Goal: Task Accomplishment & Management: Manage account settings

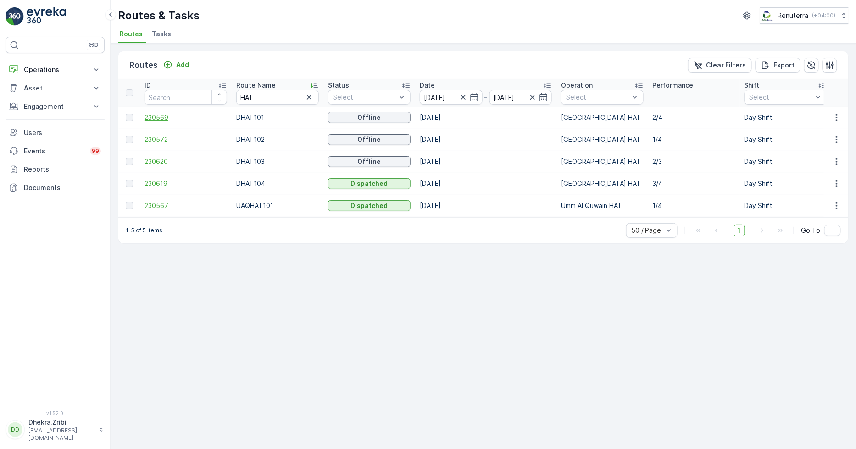
click at [159, 117] on span "230569" at bounding box center [185, 117] width 83 height 9
click at [162, 138] on span "230572" at bounding box center [185, 139] width 83 height 9
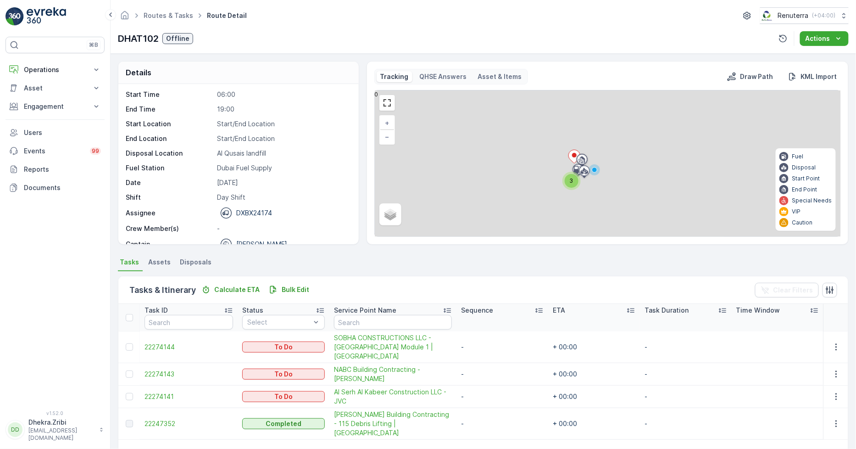
scroll to position [29, 0]
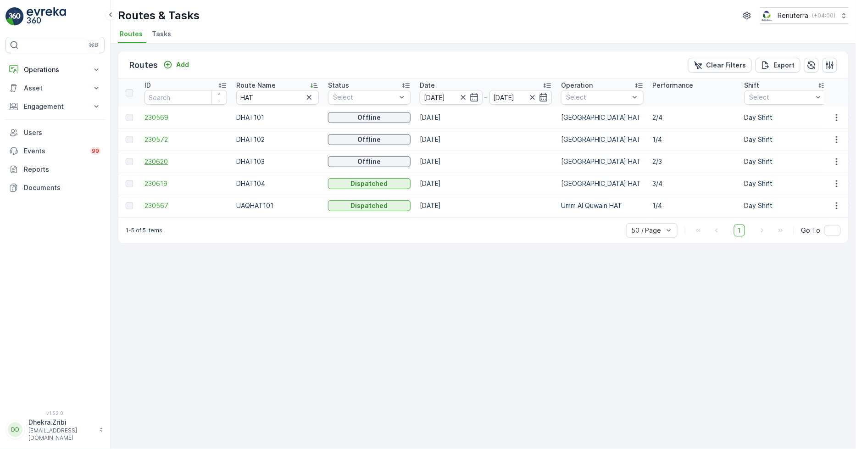
click at [169, 159] on span "230620" at bounding box center [185, 161] width 83 height 9
click at [150, 181] on span "230619" at bounding box center [185, 183] width 83 height 9
click at [147, 116] on span "230569" at bounding box center [185, 117] width 83 height 9
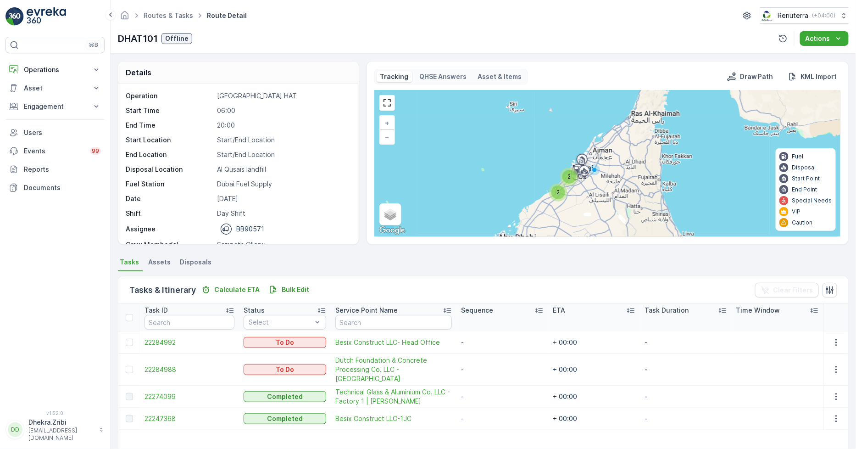
drag, startPoint x: 329, startPoint y: 341, endPoint x: 440, endPoint y: 336, distance: 111.6
click at [440, 336] on td "Besix Construct LLC- Head Office" at bounding box center [394, 342] width 126 height 22
copy span "Besix Construct LLC- Head Office"
click at [323, 138] on p "Start/End Location" at bounding box center [283, 139] width 132 height 9
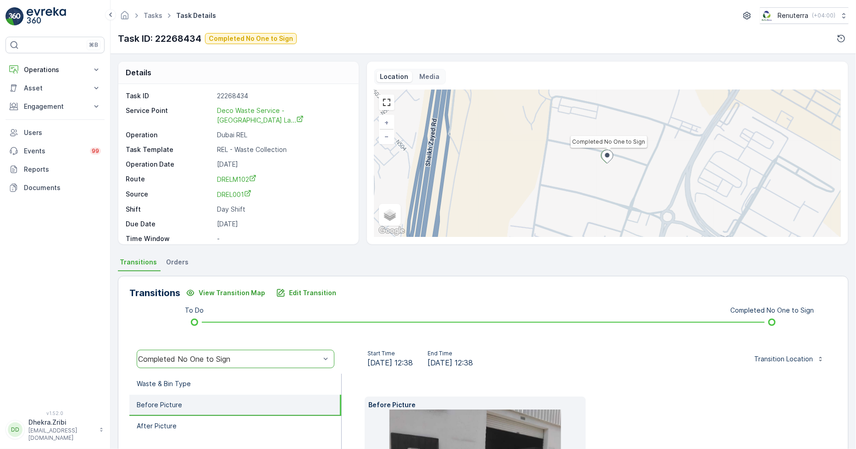
scroll to position [12, 0]
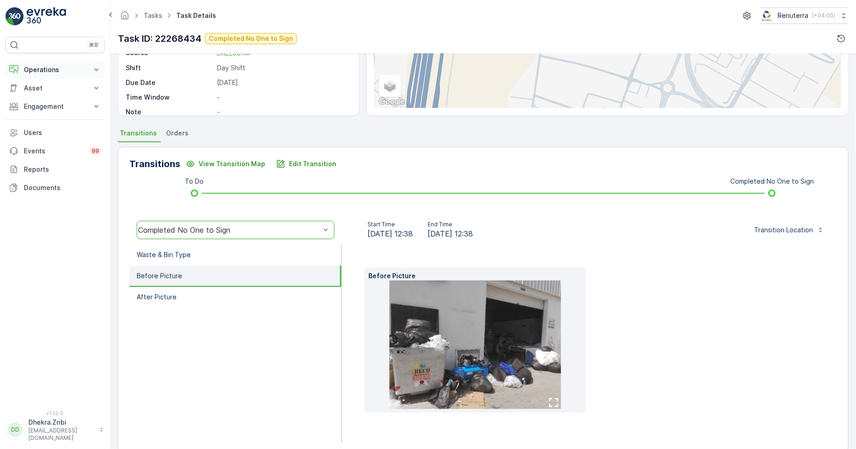
click at [49, 71] on p "Operations" at bounding box center [55, 69] width 62 height 9
click at [43, 95] on p "Planning" at bounding box center [36, 98] width 26 height 9
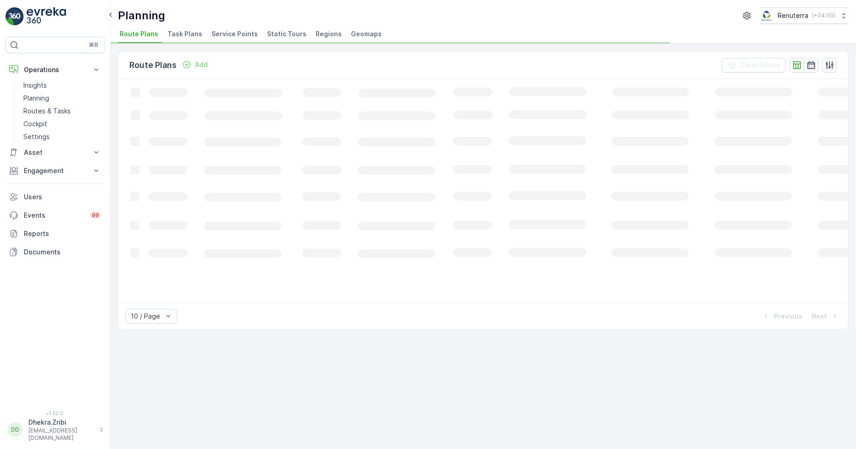
click at [230, 33] on span "Service Points" at bounding box center [234, 33] width 46 height 9
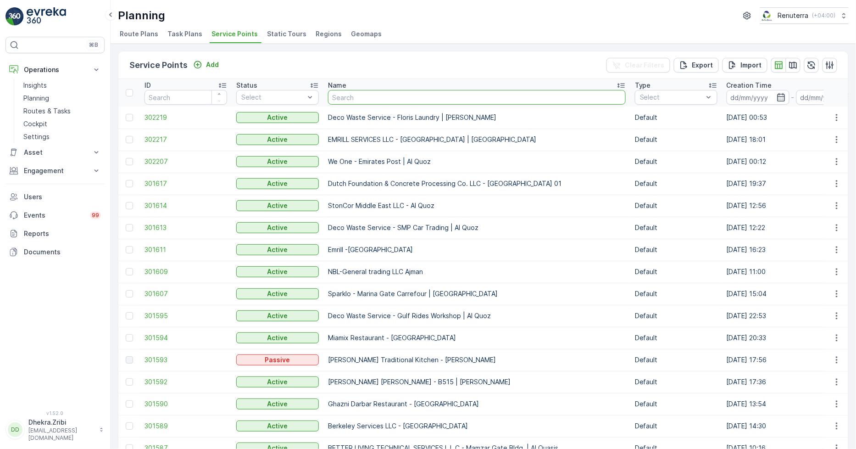
click at [389, 97] on input "text" at bounding box center [477, 97] width 298 height 15
type input "pak"
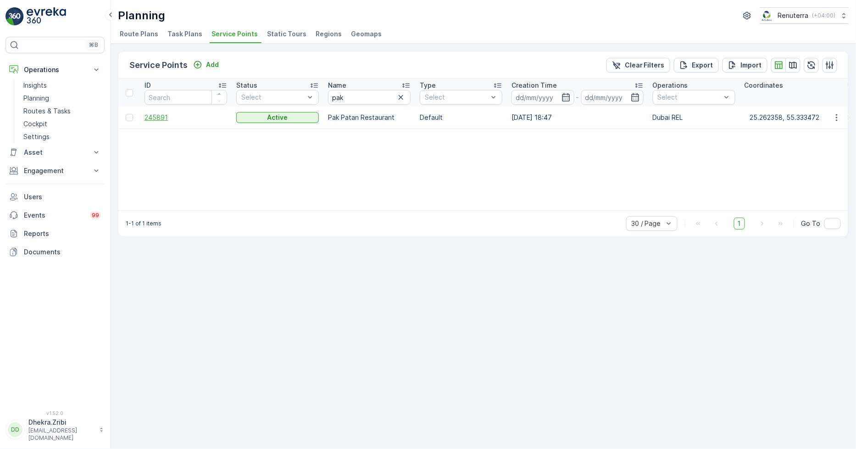
click at [158, 115] on span "245891" at bounding box center [185, 117] width 83 height 9
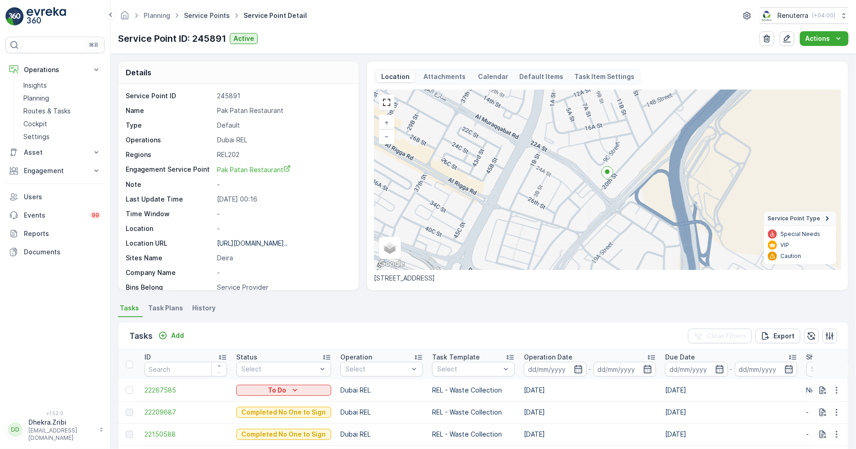
click at [203, 14] on link "Service Points" at bounding box center [207, 15] width 46 height 8
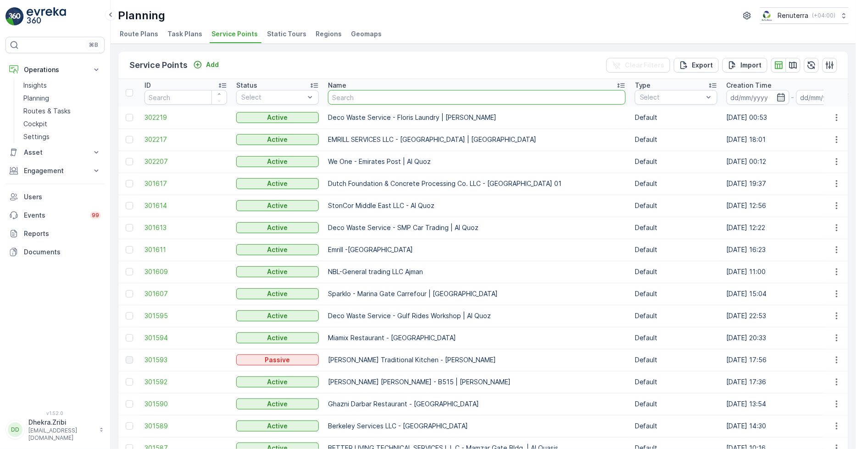
click at [342, 94] on input "text" at bounding box center [477, 97] width 298 height 15
paste input "SOBHA CONSTRUCTIONS LLC - RIVERSIDE CRESCENT Module 1 | Ras Al Khor"
type input "SOBHA CONSTRUCTIONS LLC - RIVERSIDE CRESCENT Module 1 | Ras Al Khor"
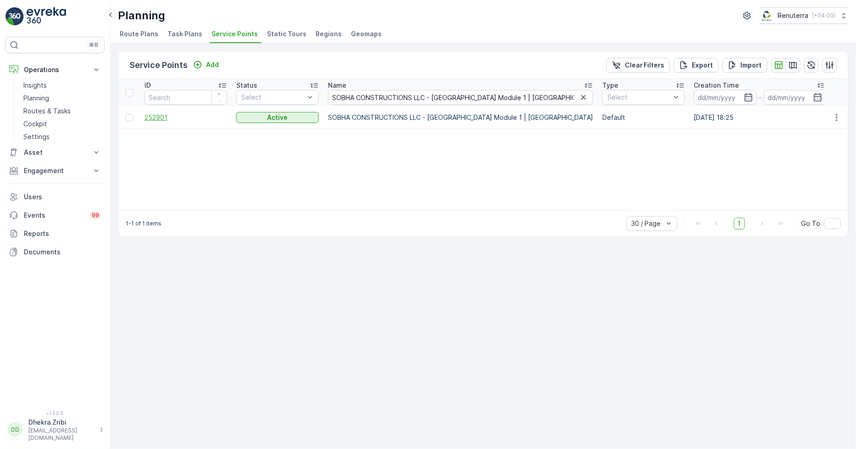
click at [163, 113] on span "252901" at bounding box center [185, 117] width 83 height 9
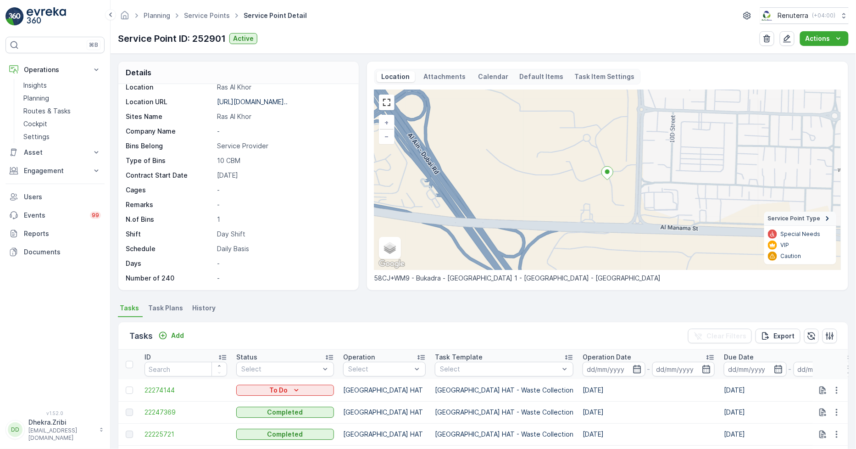
scroll to position [204, 0]
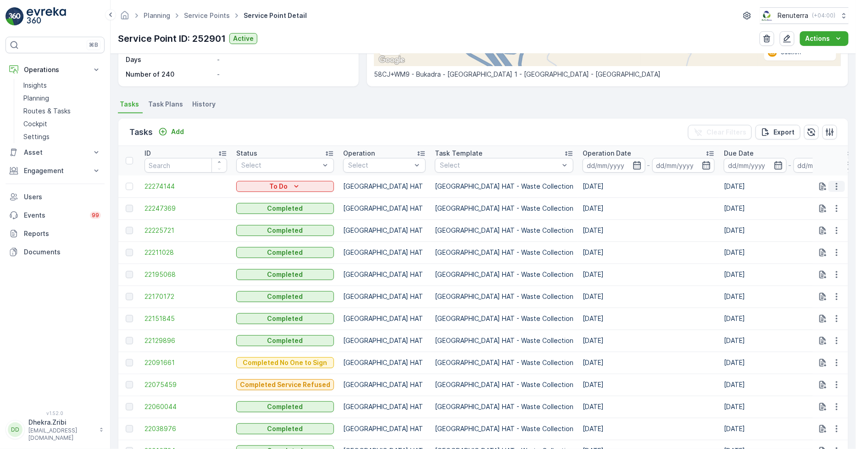
click at [833, 184] on icon "button" at bounding box center [836, 186] width 9 height 9
click at [803, 222] on span "Change Route" at bounding box center [813, 224] width 44 height 9
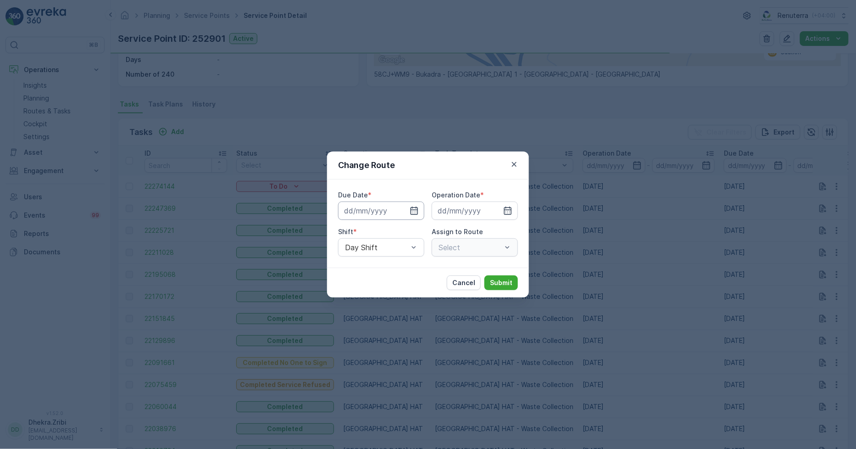
type input "[DATE]"
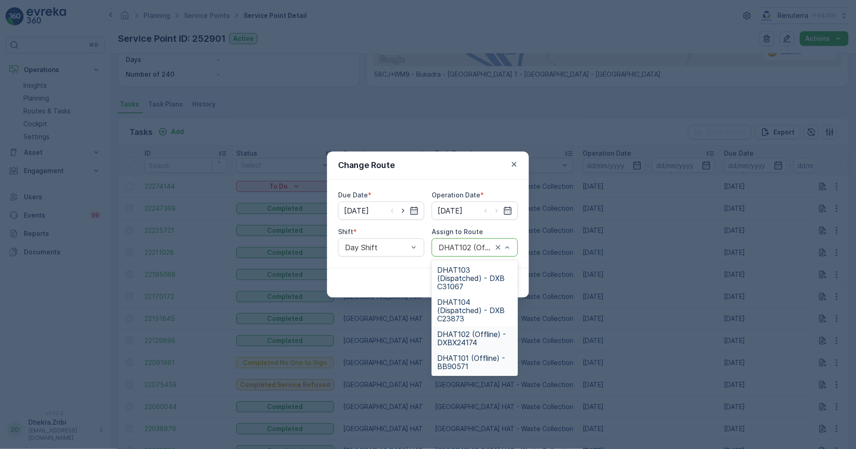
click at [458, 358] on span "DHAT101 (Offline) - BB90571" at bounding box center [474, 362] width 75 height 17
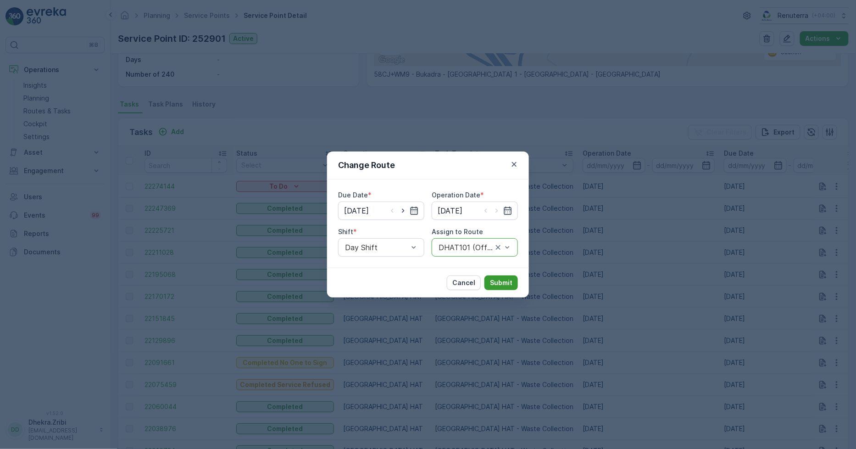
click at [502, 278] on p "Submit" at bounding box center [501, 282] width 22 height 9
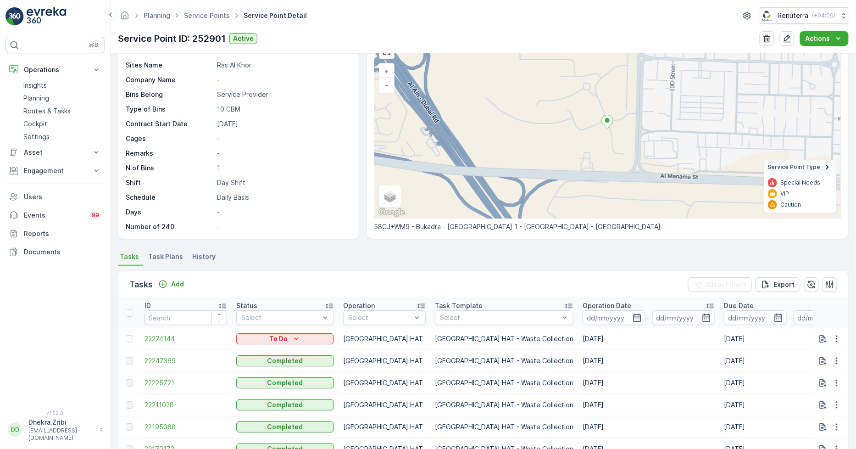
scroll to position [0, 0]
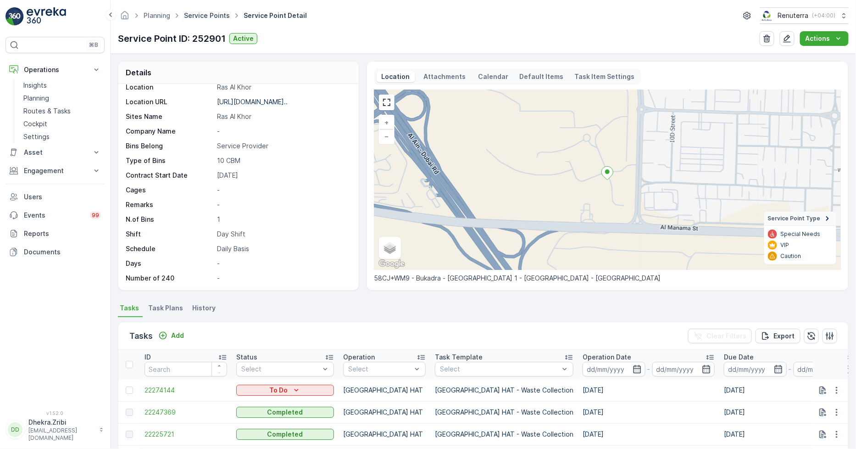
click at [197, 13] on link "Service Points" at bounding box center [207, 15] width 46 height 8
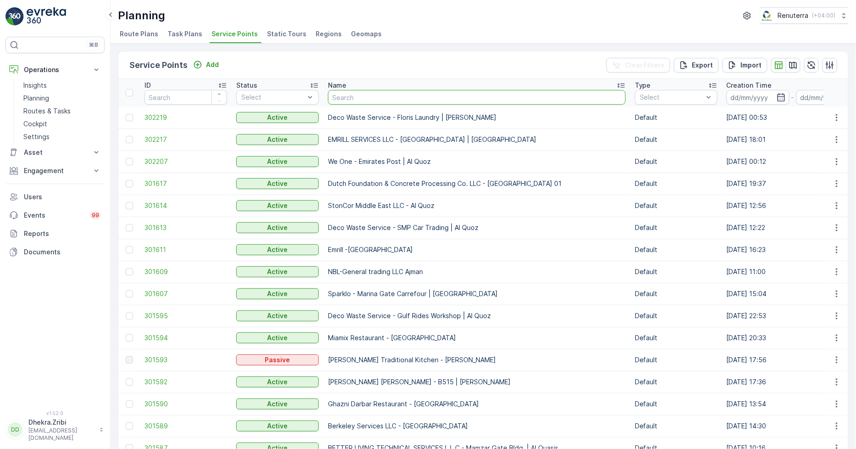
click at [360, 99] on input "text" at bounding box center [477, 97] width 298 height 15
type input "zah"
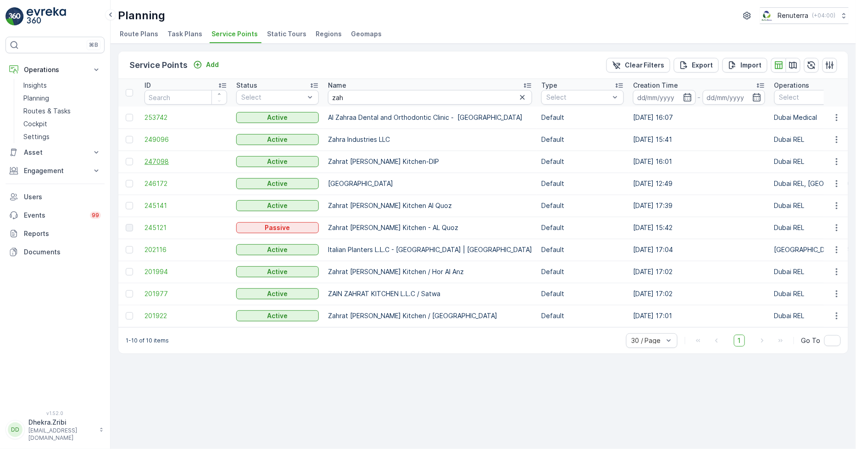
click at [145, 161] on span "247098" at bounding box center [185, 161] width 83 height 9
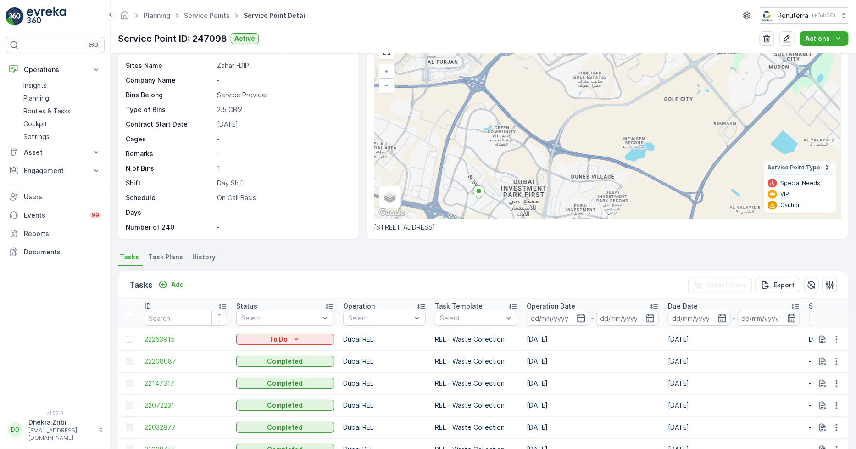
scroll to position [36, 0]
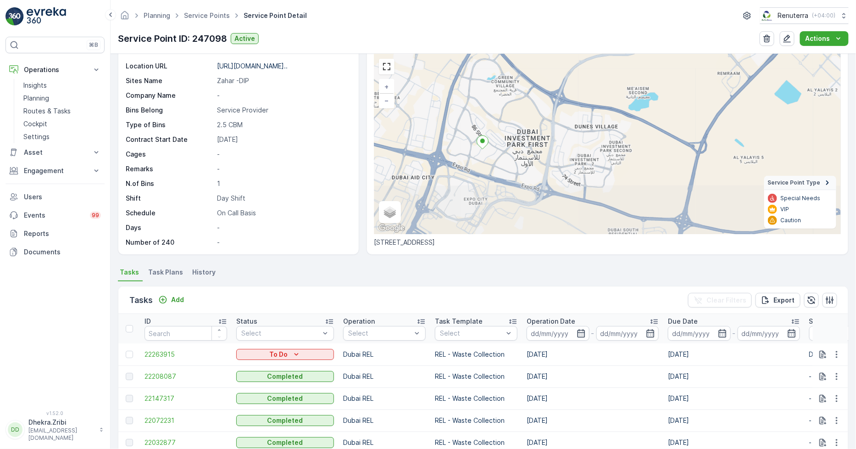
drag, startPoint x: 463, startPoint y: 209, endPoint x: 467, endPoint y: 144, distance: 65.2
click at [467, 144] on div "+ − Satellite Roadmap Terrain Hybrid Leaflet Keyboard shortcuts Map Data Map da…" at bounding box center [607, 144] width 466 height 180
click at [213, 19] on span "Service Points" at bounding box center [207, 15] width 50 height 9
click at [213, 11] on link "Service Points" at bounding box center [207, 15] width 46 height 8
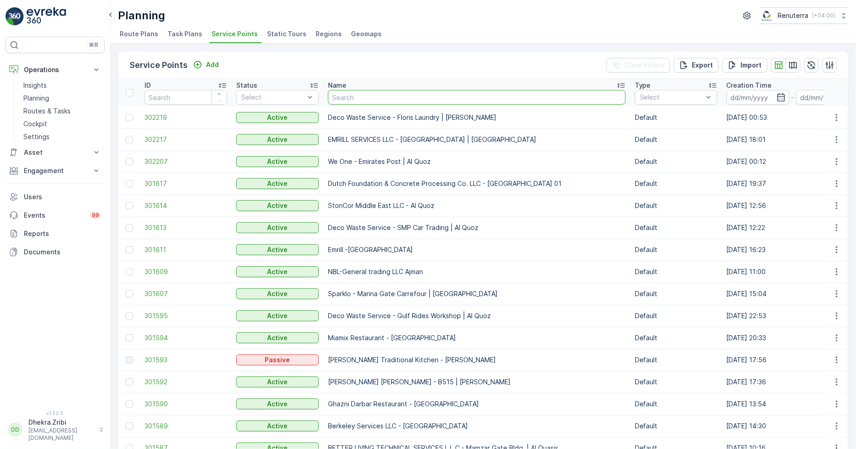
click at [353, 98] on input "text" at bounding box center [477, 97] width 298 height 15
type input "high"
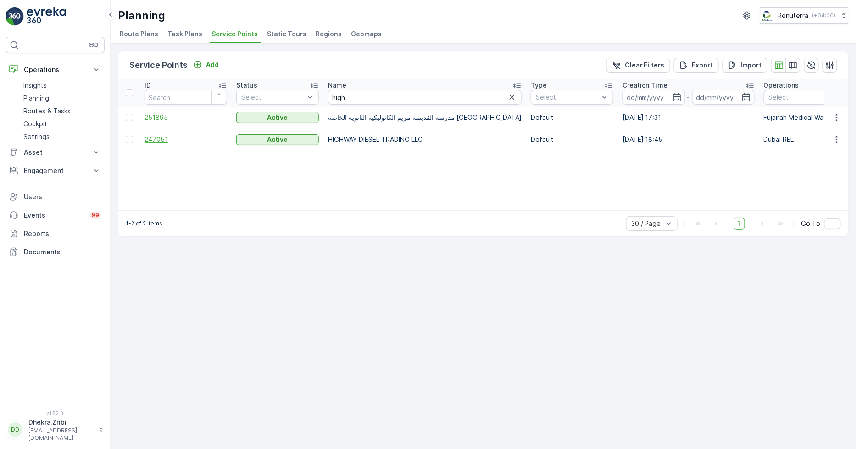
click at [150, 139] on span "247051" at bounding box center [185, 139] width 83 height 9
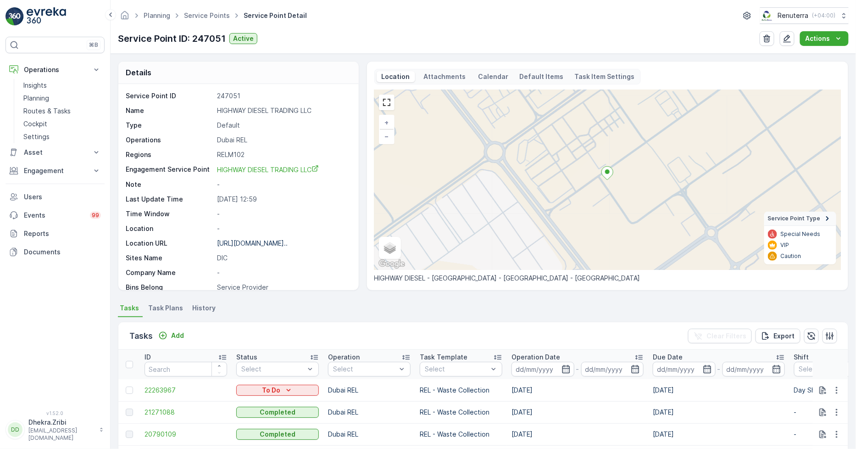
click at [606, 174] on icon at bounding box center [606, 172] width 11 height 13
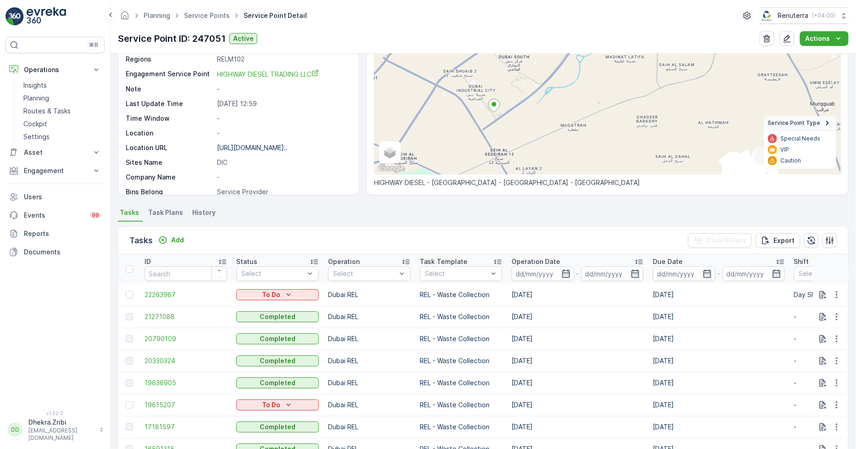
scroll to position [153, 0]
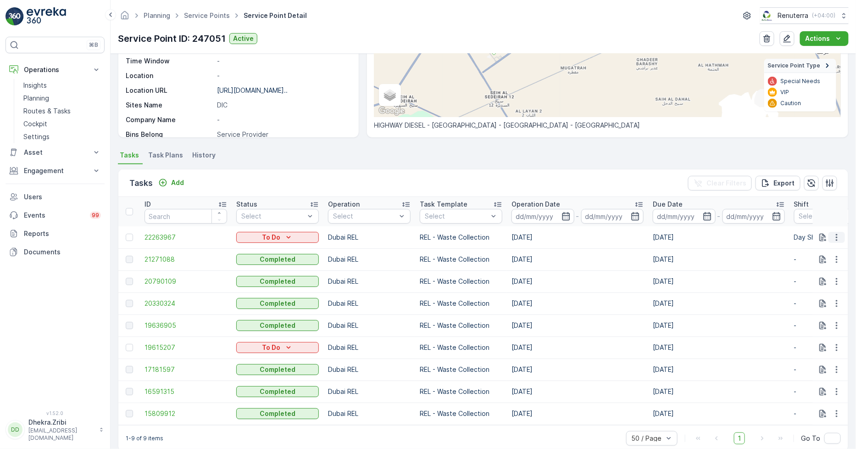
click at [838, 233] on icon "button" at bounding box center [836, 237] width 9 height 9
click at [806, 277] on span "Change Route" at bounding box center [813, 275] width 44 height 9
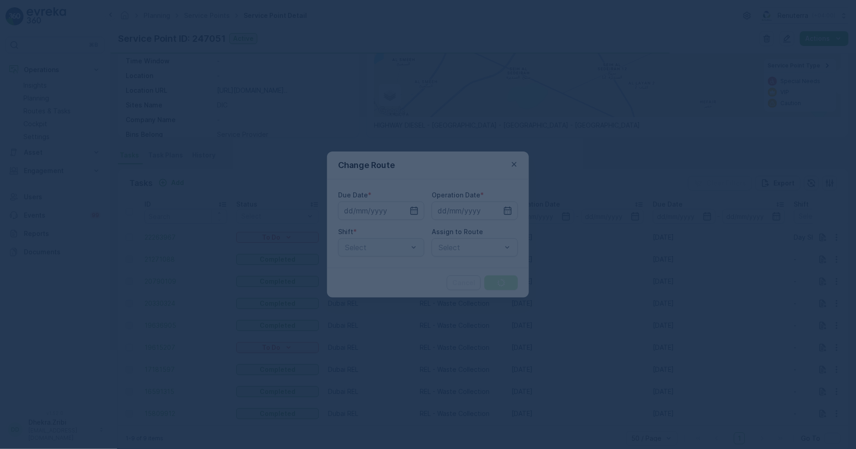
type input "07.10.2025"
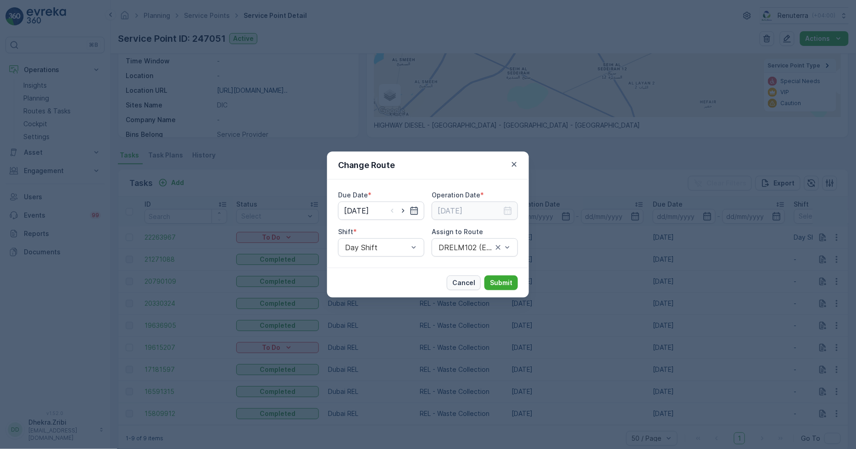
click at [461, 277] on button "Cancel" at bounding box center [464, 282] width 34 height 15
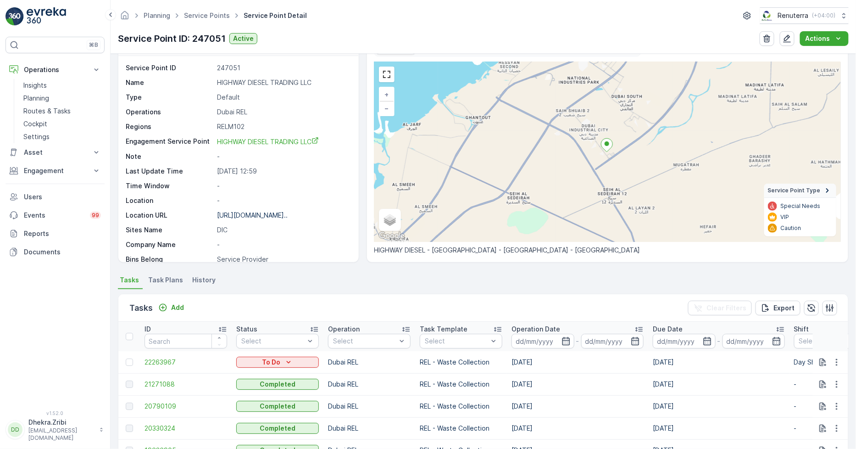
scroll to position [0, 0]
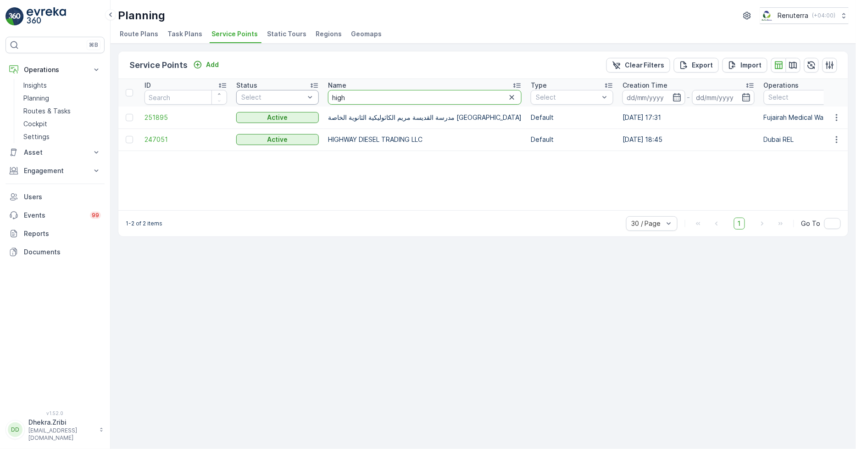
drag, startPoint x: 366, startPoint y: 103, endPoint x: 277, endPoint y: 94, distance: 89.4
type input "ktc"
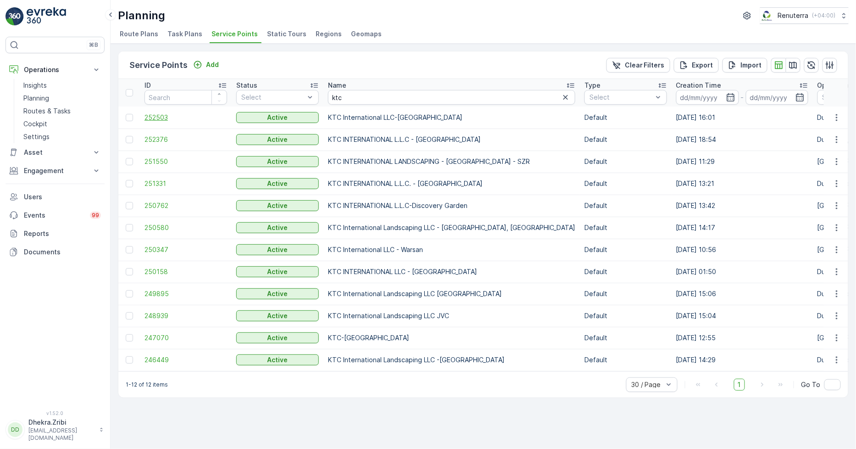
click at [156, 116] on span "252503" at bounding box center [185, 117] width 83 height 9
click at [160, 138] on span "252376" at bounding box center [185, 139] width 83 height 9
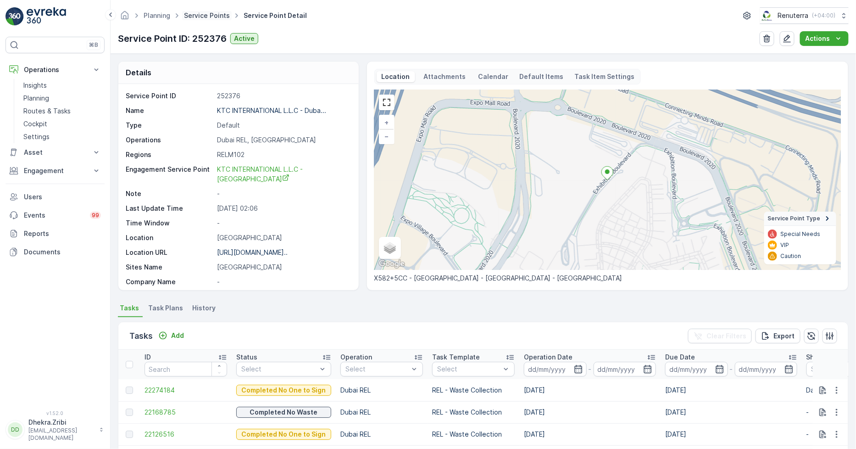
click at [194, 15] on link "Service Points" at bounding box center [207, 15] width 46 height 8
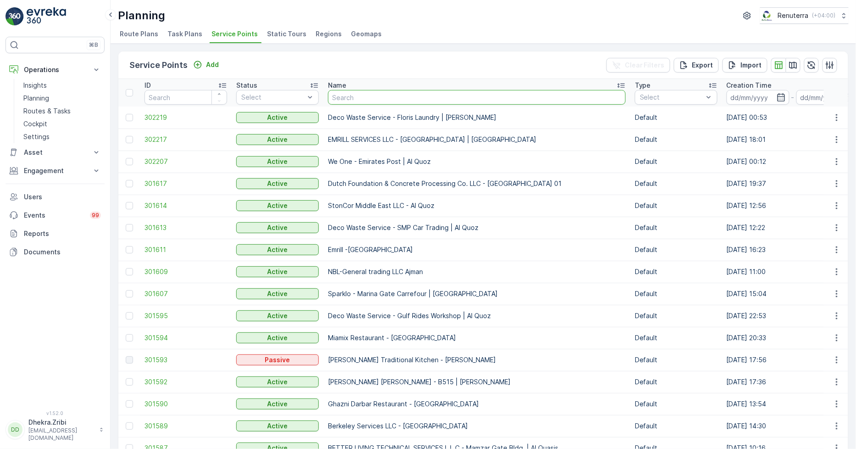
click at [358, 98] on input "text" at bounding box center [477, 97] width 298 height 15
type input "zab"
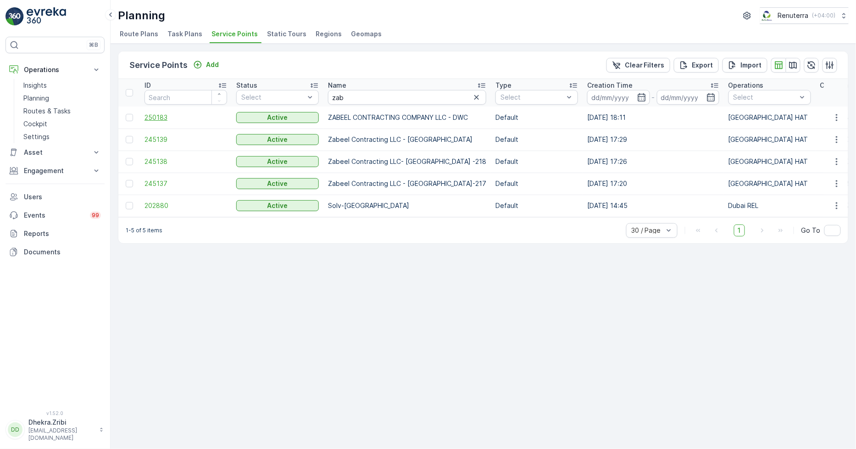
click at [161, 113] on span "250183" at bounding box center [185, 117] width 83 height 9
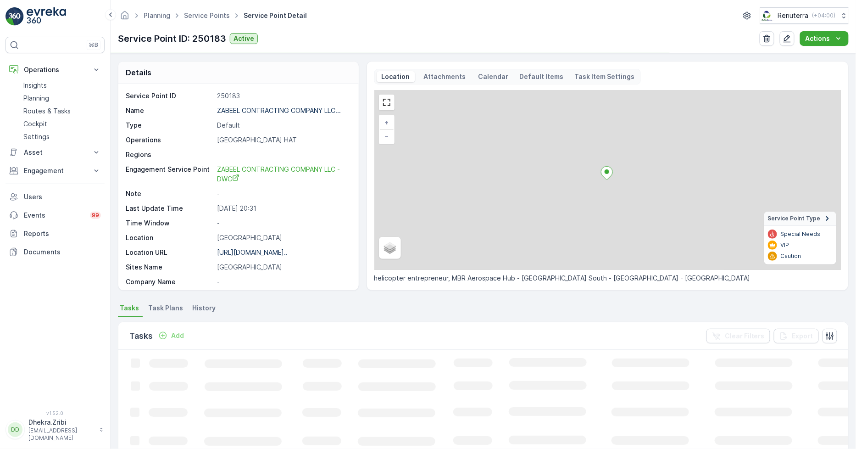
click at [261, 105] on div "Service Point ID 250183 Name ZABEEL CONTRACTING COMPANY LLC... Type Default Ope…" at bounding box center [237, 262] width 223 height 342
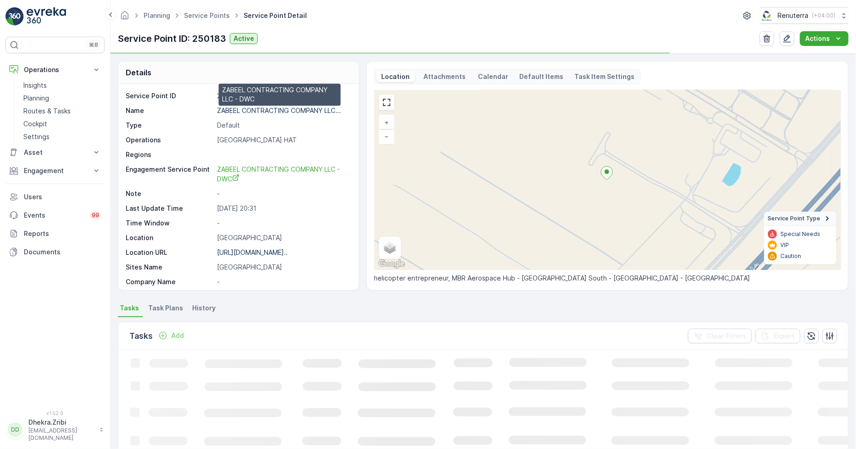
click at [264, 114] on p "ZABEEL CONTRACTING COMPANY LLC..." at bounding box center [279, 110] width 124 height 8
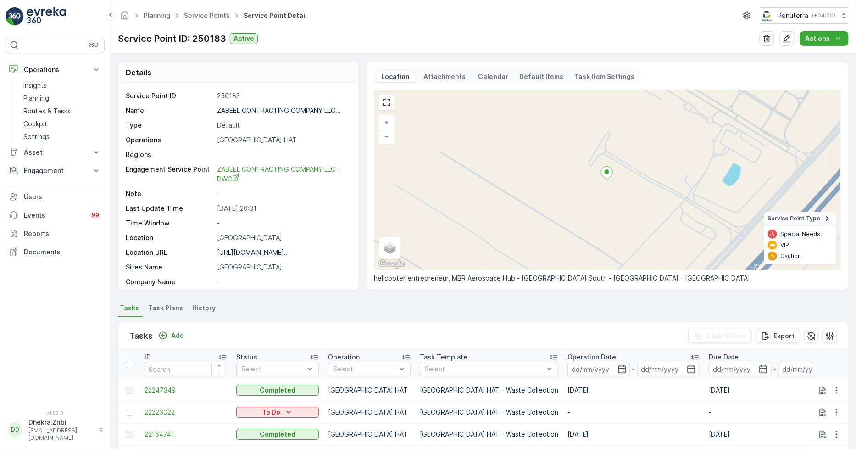
click at [207, 11] on span "Service Points" at bounding box center [207, 15] width 50 height 9
click at [205, 16] on link "Service Points" at bounding box center [207, 15] width 46 height 8
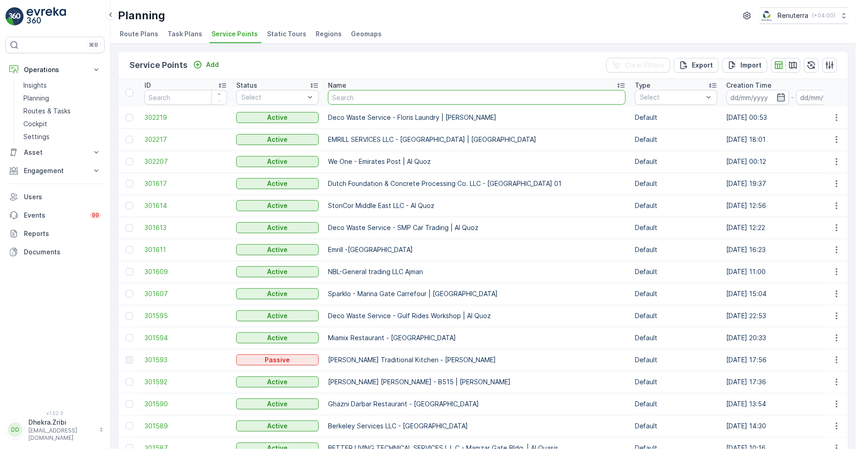
click at [373, 98] on input "text" at bounding box center [477, 97] width 298 height 15
type input "italian"
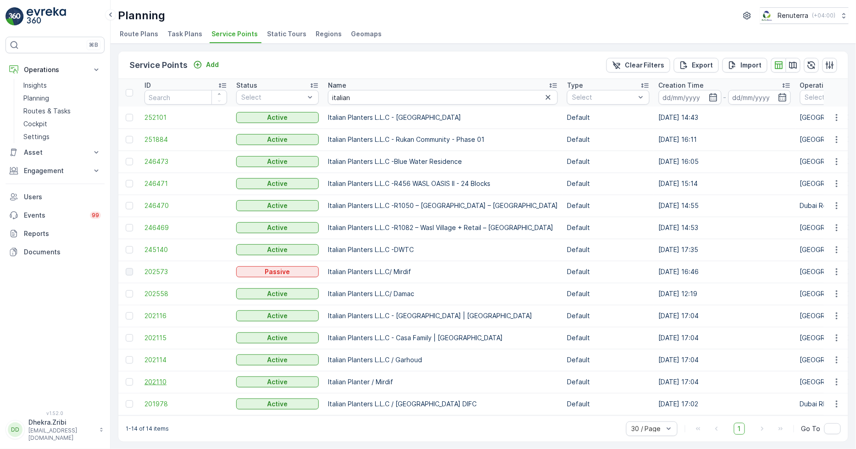
click at [150, 380] on span "202110" at bounding box center [185, 381] width 83 height 9
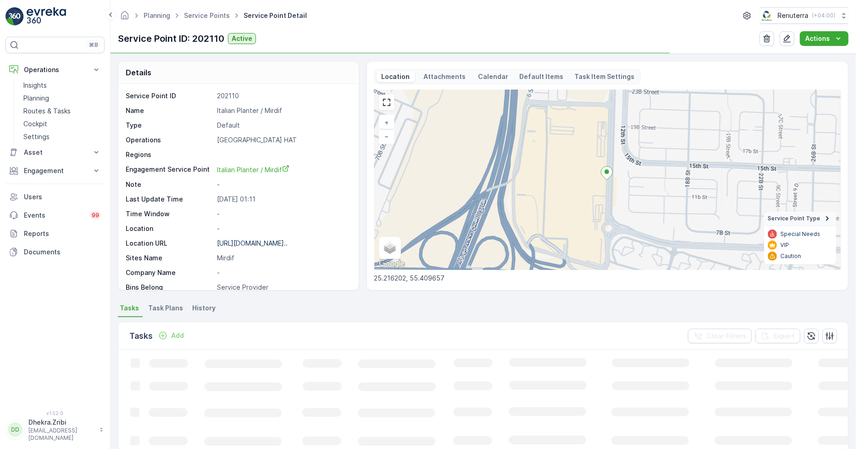
click at [236, 109] on p "Italian Planter / Mirdif" at bounding box center [283, 110] width 132 height 9
copy p "Italian Planter / Mirdif"
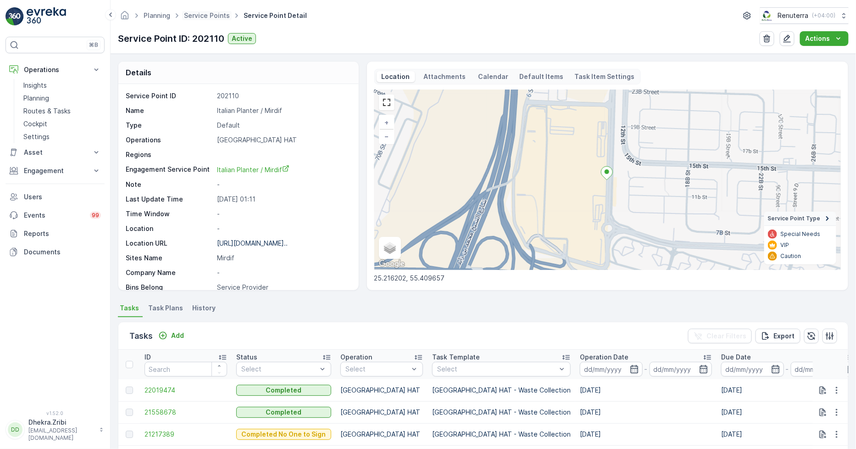
click at [209, 11] on span "Service Points" at bounding box center [207, 15] width 50 height 9
click at [210, 12] on link "Service Points" at bounding box center [207, 15] width 46 height 8
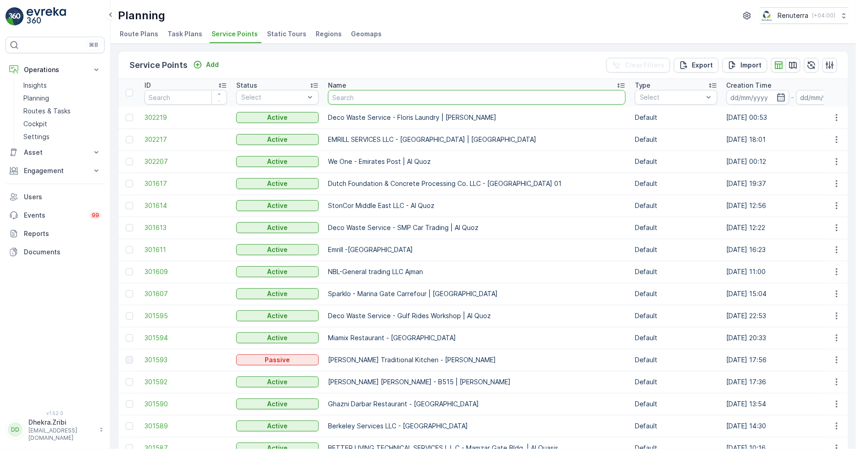
click at [363, 97] on input "text" at bounding box center [477, 97] width 298 height 15
type input "moderm"
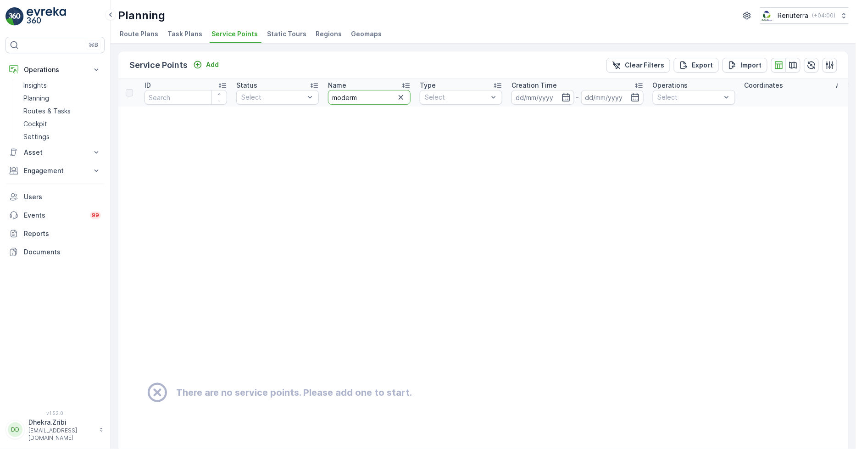
click at [368, 93] on input "moderm" at bounding box center [369, 97] width 83 height 15
type input "moder"
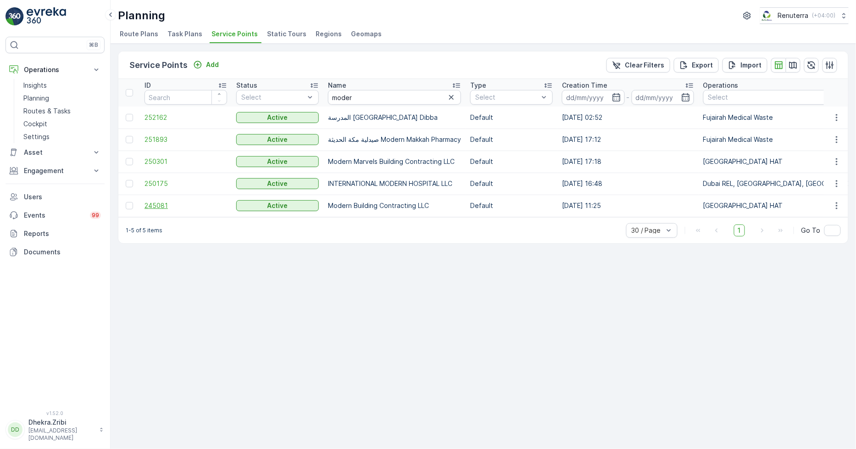
click at [159, 205] on span "245081" at bounding box center [185, 205] width 83 height 9
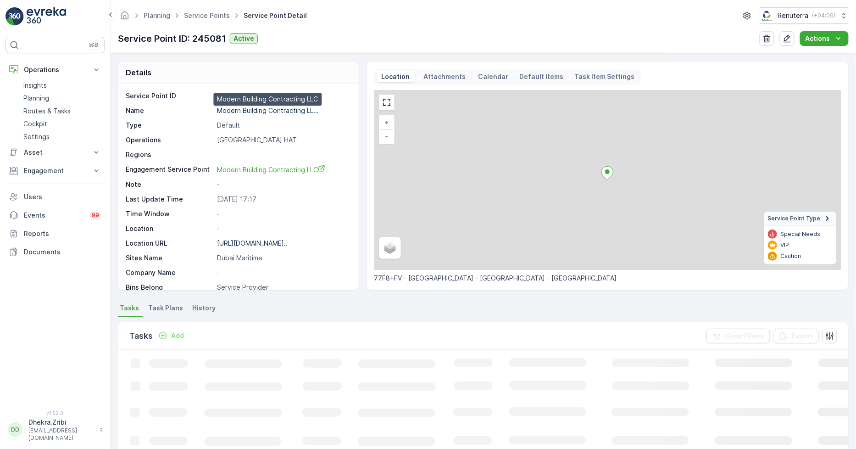
click at [236, 109] on p "Modern Building Contracting LL..." at bounding box center [268, 110] width 102 height 8
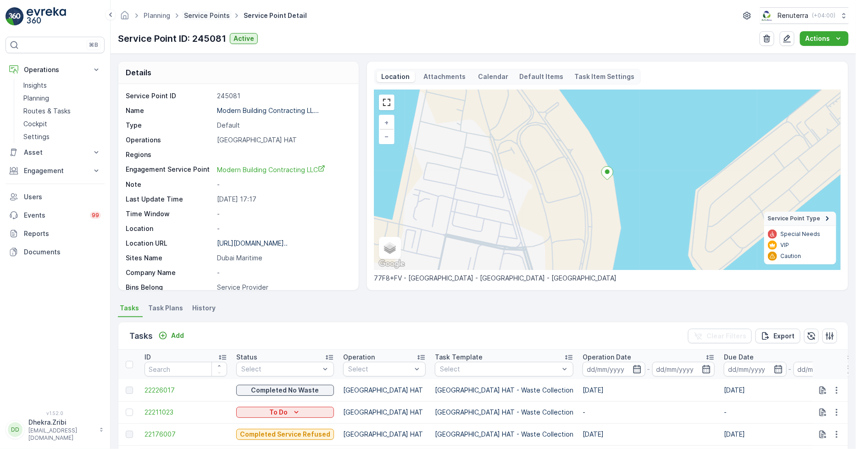
click at [209, 16] on link "Service Points" at bounding box center [207, 15] width 46 height 8
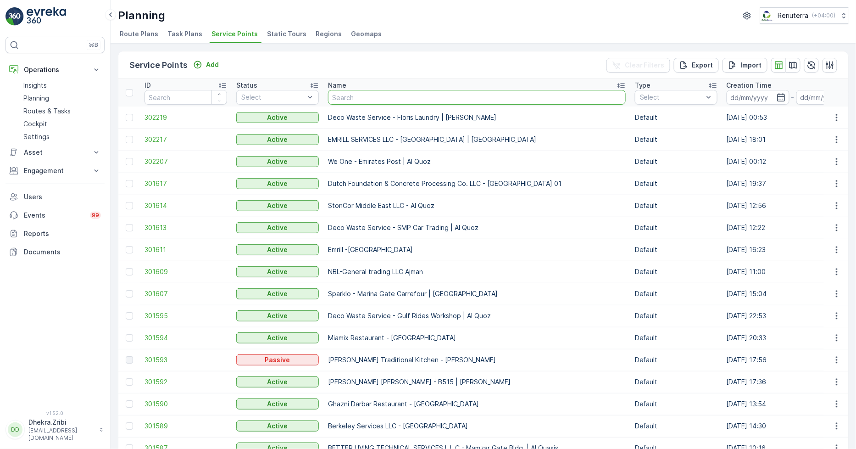
click at [338, 98] on input "text" at bounding box center [477, 97] width 298 height 15
type input "arif"
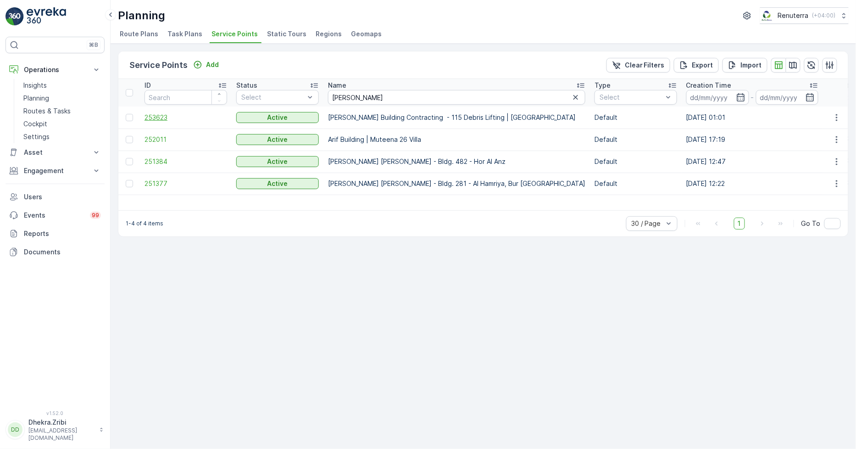
click at [157, 116] on span "253623" at bounding box center [185, 117] width 83 height 9
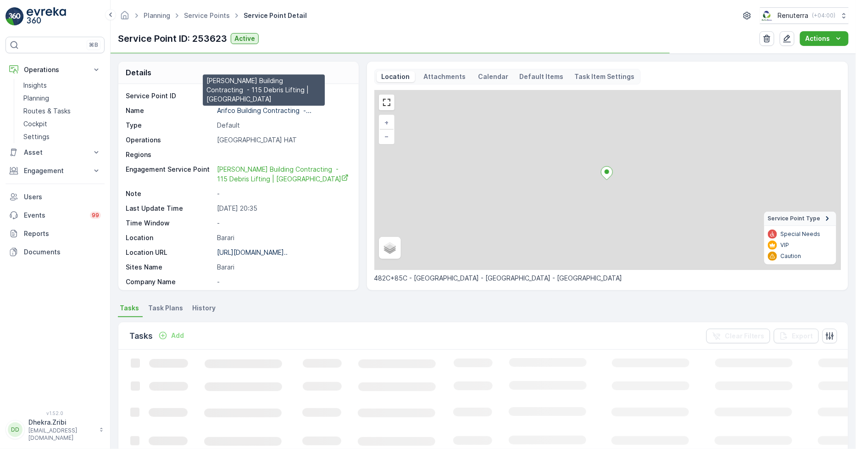
click at [250, 109] on p "Arifco Building Contracting -..." at bounding box center [264, 110] width 94 height 8
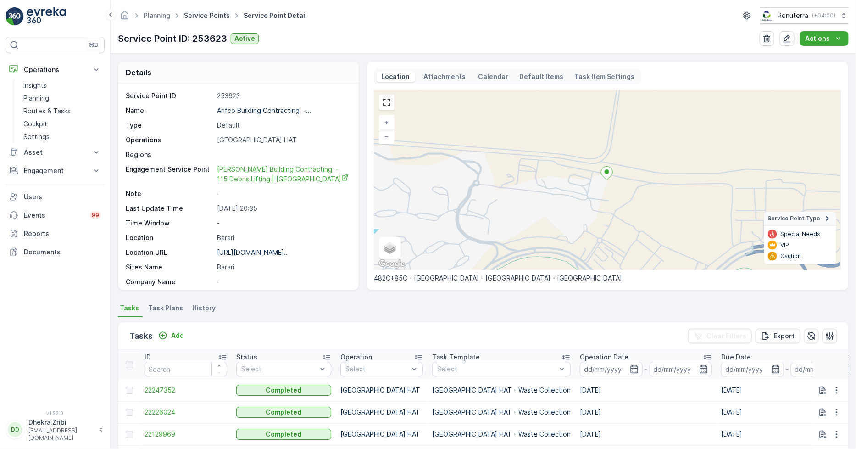
click at [207, 12] on link "Service Points" at bounding box center [207, 15] width 46 height 8
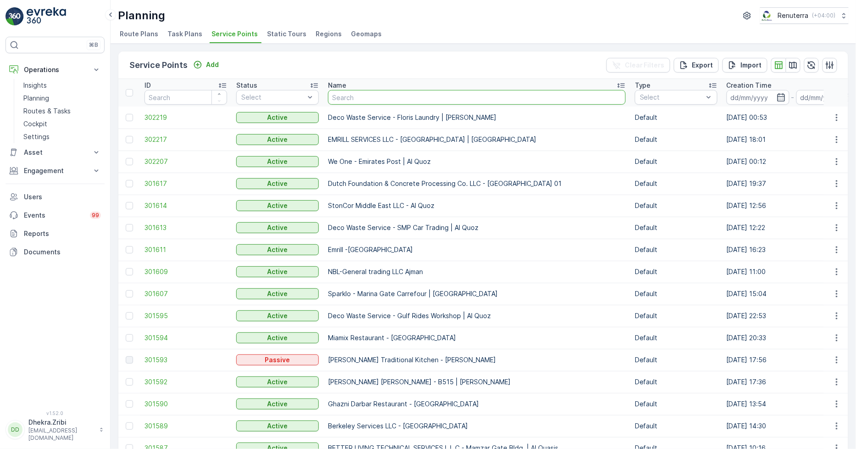
click at [368, 100] on input "text" at bounding box center [477, 97] width 298 height 15
type input "grans"
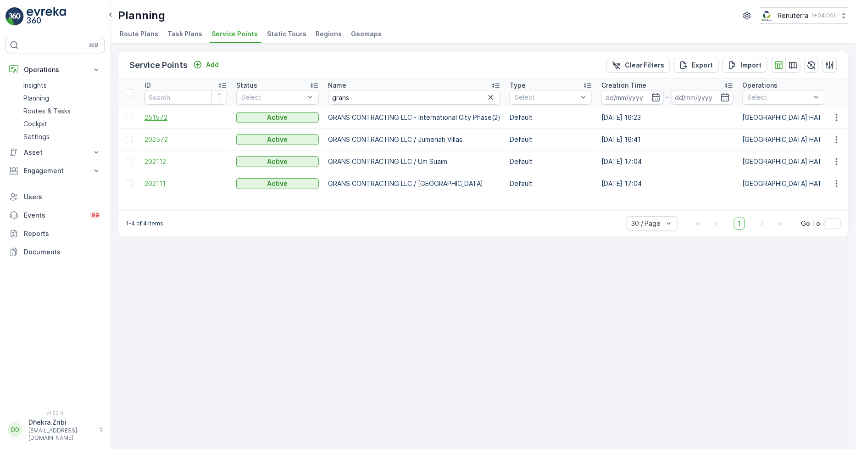
click at [166, 115] on span "251572" at bounding box center [185, 117] width 83 height 9
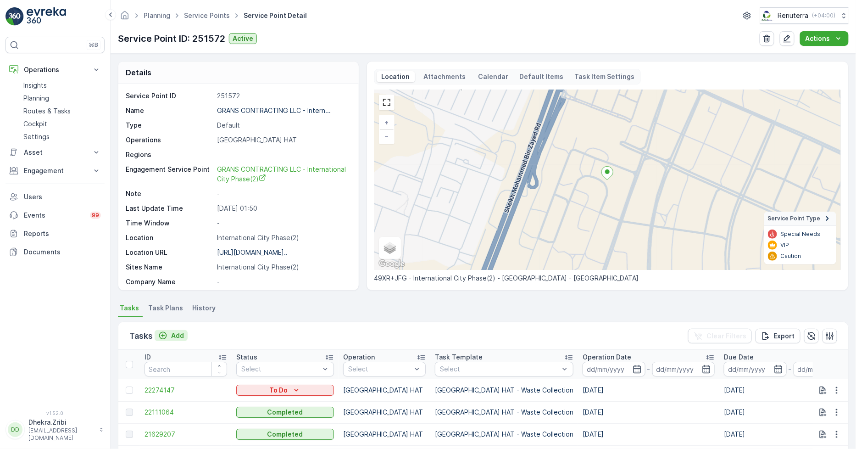
click at [166, 333] on icon "Add" at bounding box center [162, 335] width 9 height 9
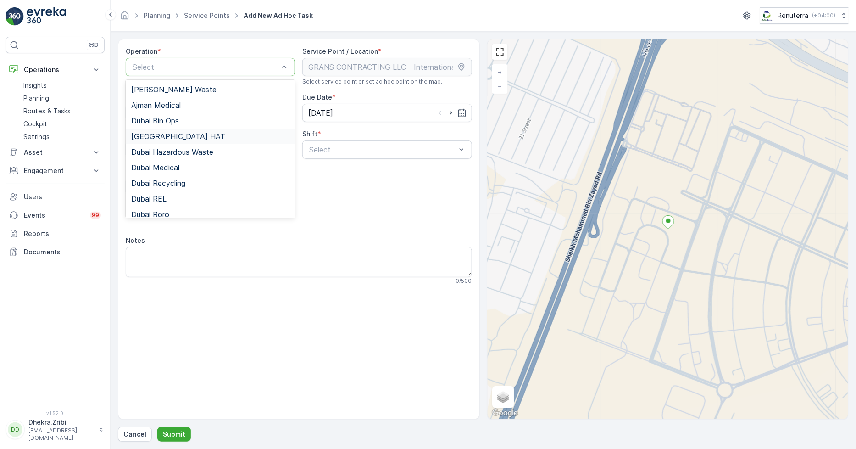
click at [150, 137] on span "[GEOGRAPHIC_DATA] HAT" at bounding box center [178, 136] width 94 height 8
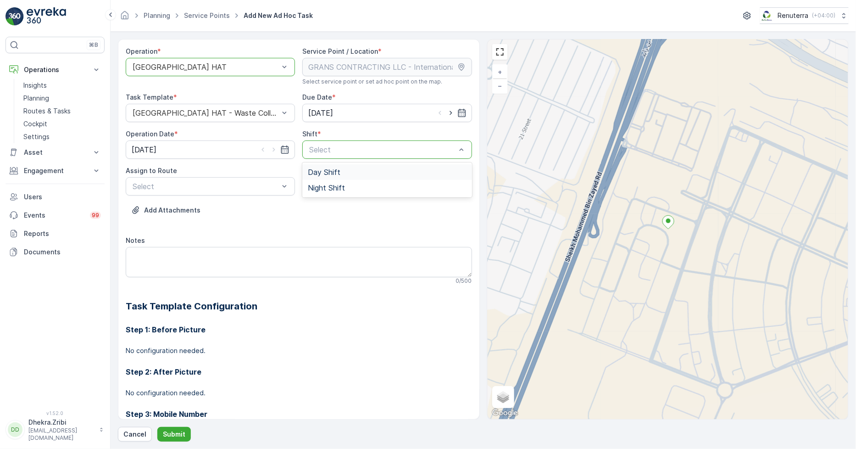
click at [323, 173] on span "Day Shift" at bounding box center [324, 172] width 33 height 8
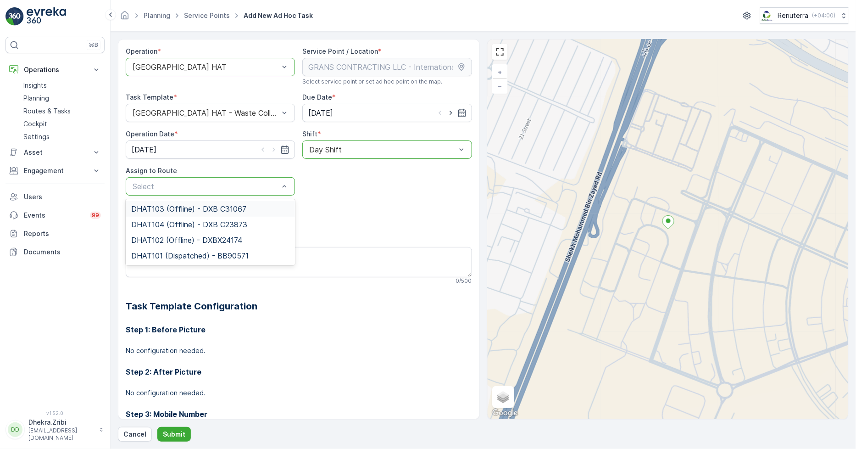
click at [188, 209] on span "DHAT103 (Offline) - DXB C31067" at bounding box center [188, 209] width 115 height 8
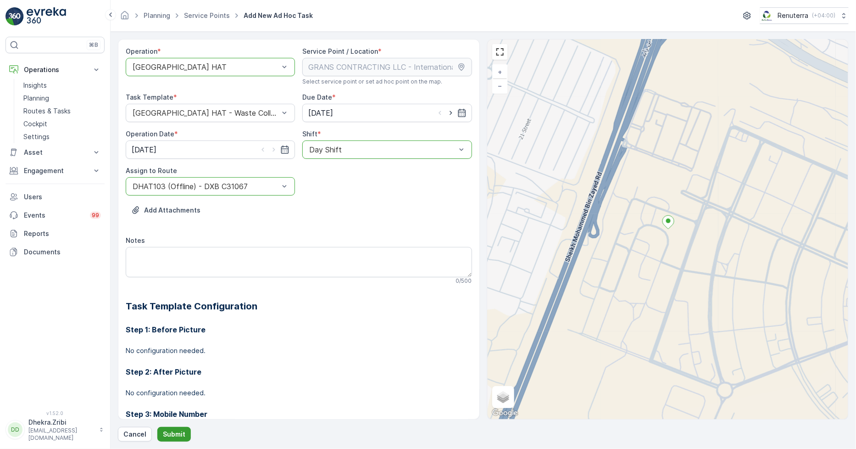
click at [183, 439] on button "Submit" at bounding box center [173, 434] width 33 height 15
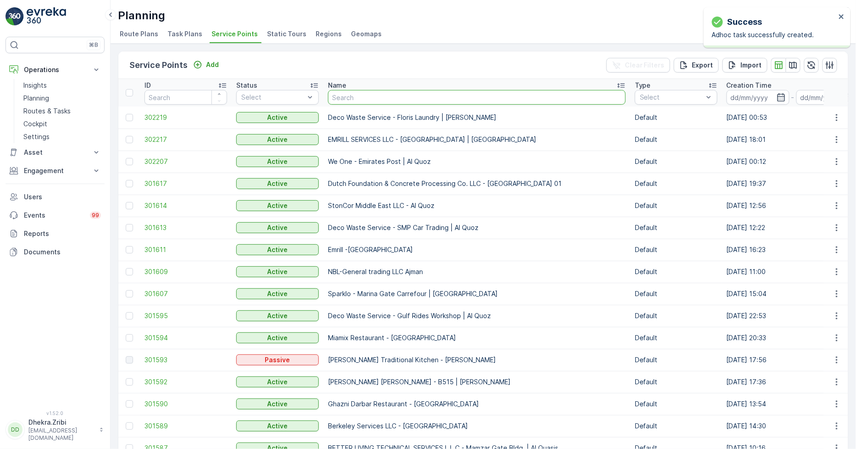
click at [354, 94] on input "text" at bounding box center [477, 97] width 298 height 15
type input "disc"
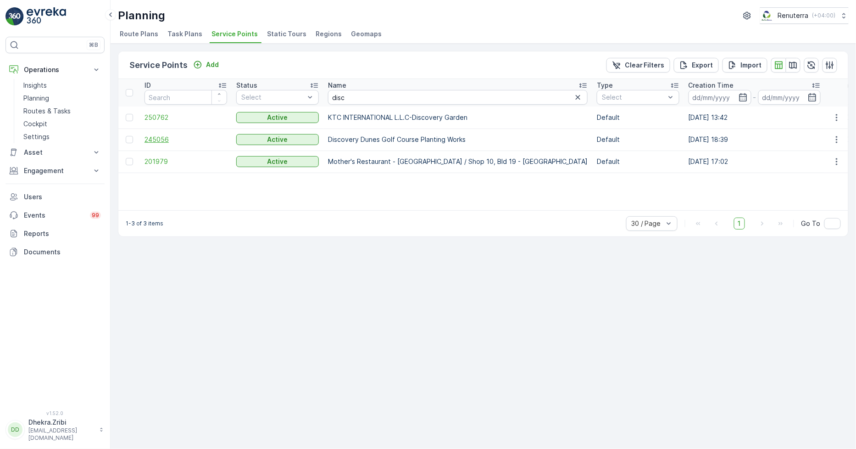
click at [161, 139] on span "245056" at bounding box center [185, 139] width 83 height 9
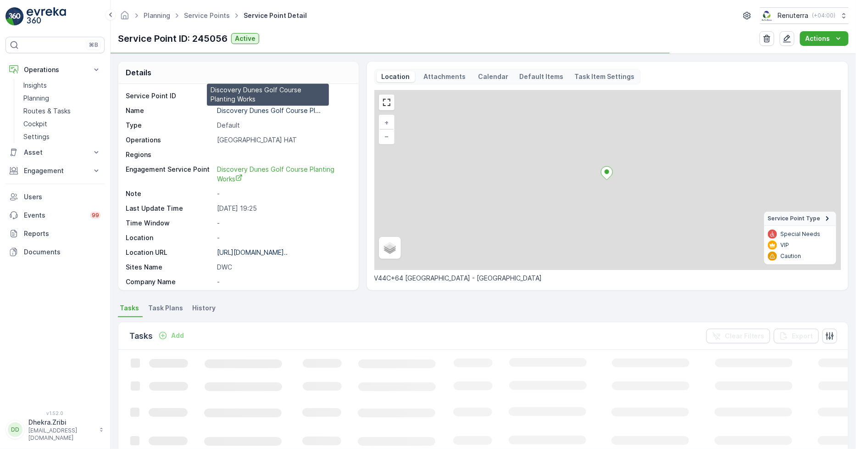
click at [255, 112] on p "Discovery Dunes Golf Course Pl..." at bounding box center [269, 110] width 104 height 8
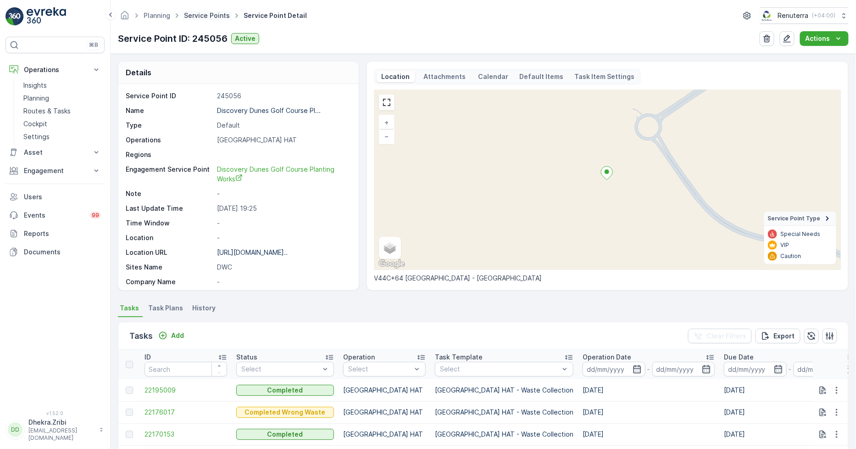
click at [202, 17] on link "Service Points" at bounding box center [207, 15] width 46 height 8
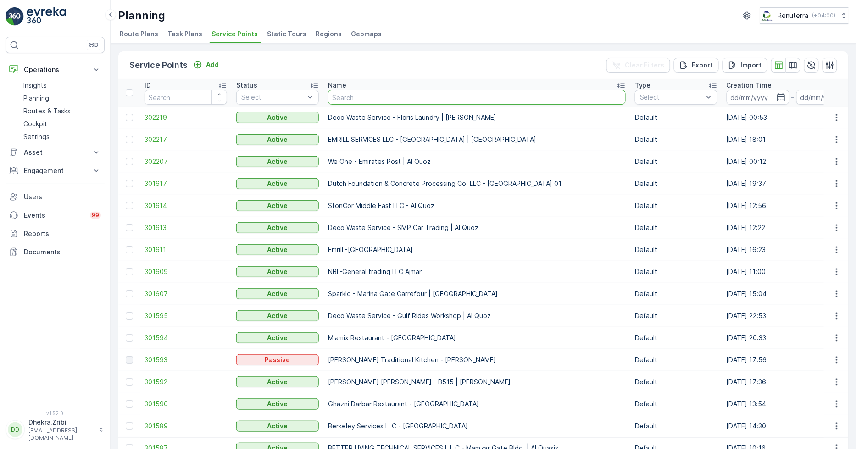
click at [366, 95] on input "text" at bounding box center [477, 97] width 298 height 15
type input "4 u"
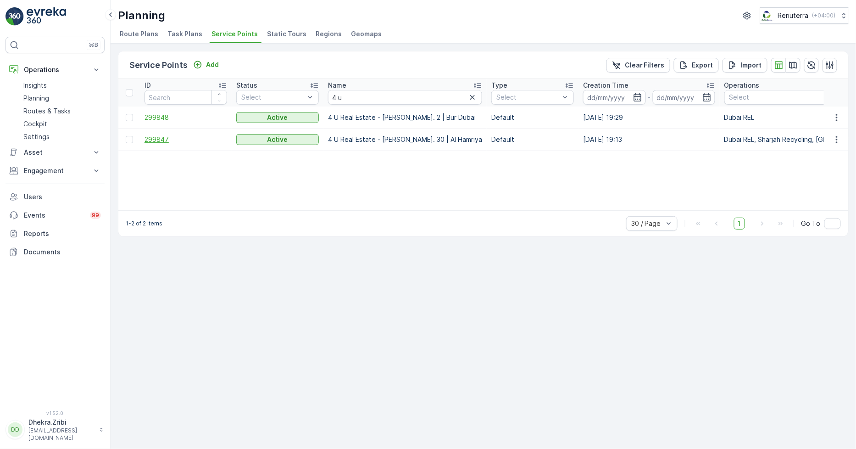
click at [153, 140] on span "299847" at bounding box center [185, 139] width 83 height 9
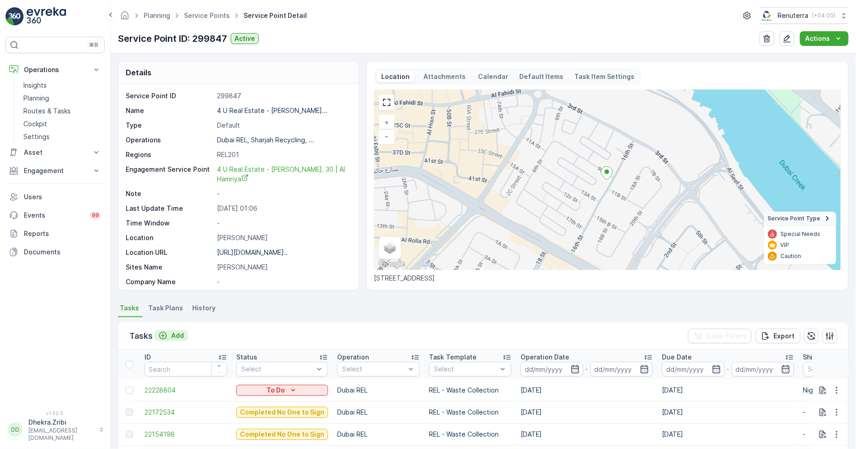
click at [172, 333] on p "Add" at bounding box center [177, 335] width 13 height 9
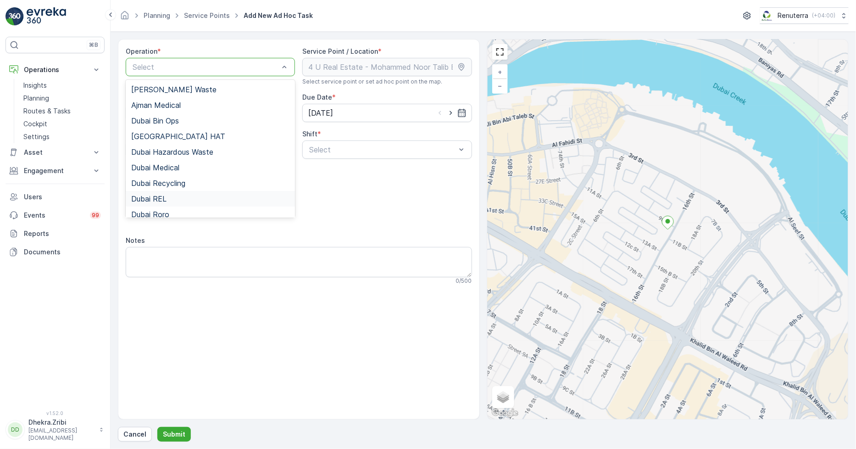
drag, startPoint x: 158, startPoint y: 197, endPoint x: 159, endPoint y: 202, distance: 5.1
click at [158, 196] on span "Dubai REL" at bounding box center [148, 198] width 35 height 8
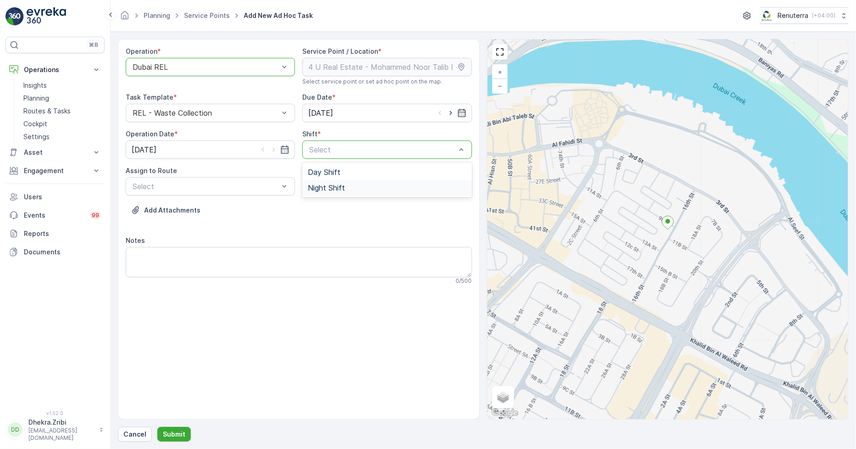
click at [313, 189] on span "Night Shift" at bounding box center [326, 187] width 37 height 8
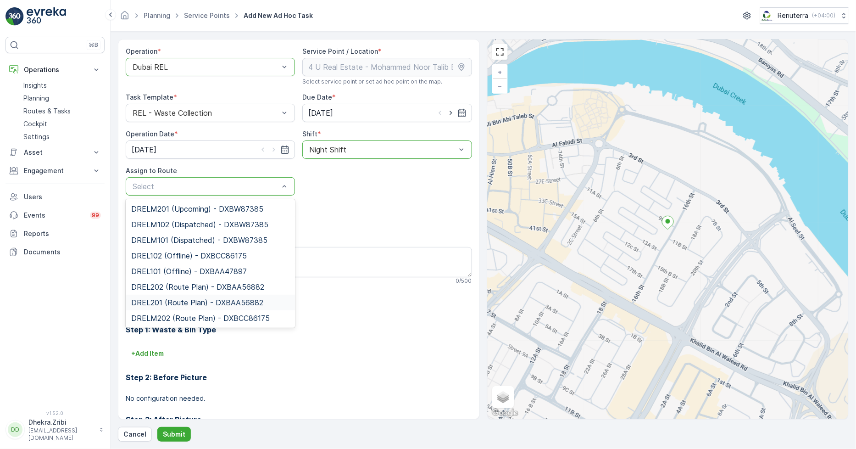
click at [164, 300] on span "DREL201 (Route Plan) - DXBAA56882" at bounding box center [197, 302] width 132 height 8
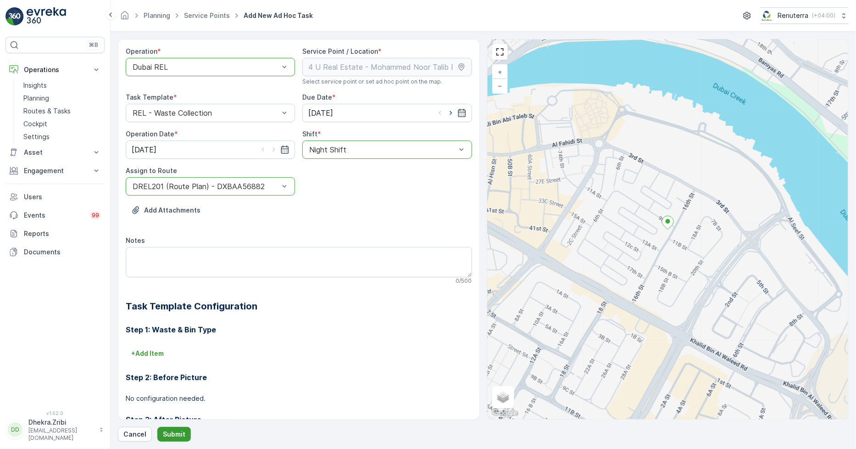
click at [171, 433] on p "Submit" at bounding box center [174, 433] width 22 height 9
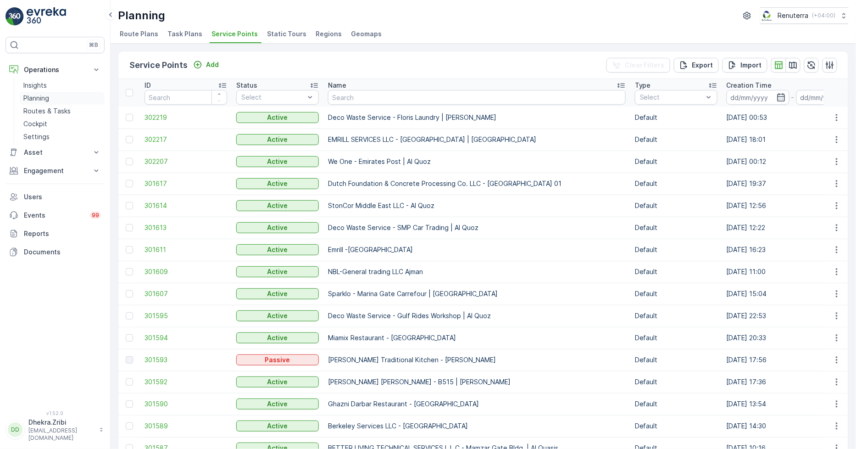
click at [44, 99] on p "Planning" at bounding box center [36, 98] width 26 height 9
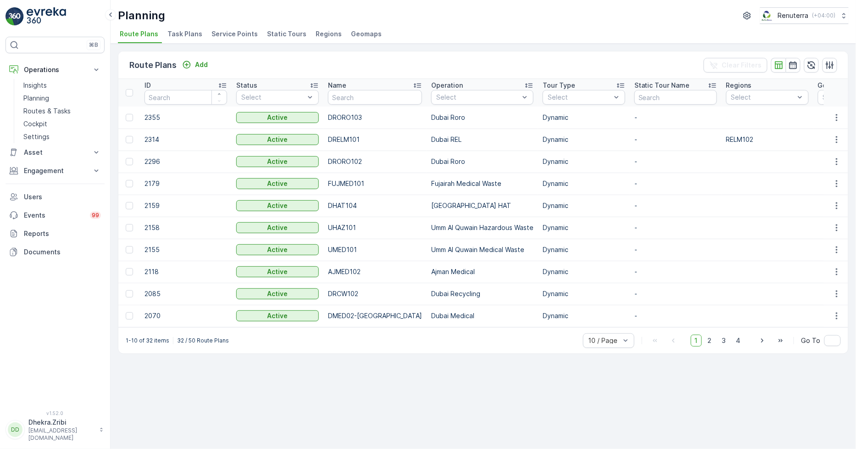
click at [223, 31] on span "Service Points" at bounding box center [234, 33] width 46 height 9
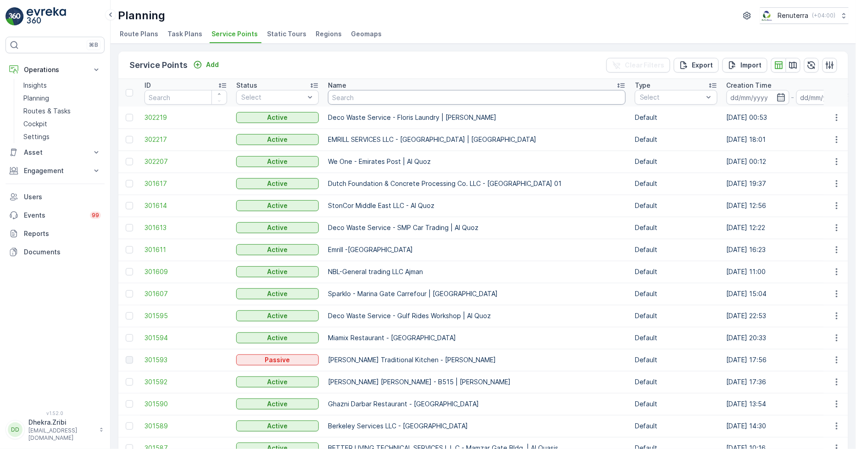
click at [343, 97] on input "text" at bounding box center [477, 97] width 298 height 15
type input "arenco"
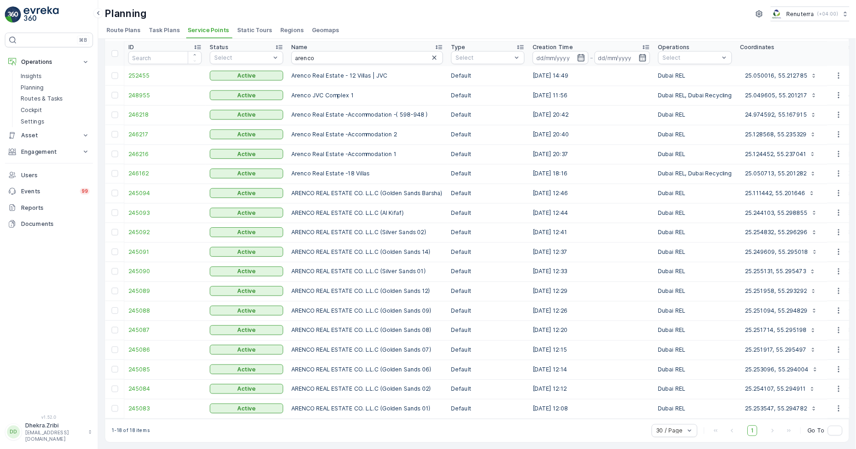
scroll to position [37, 0]
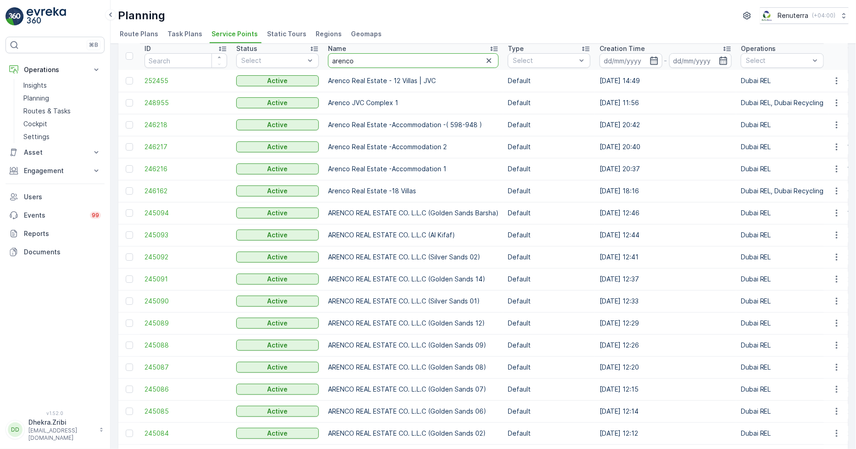
drag, startPoint x: 374, startPoint y: 57, endPoint x: 275, endPoint y: 52, distance: 99.2
type input "dulsco"
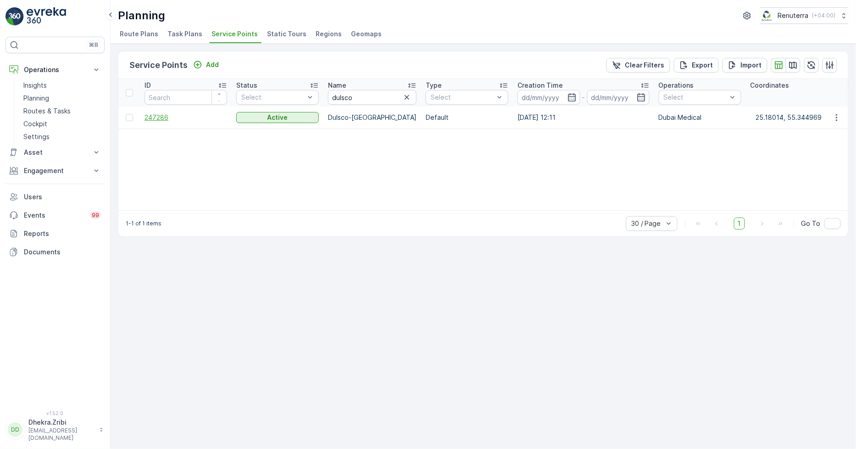
click at [154, 117] on span "247286" at bounding box center [185, 117] width 83 height 9
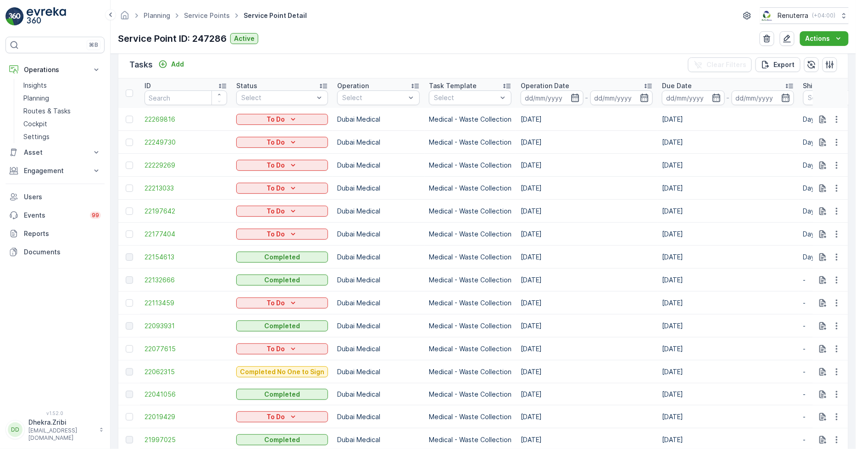
scroll to position [305, 0]
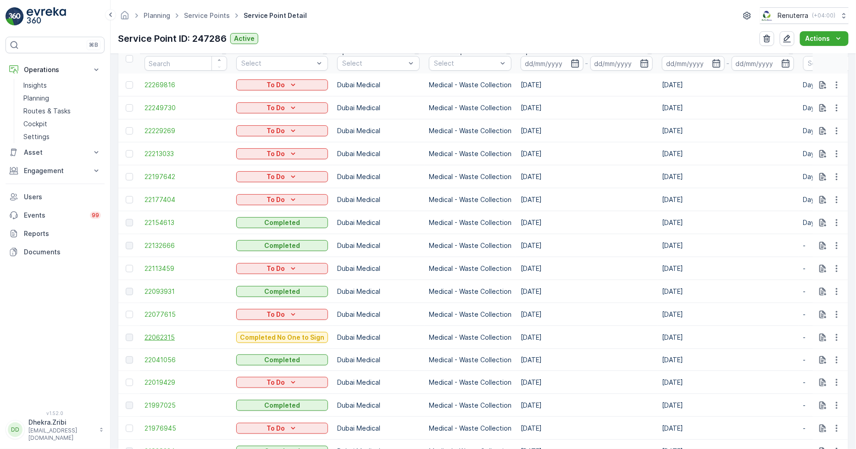
click at [157, 338] on span "22062315" at bounding box center [185, 337] width 83 height 9
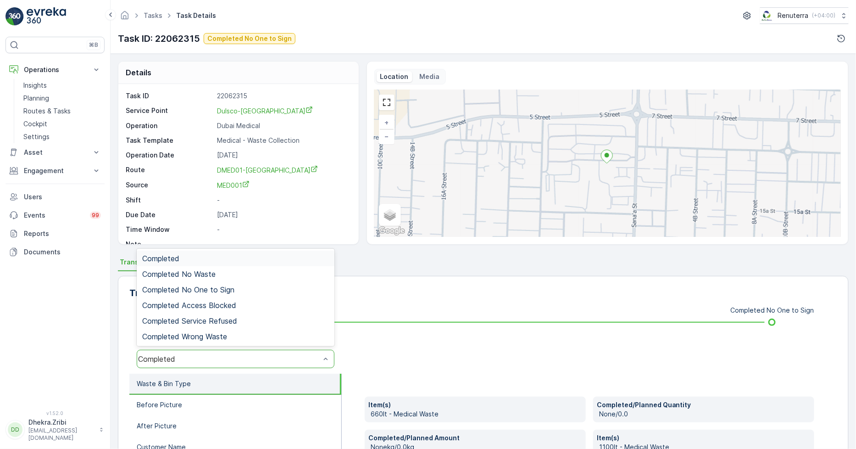
click at [233, 363] on div "Completed" at bounding box center [236, 358] width 198 height 18
click at [220, 286] on span "Completed No One to Sign" at bounding box center [188, 289] width 92 height 8
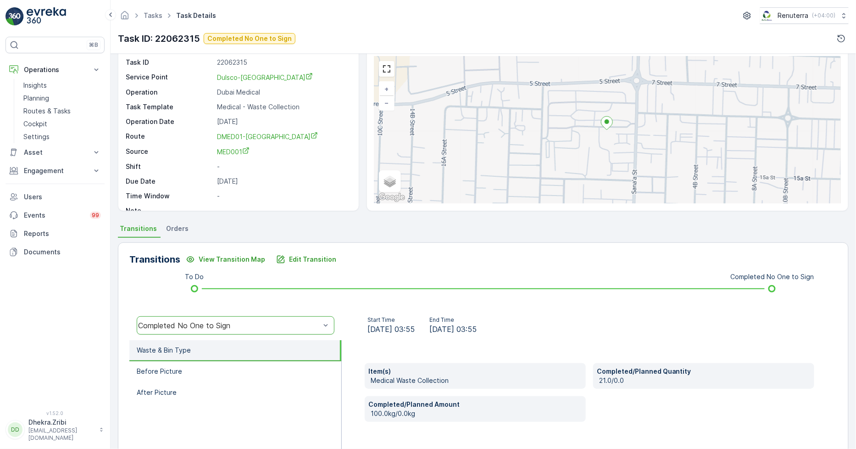
scroll to position [51, 0]
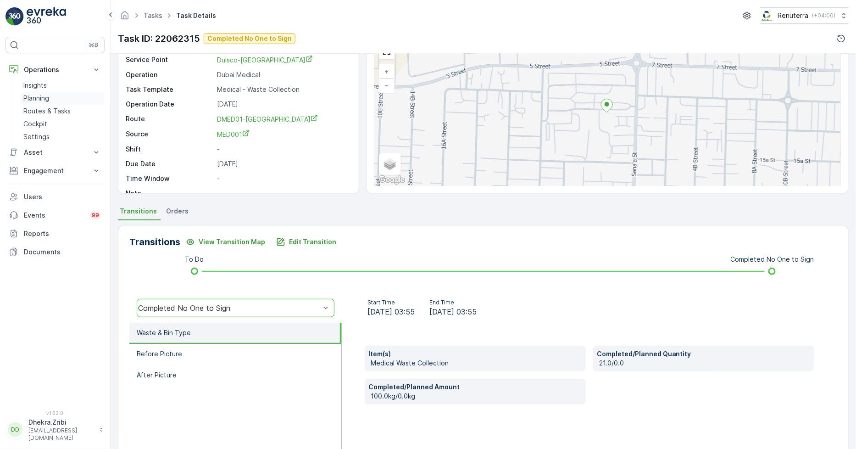
click at [44, 94] on p "Planning" at bounding box center [36, 98] width 26 height 9
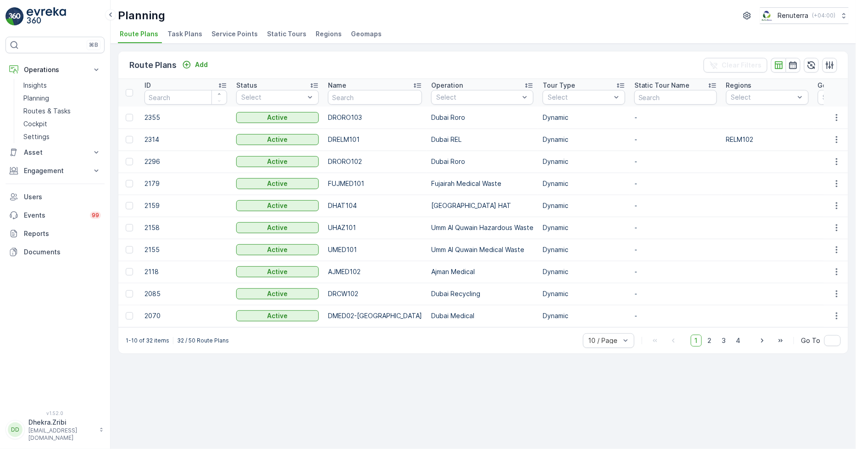
click at [230, 31] on span "Service Points" at bounding box center [234, 33] width 46 height 9
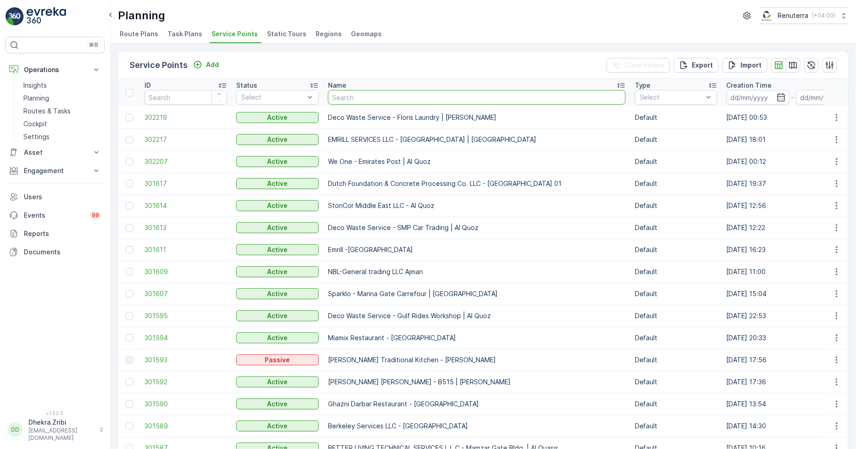
click at [354, 96] on input "text" at bounding box center [477, 97] width 298 height 15
type input "elite"
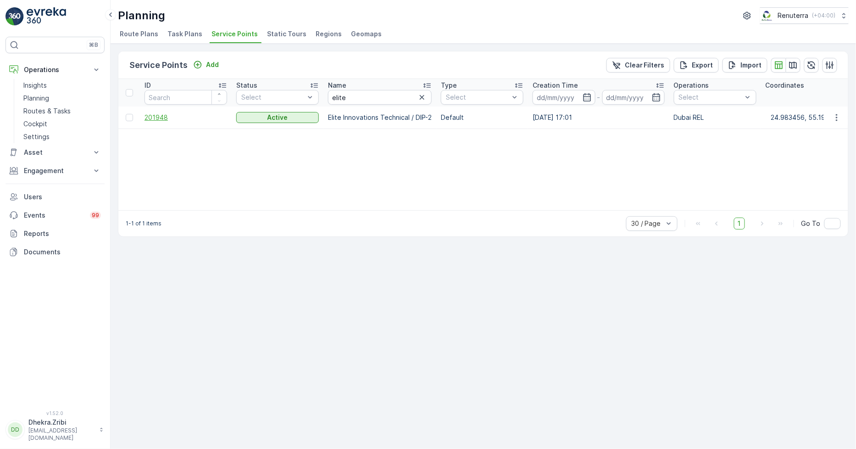
click at [161, 116] on span "201948" at bounding box center [185, 117] width 83 height 9
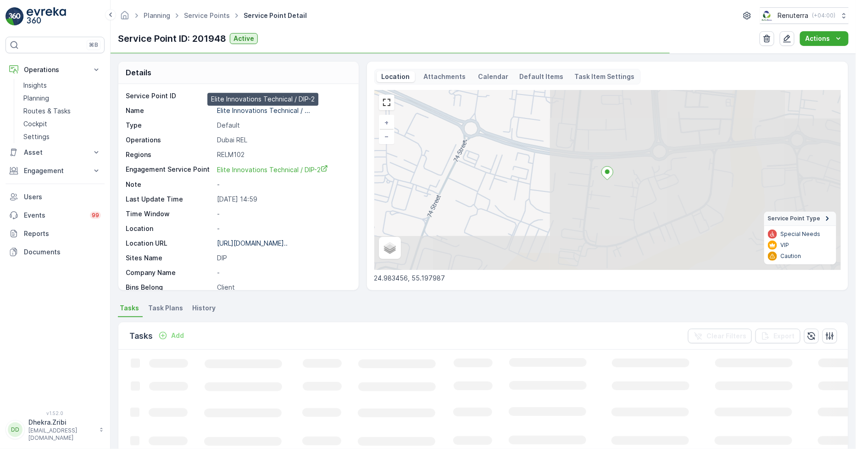
click at [252, 111] on p "Elite lnnovations Technical / ..." at bounding box center [263, 110] width 93 height 8
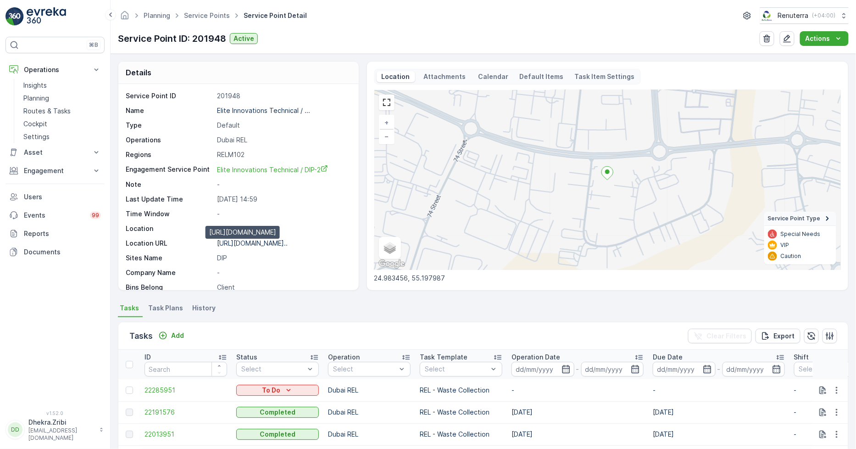
click at [249, 242] on p "https://maps.app.goo.gl/koJfVj..." at bounding box center [252, 243] width 71 height 8
click at [201, 15] on link "Service Points" at bounding box center [207, 15] width 46 height 8
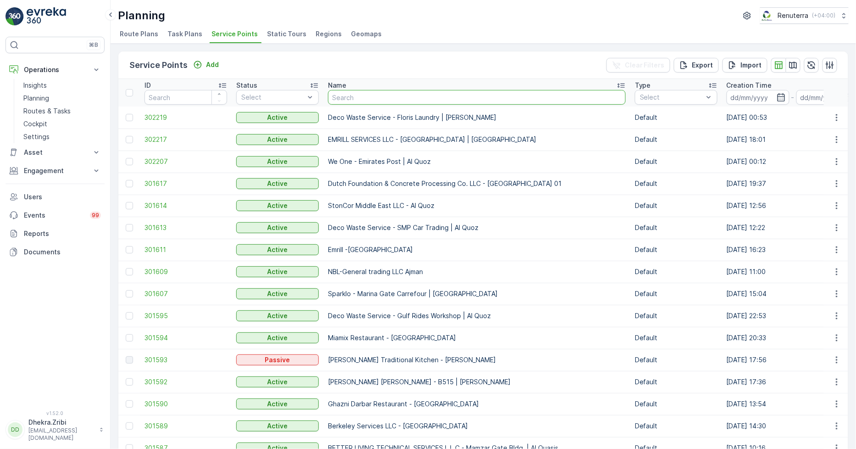
click at [349, 98] on input "text" at bounding box center [477, 97] width 298 height 15
type input "4 u"
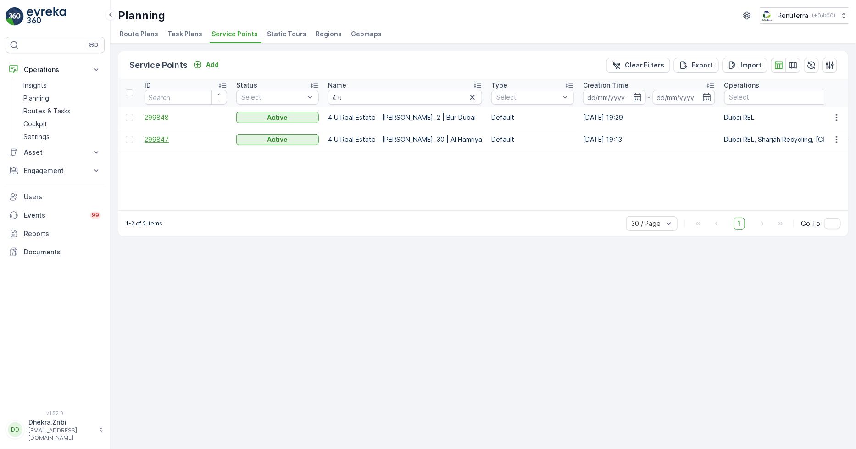
click at [162, 138] on span "299847" at bounding box center [185, 139] width 83 height 9
drag, startPoint x: 365, startPoint y: 93, endPoint x: 250, endPoint y: 91, distance: 114.7
type input "dutch"
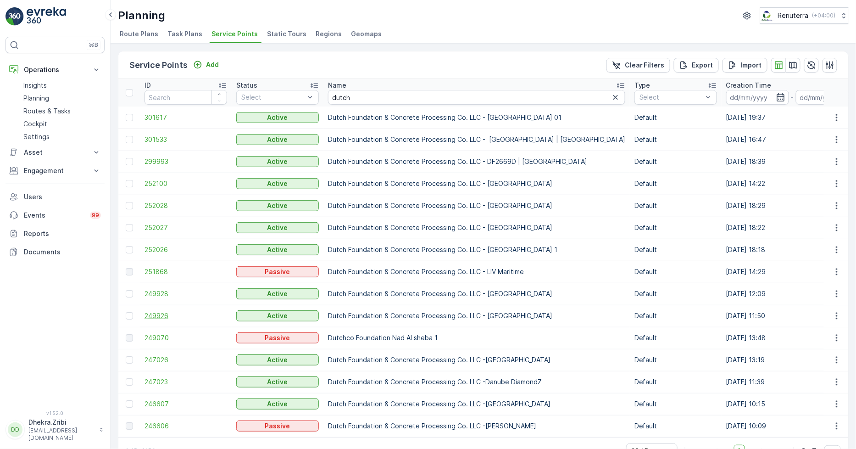
click at [151, 313] on span "249926" at bounding box center [185, 315] width 83 height 9
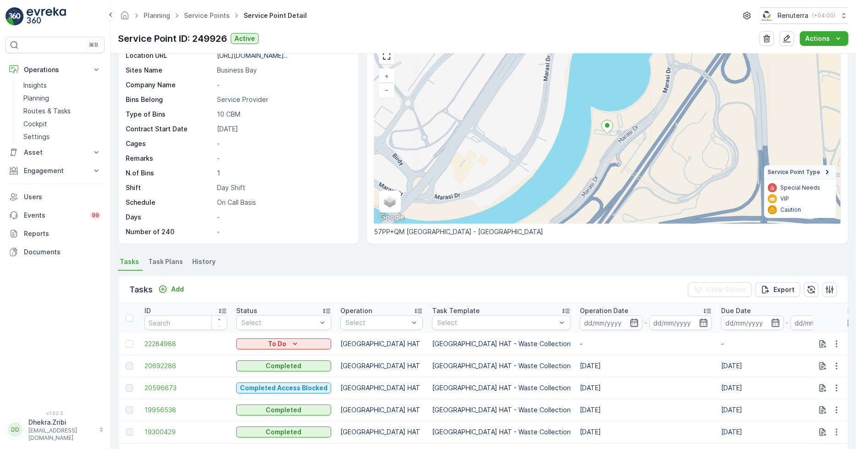
scroll to position [83, 0]
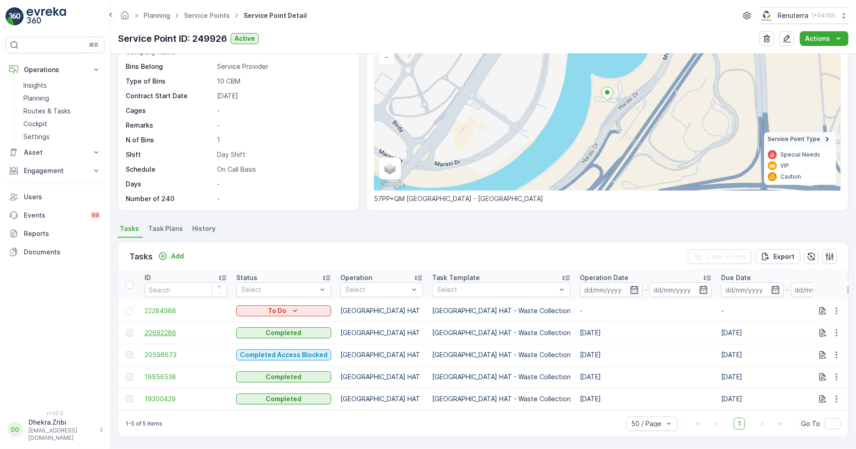
click at [161, 328] on span "20692286" at bounding box center [185, 332] width 83 height 9
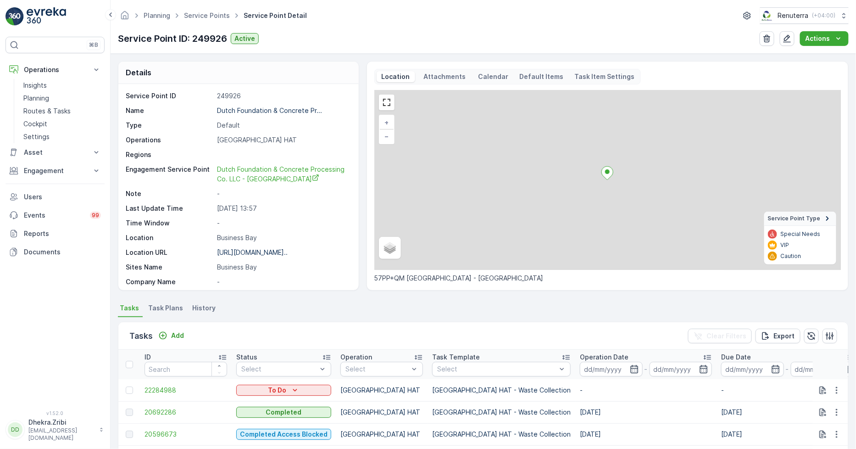
scroll to position [83, 0]
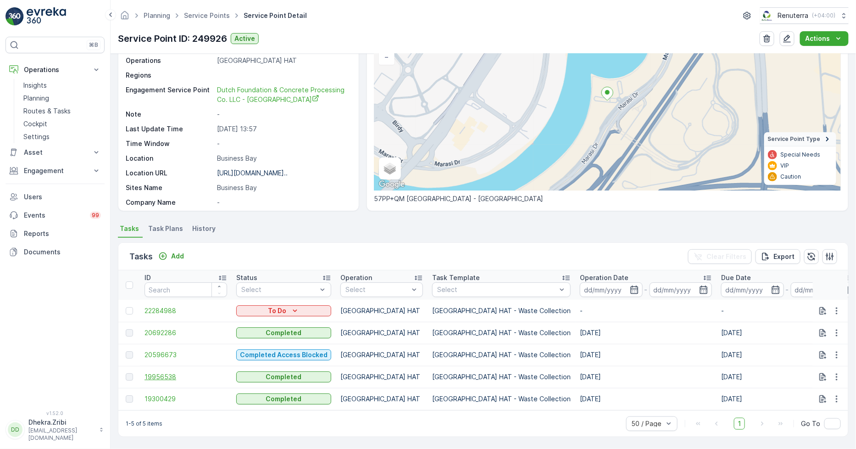
click at [148, 375] on span "19956538" at bounding box center [185, 376] width 83 height 9
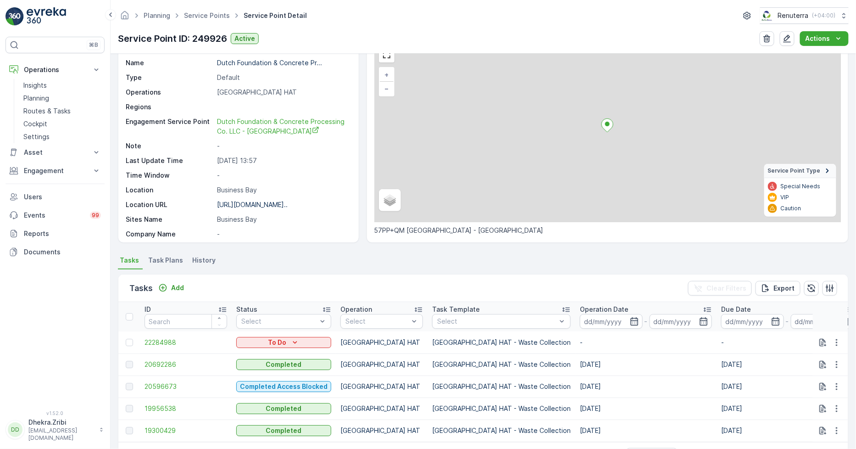
scroll to position [83, 0]
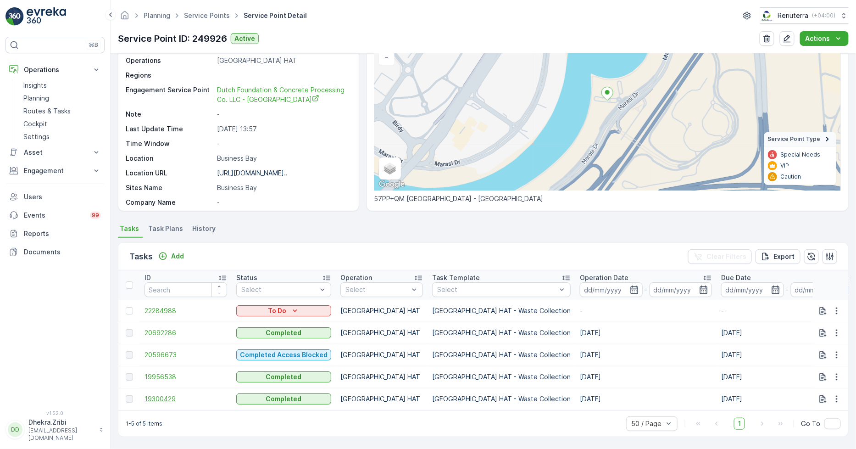
click at [157, 395] on span "19300429" at bounding box center [185, 398] width 83 height 9
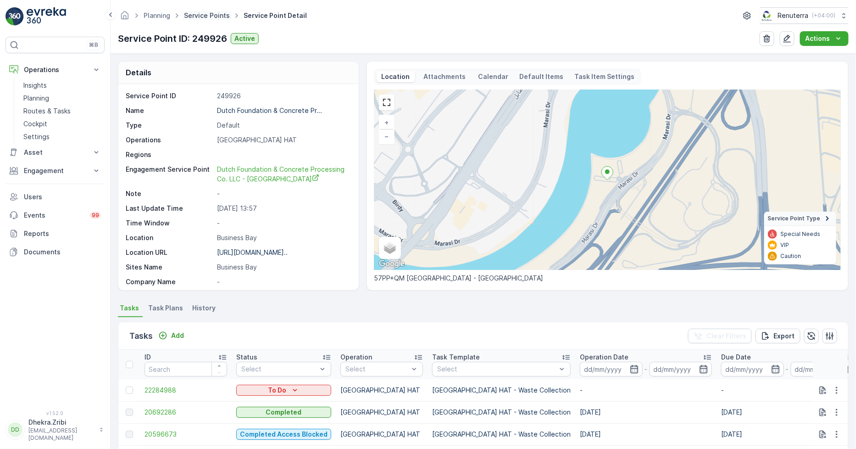
click at [218, 11] on link "Service Points" at bounding box center [207, 15] width 46 height 8
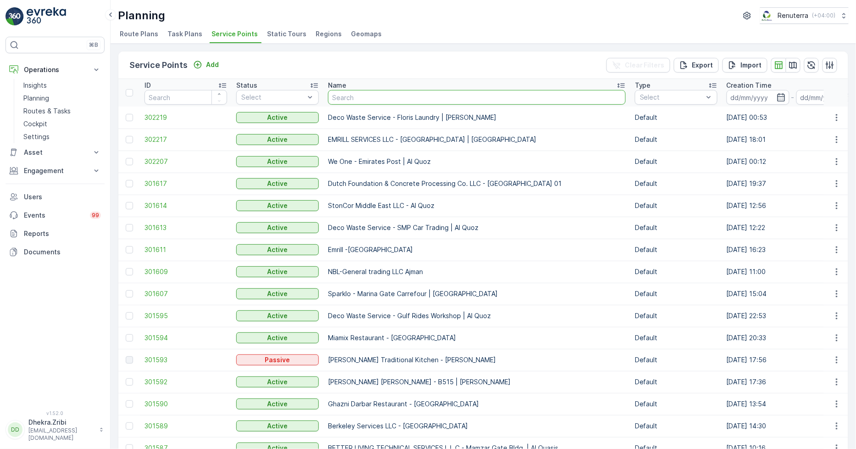
click at [343, 93] on input "text" at bounding box center [477, 97] width 298 height 15
type input "alt"
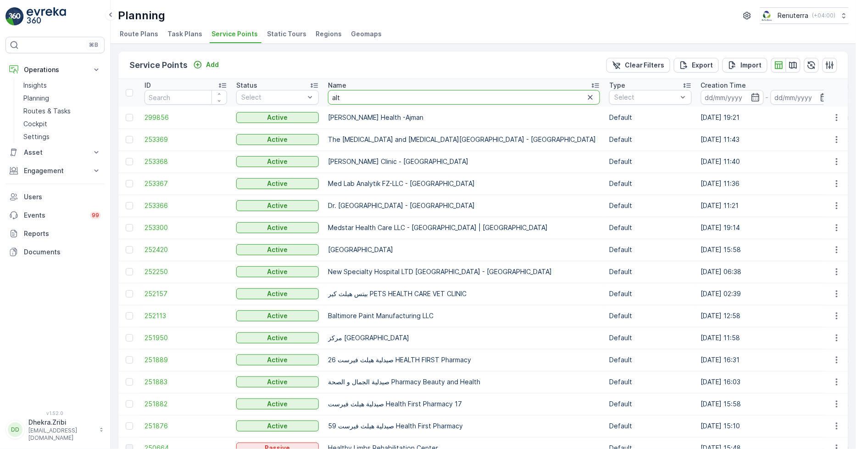
click at [346, 97] on input "alt" at bounding box center [464, 97] width 272 height 15
type input "al tayer"
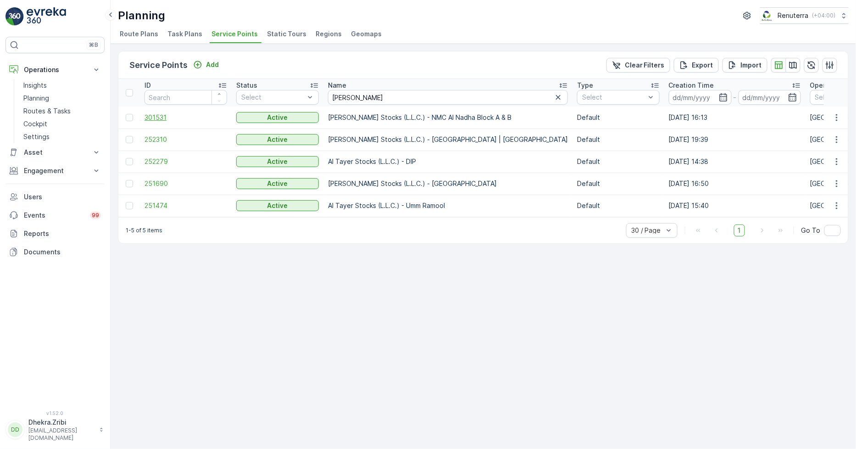
click at [149, 116] on span "301531" at bounding box center [185, 117] width 83 height 9
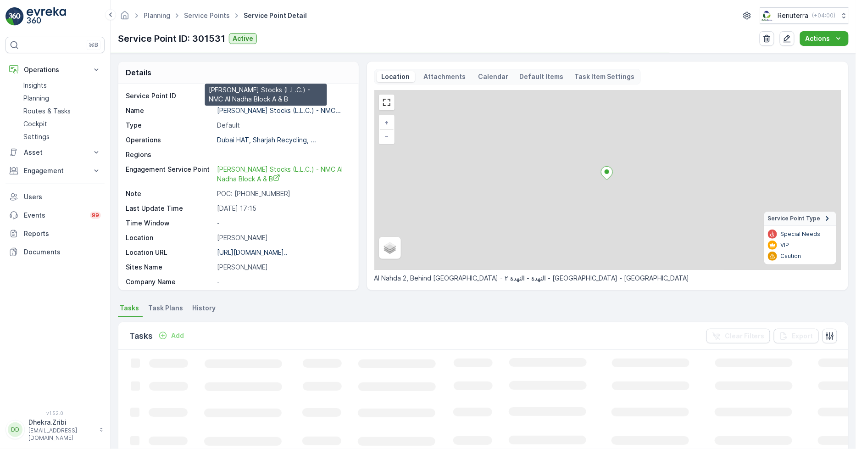
click at [272, 111] on p "Al Tayer Stocks (L.L.C.) - NMC..." at bounding box center [279, 110] width 124 height 8
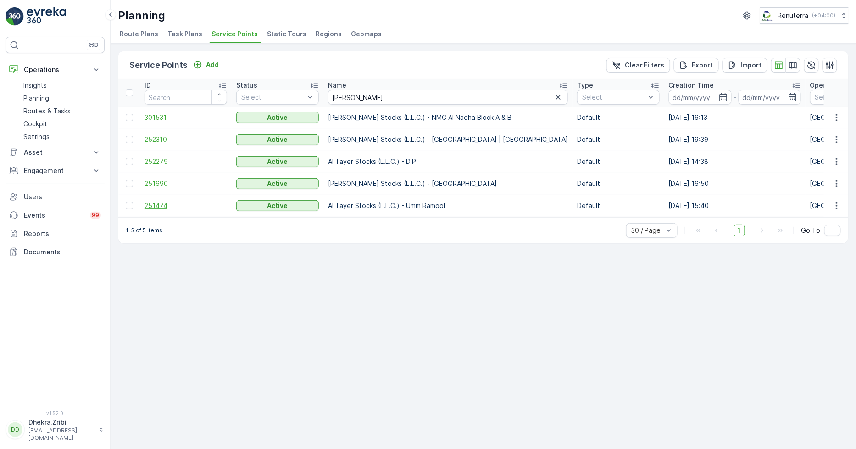
click at [158, 202] on span "251474" at bounding box center [185, 205] width 83 height 9
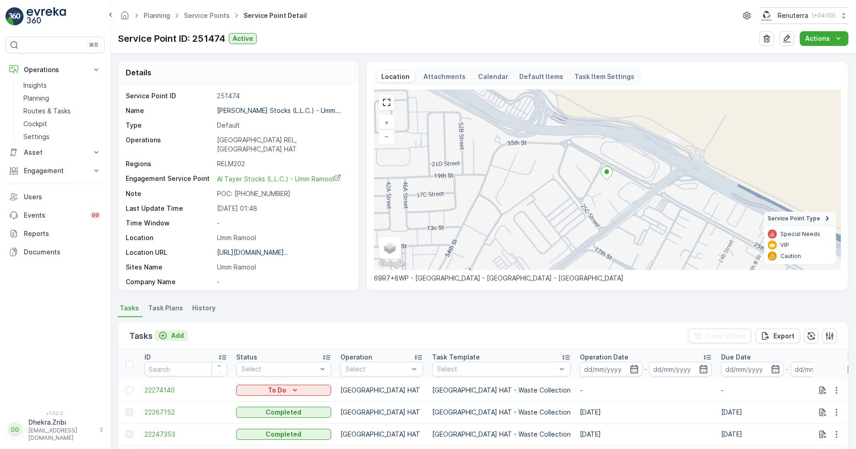
click at [178, 333] on p "Add" at bounding box center [177, 335] width 13 height 9
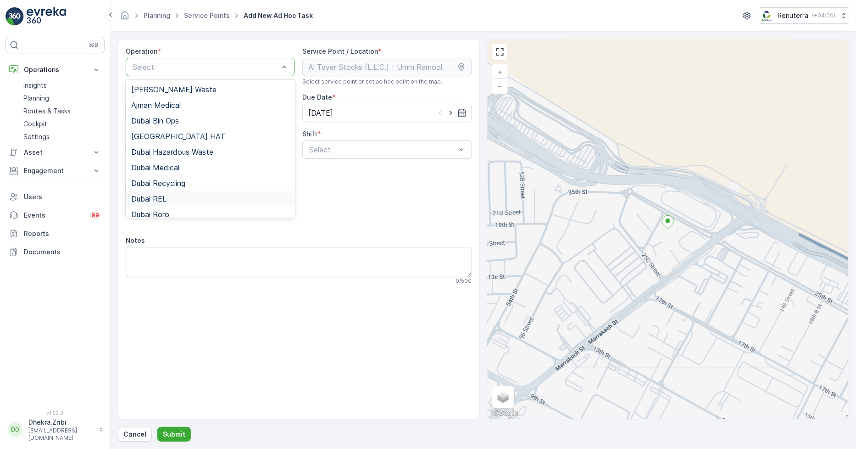
click at [161, 194] on span "Dubai REL" at bounding box center [148, 198] width 35 height 8
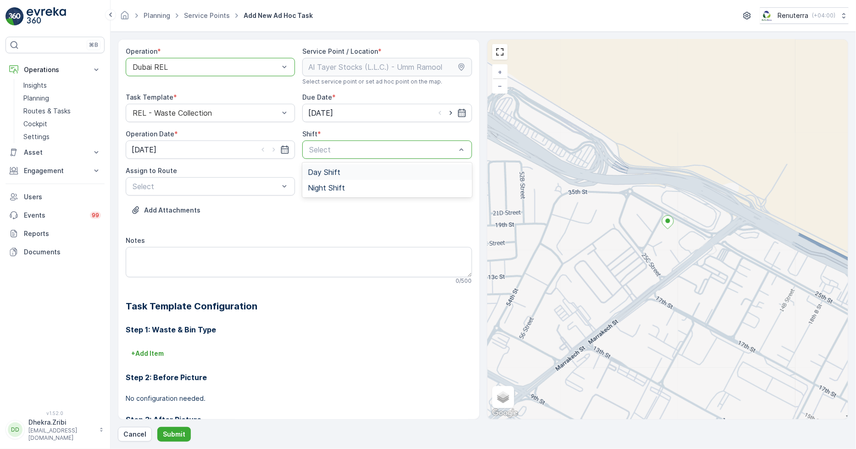
click at [316, 170] on span "Day Shift" at bounding box center [324, 172] width 33 height 8
click at [312, 153] on div at bounding box center [382, 149] width 148 height 8
click at [320, 186] on span "Night Shift" at bounding box center [326, 187] width 37 height 8
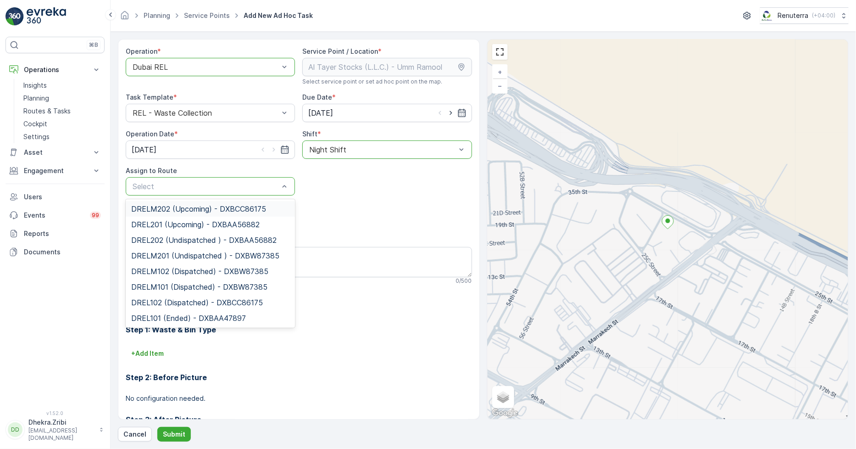
click at [184, 208] on span "DRELM202 (Upcoming) - DXBCC86175" at bounding box center [198, 209] width 135 height 8
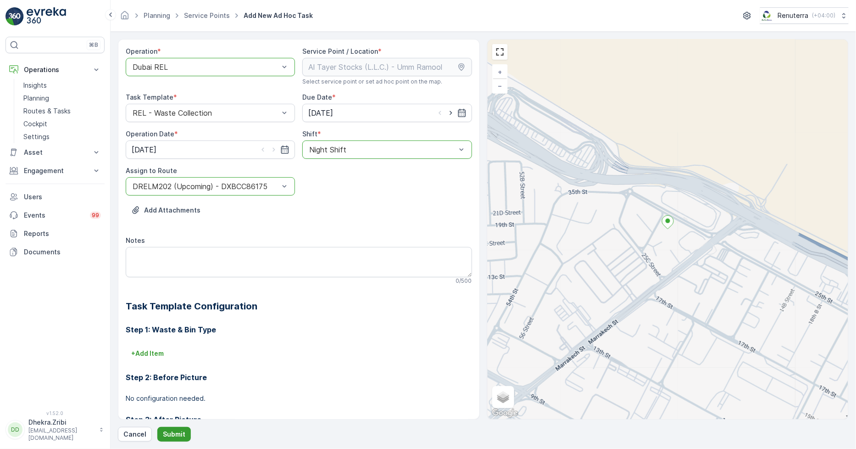
click at [181, 436] on p "Submit" at bounding box center [174, 433] width 22 height 9
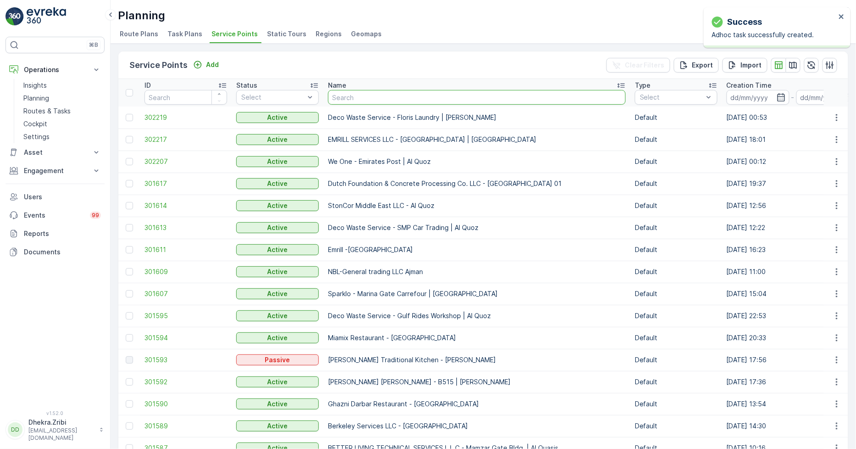
click at [360, 98] on input "text" at bounding box center [477, 97] width 298 height 15
type input "al serh"
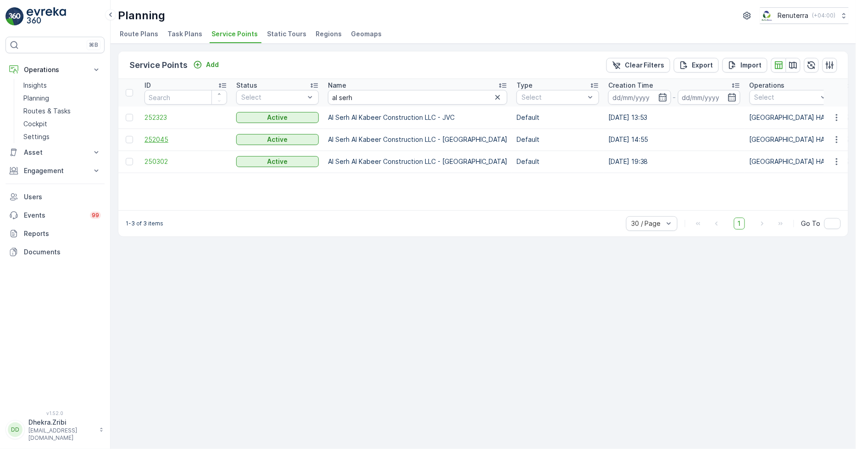
click at [150, 136] on span "252045" at bounding box center [185, 139] width 83 height 9
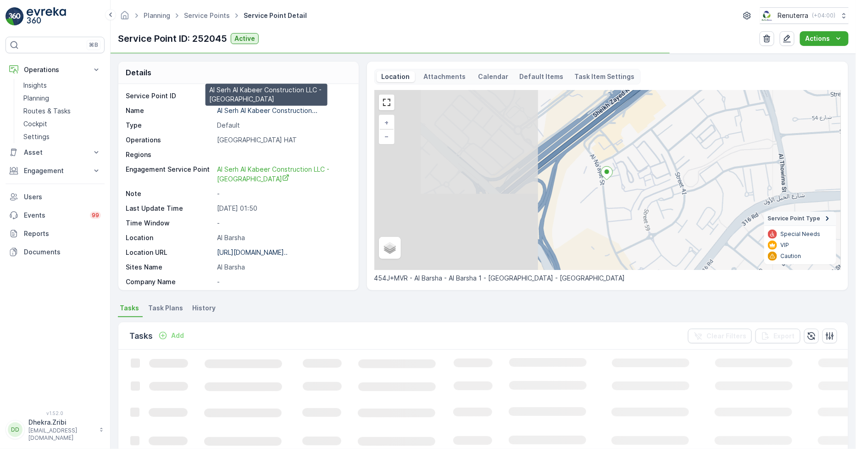
click at [265, 109] on p "Al Serh Al Kabeer Construction..." at bounding box center [267, 110] width 100 height 8
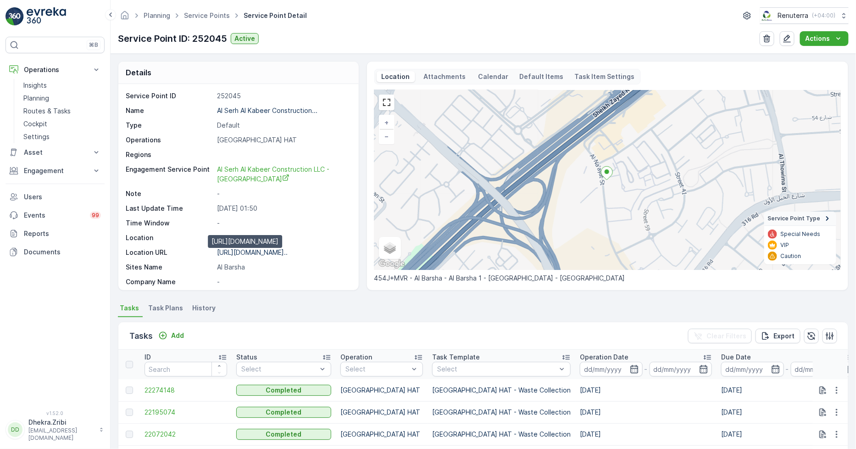
click at [261, 253] on p "https://maps.app.goo.gl/h67sEm..." at bounding box center [252, 252] width 71 height 8
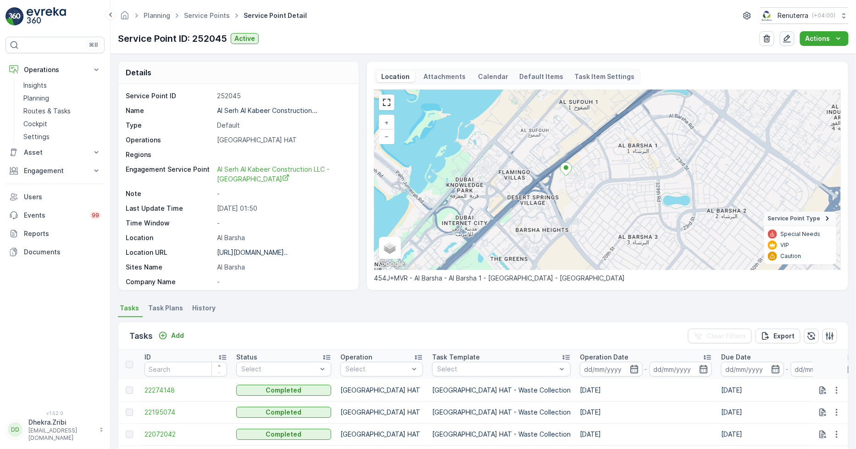
click at [786, 35] on icon "button" at bounding box center [786, 38] width 9 height 9
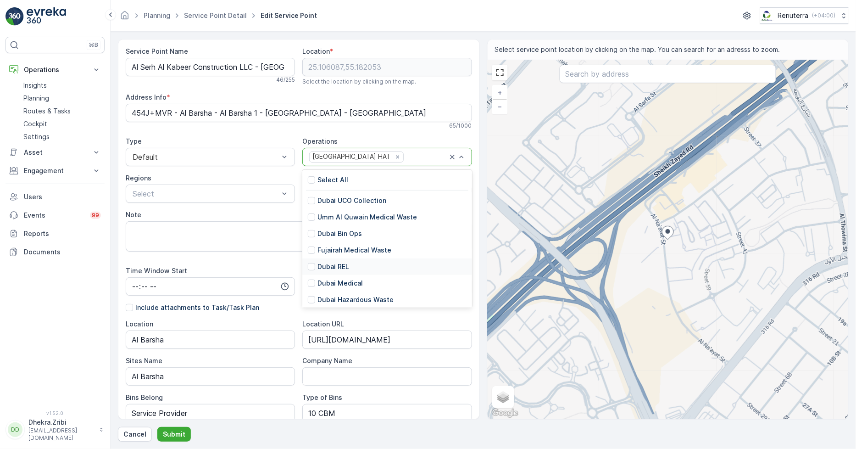
click at [342, 265] on p "Dubai REL" at bounding box center [333, 266] width 32 height 9
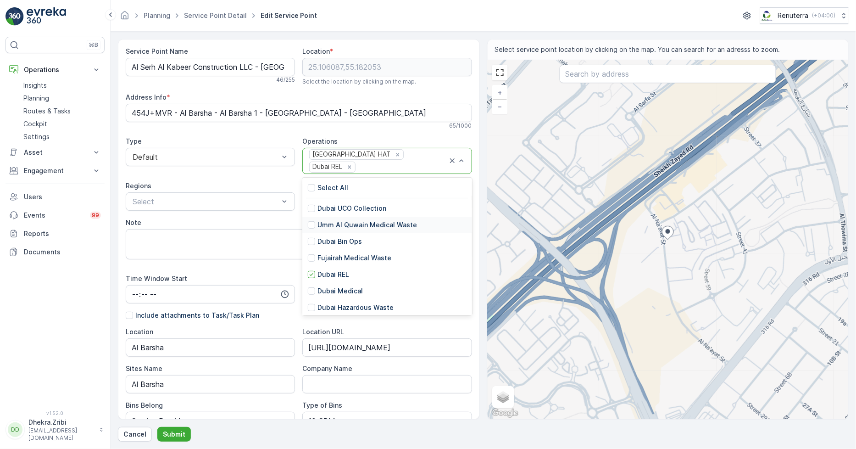
click at [287, 207] on div "Service Point Name Al Serh Al Kabeer Construction LLC - Al Barsha 46 / 255 Loca…" at bounding box center [299, 356] width 346 height 618
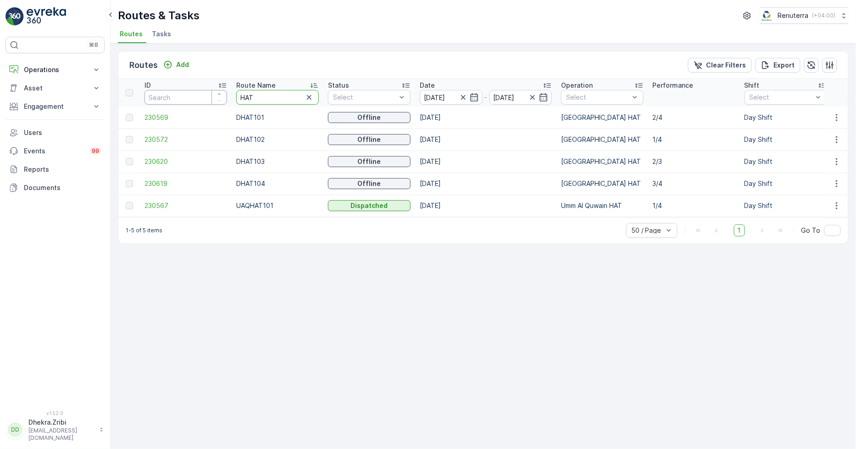
drag, startPoint x: 267, startPoint y: 98, endPoint x: 186, endPoint y: 100, distance: 80.8
type input "rel"
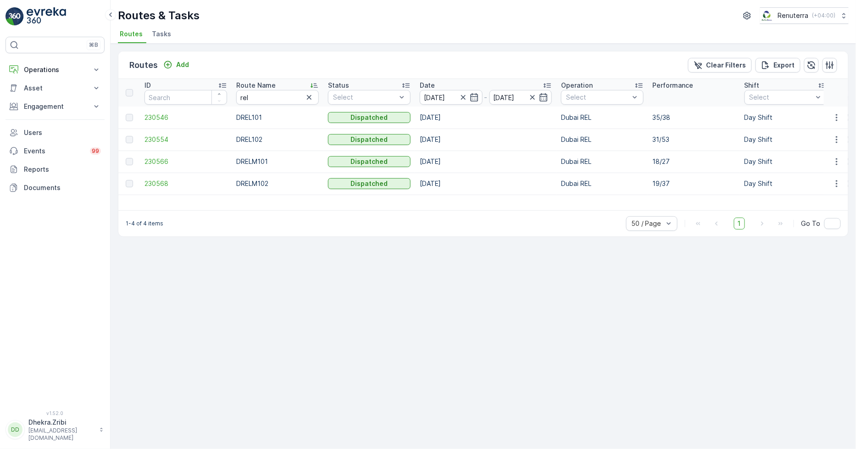
click at [161, 156] on td "230566" at bounding box center [186, 161] width 92 height 22
click at [162, 164] on span "230566" at bounding box center [185, 161] width 83 height 9
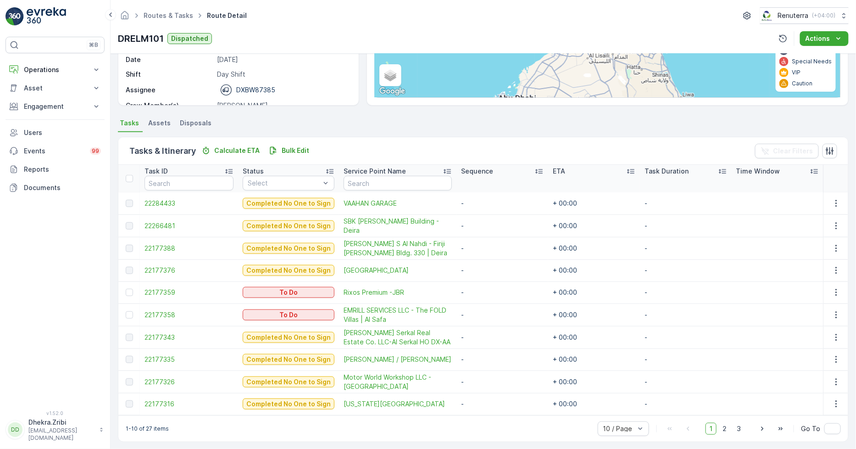
scroll to position [142, 0]
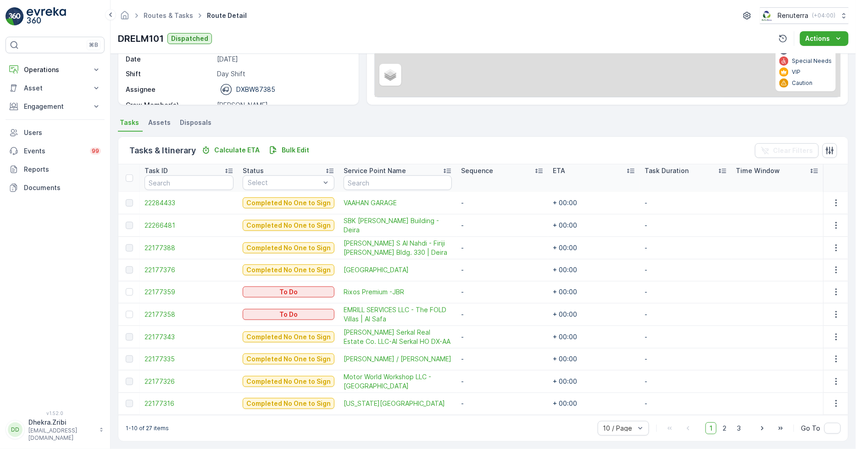
scroll to position [142, 0]
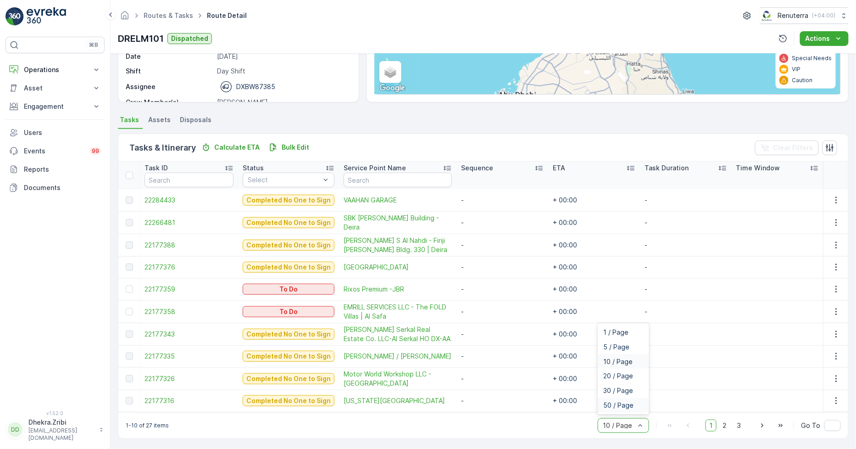
click at [609, 404] on span "50 / Page" at bounding box center [618, 404] width 30 height 7
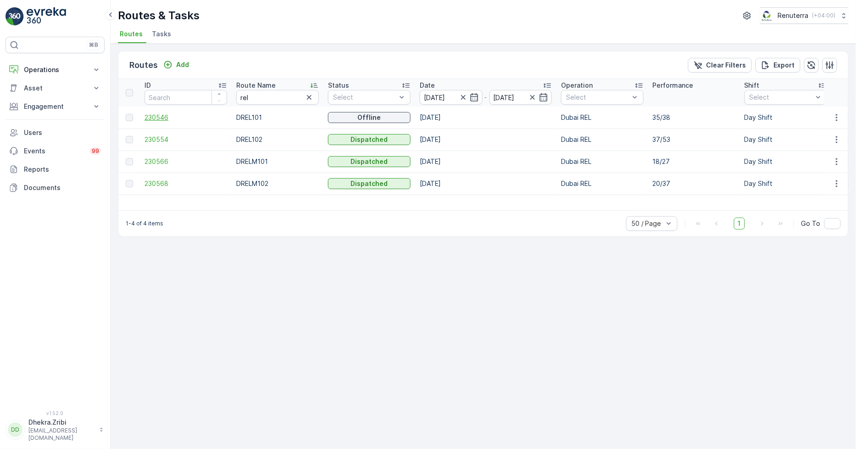
click at [161, 115] on span "230546" at bounding box center [185, 117] width 83 height 9
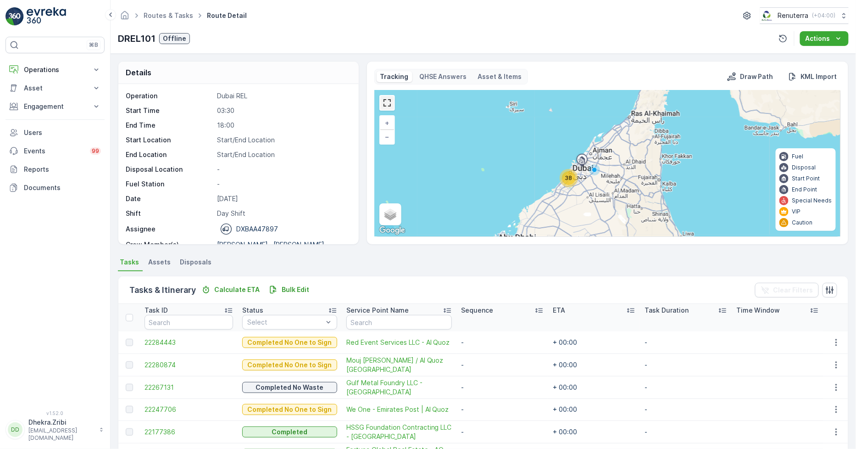
click at [384, 99] on link at bounding box center [387, 103] width 14 height 14
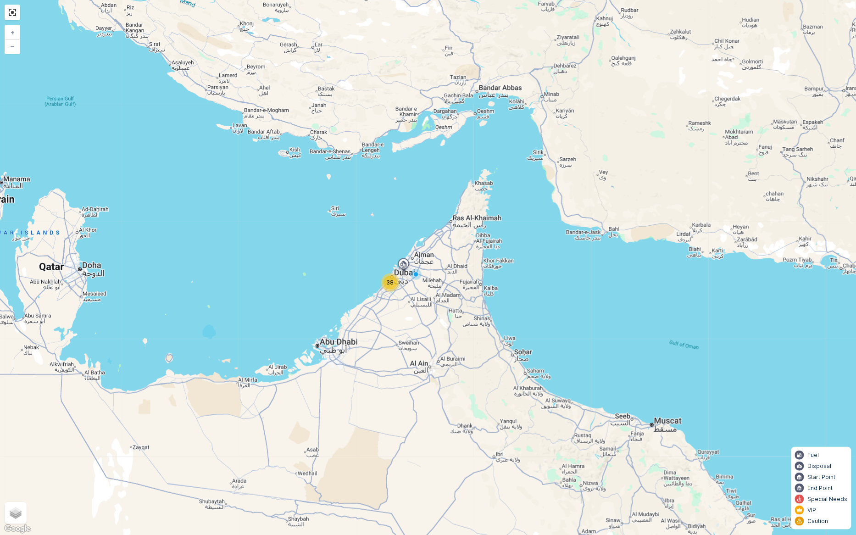
click at [388, 281] on span "38" at bounding box center [390, 282] width 7 height 7
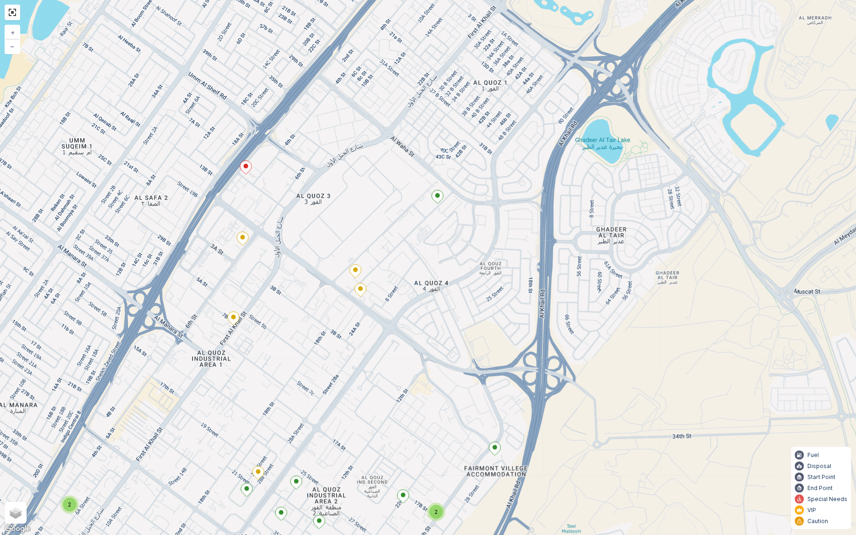
click at [244, 164] on icon at bounding box center [245, 167] width 11 height 13
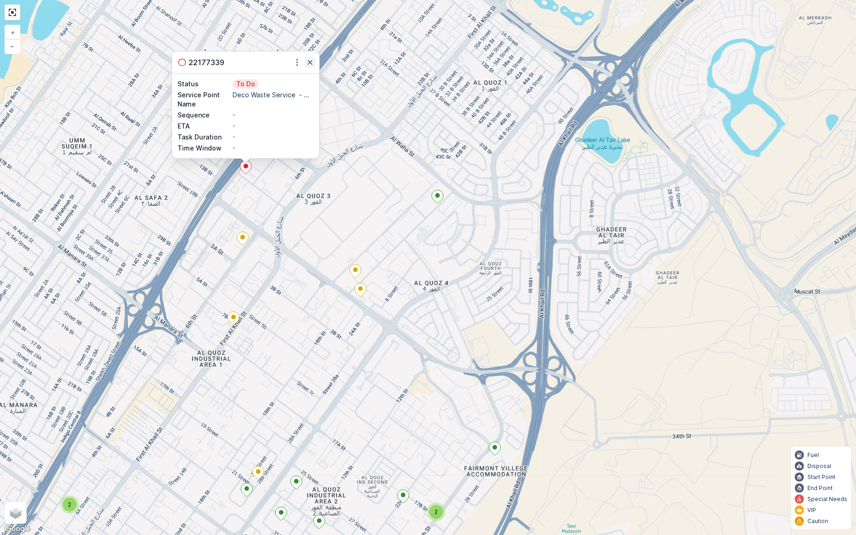
click at [307, 60] on icon "button" at bounding box center [309, 62] width 9 height 9
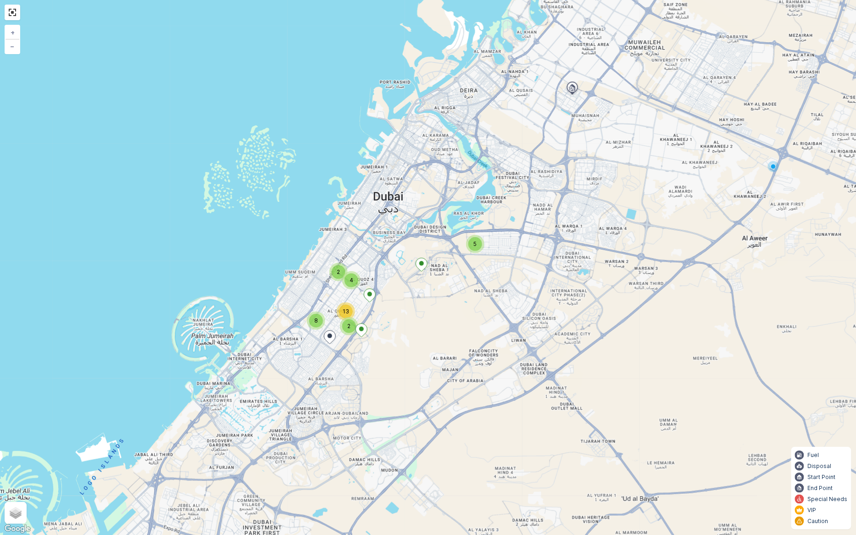
click at [476, 238] on div "5" at bounding box center [475, 244] width 14 height 14
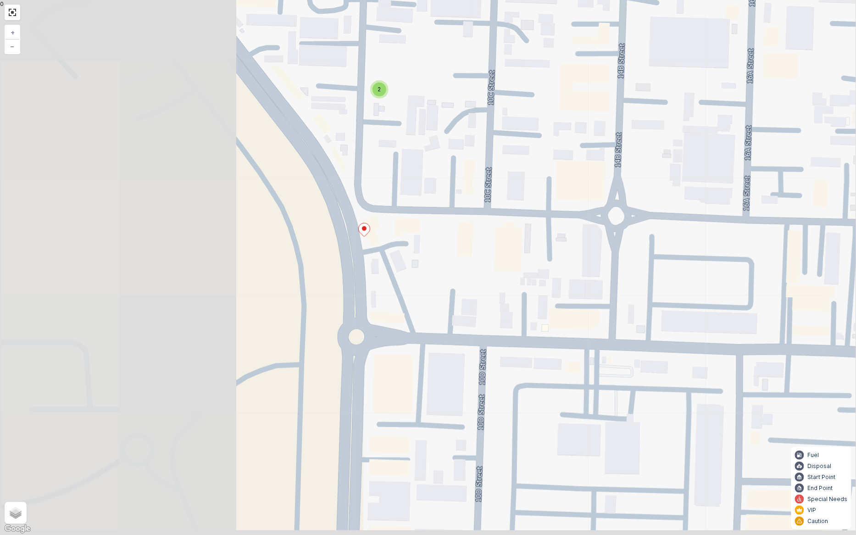
drag, startPoint x: 244, startPoint y: 380, endPoint x: 563, endPoint y: 272, distance: 336.6
click at [563, 272] on div "2 2 2 + − Satellite Roadmap Terrain Hybrid Leaflet Keyboard shortcuts Map Data …" at bounding box center [428, 267] width 856 height 535
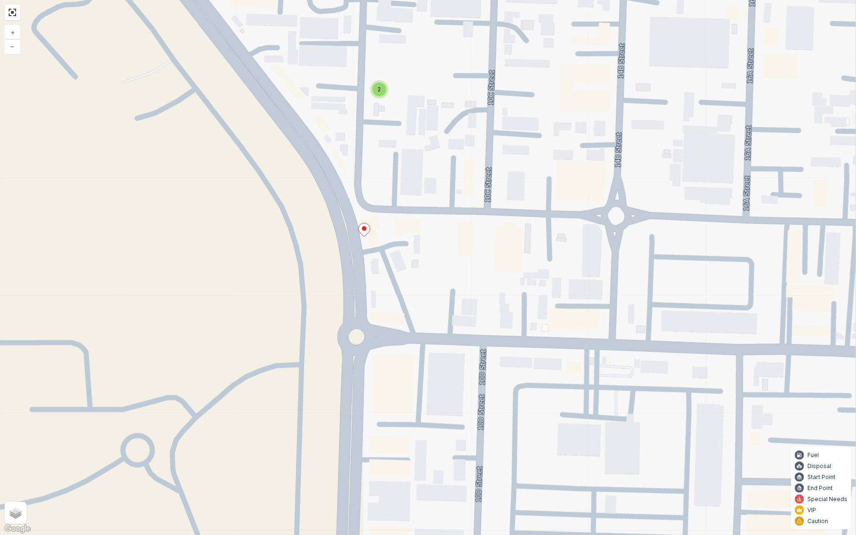
click at [366, 227] on icon at bounding box center [364, 229] width 11 height 13
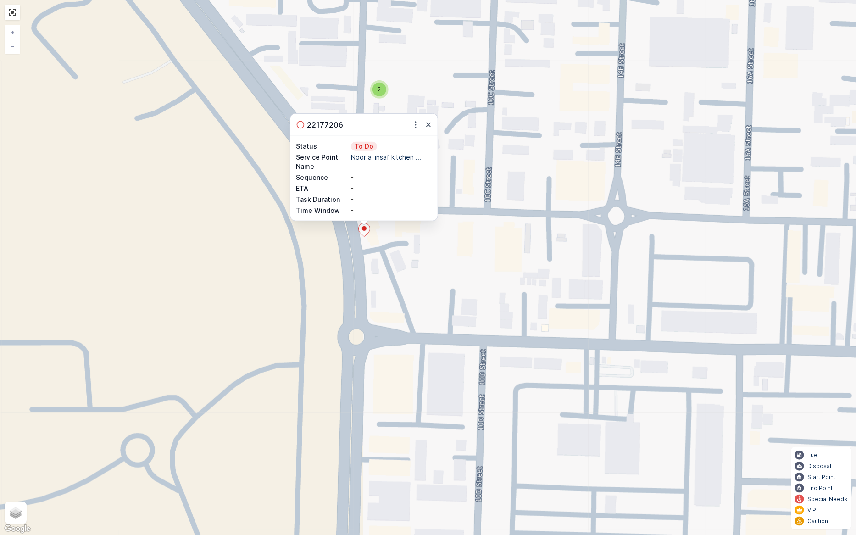
click at [379, 89] on span "2" at bounding box center [379, 89] width 3 height 7
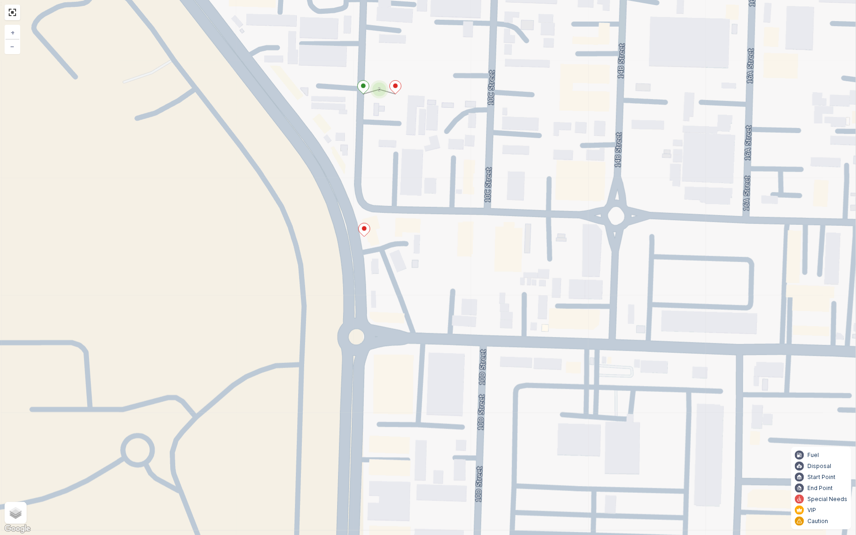
click at [395, 85] on ellipse at bounding box center [395, 85] width 5 height 5
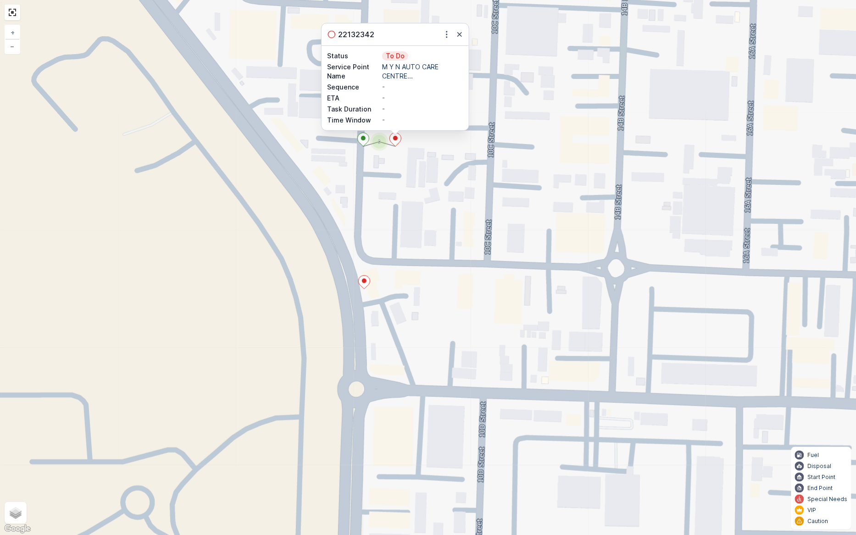
drag, startPoint x: 464, startPoint y: 33, endPoint x: 450, endPoint y: 108, distance: 76.4
click at [464, 37] on icon "button" at bounding box center [459, 34] width 9 height 9
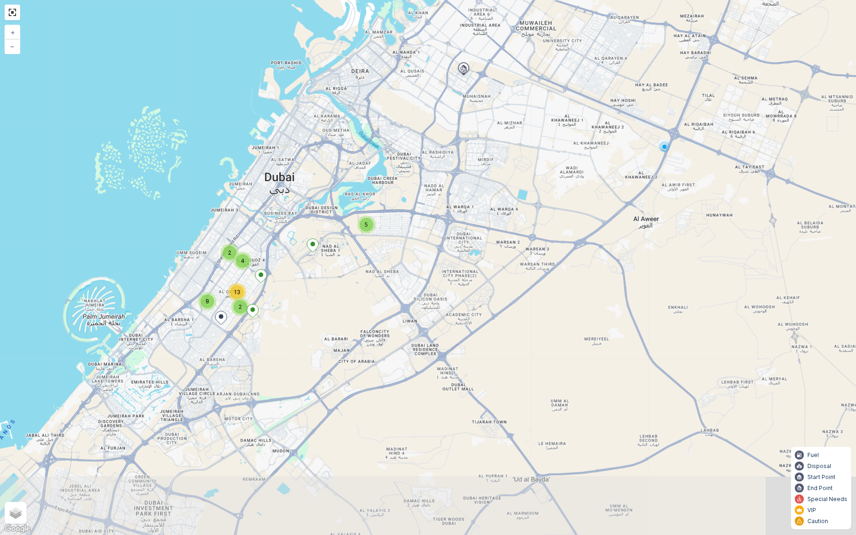
drag, startPoint x: 370, startPoint y: 376, endPoint x: 351, endPoint y: 269, distance: 108.9
click at [351, 269] on div "5 2 2 4 8 13 + − Satellite Roadmap Terrain Hybrid Leaflet Keyboard shortcuts Ma…" at bounding box center [428, 267] width 856 height 535
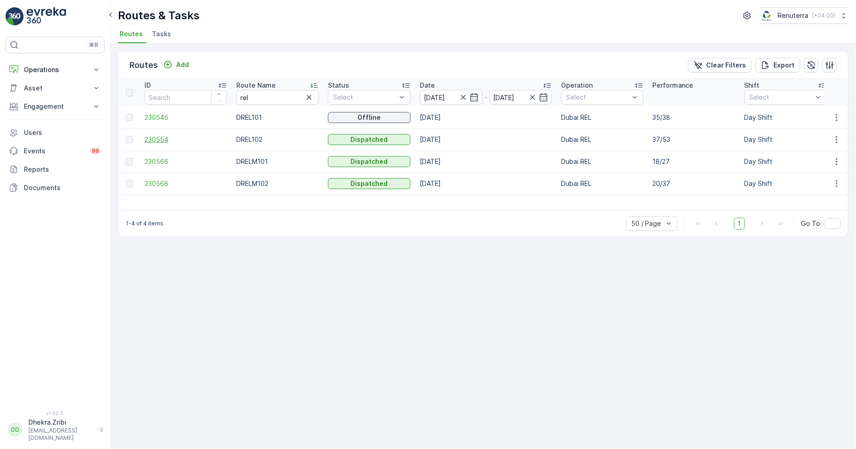
click at [160, 135] on span "230554" at bounding box center [185, 139] width 83 height 9
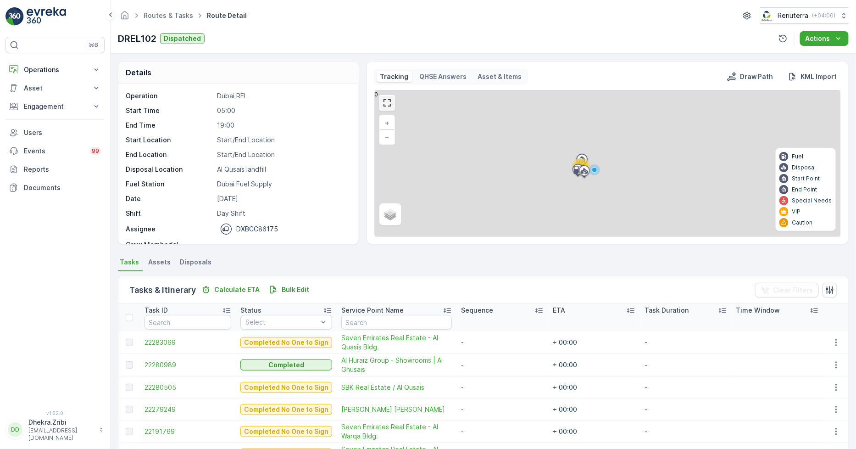
click at [388, 103] on link at bounding box center [387, 103] width 14 height 14
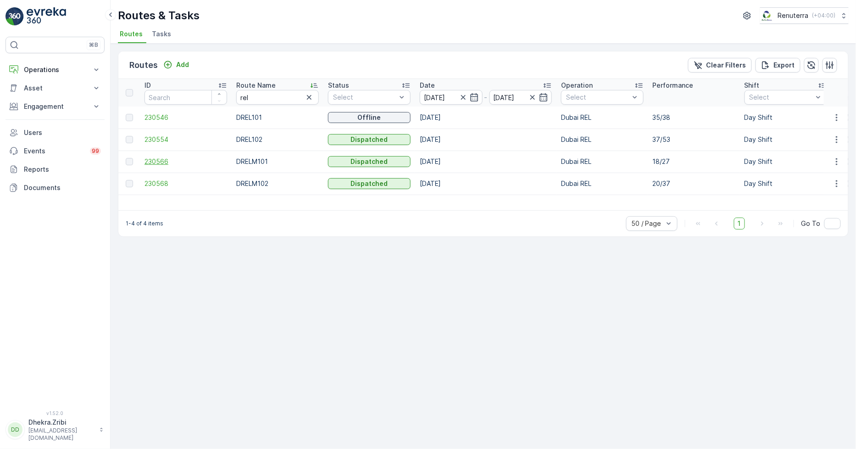
click at [157, 157] on span "230566" at bounding box center [185, 161] width 83 height 9
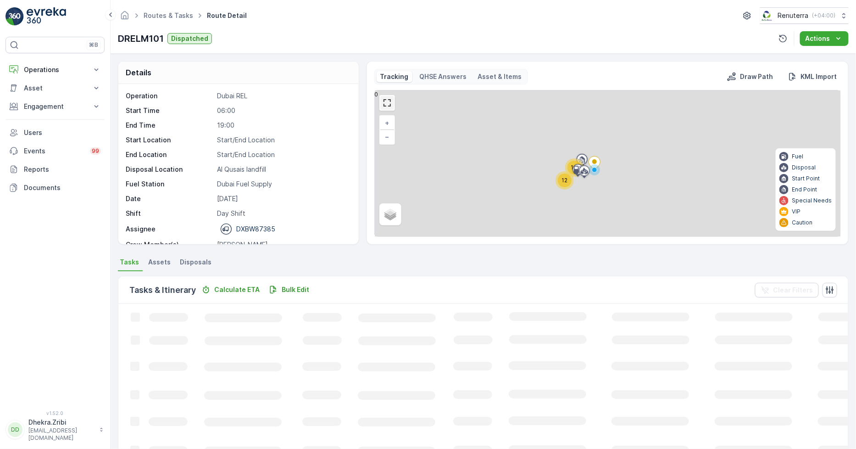
click at [386, 107] on link at bounding box center [387, 103] width 14 height 14
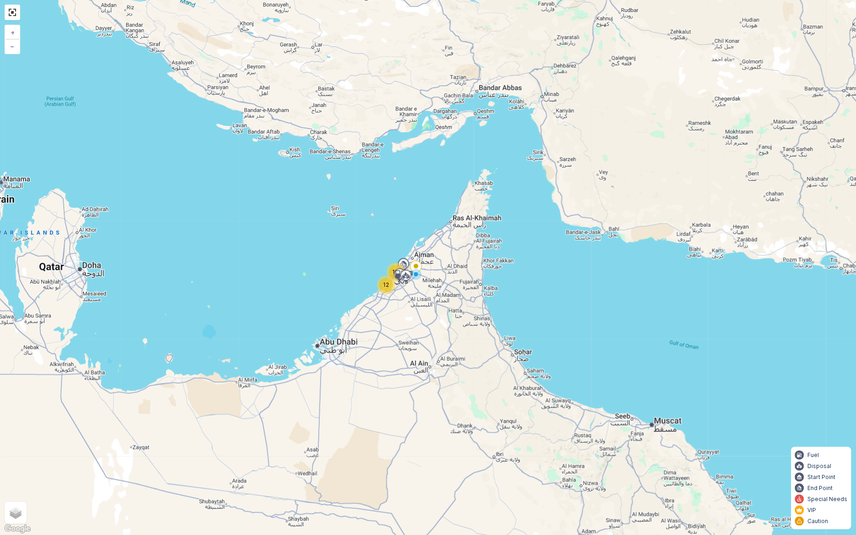
click at [386, 288] on span "12" at bounding box center [386, 284] width 6 height 7
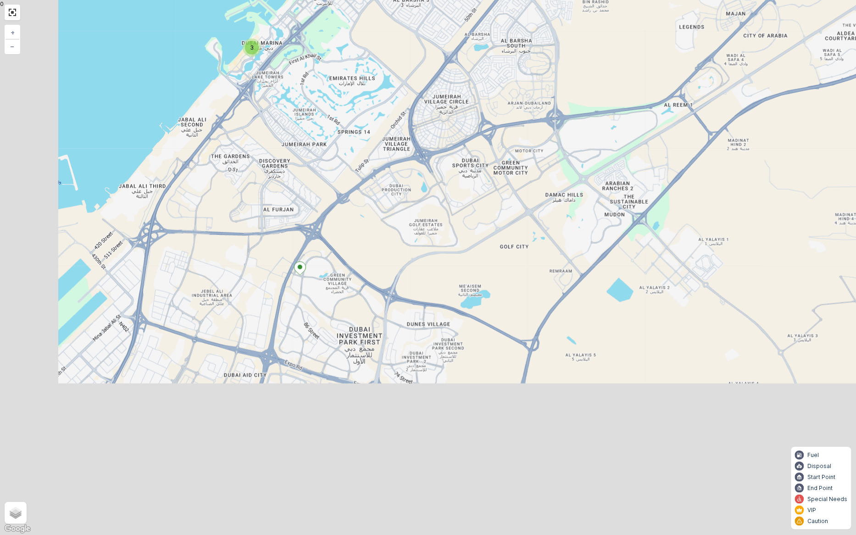
drag, startPoint x: 413, startPoint y: 295, endPoint x: 459, endPoint y: 95, distance: 204.7
click at [460, 86] on div "2 2 3 2 4 + − Satellite Roadmap Terrain Hybrid Leaflet Keyboard shortcuts Map D…" at bounding box center [428, 267] width 856 height 535
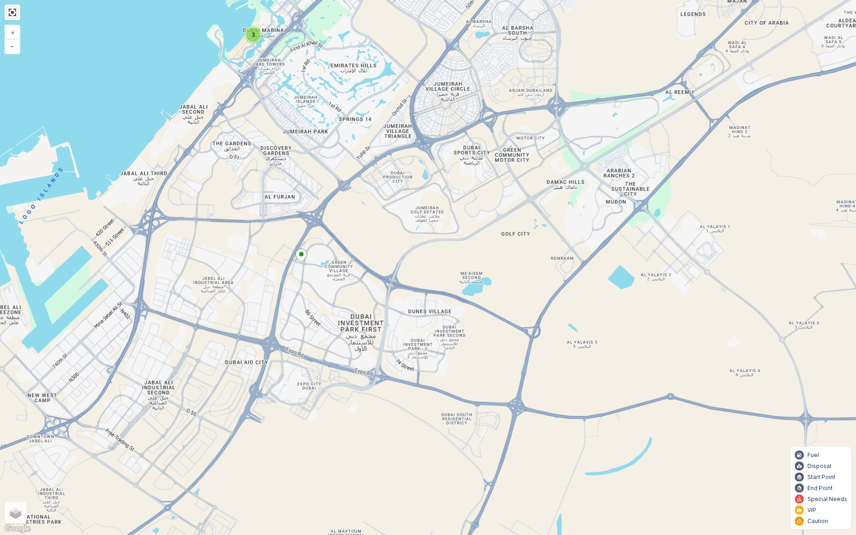
click at [9, 12] on link at bounding box center [13, 13] width 14 height 14
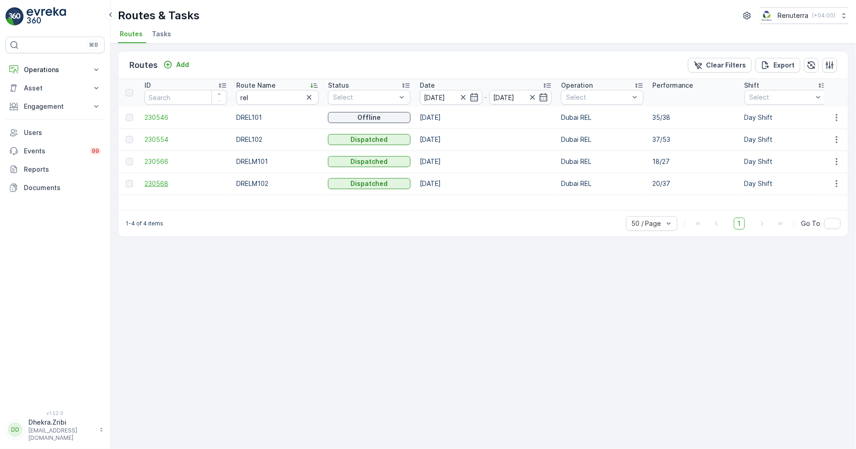
click at [158, 183] on span "230568" at bounding box center [185, 183] width 83 height 9
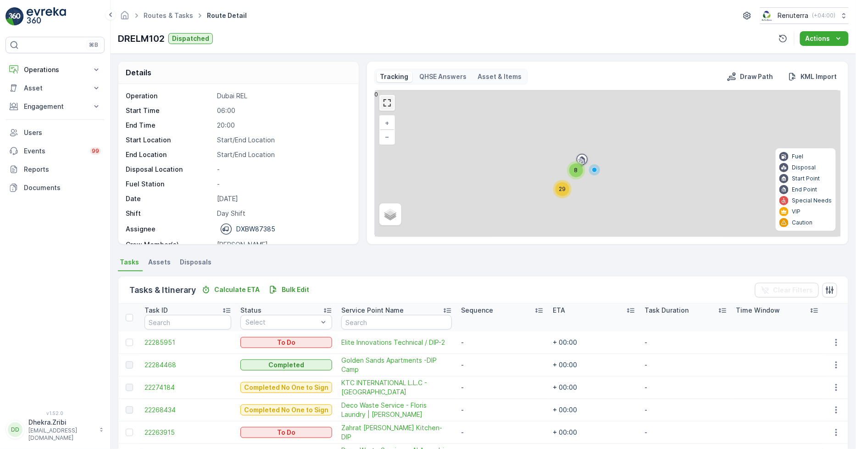
click at [384, 103] on link at bounding box center [387, 103] width 14 height 14
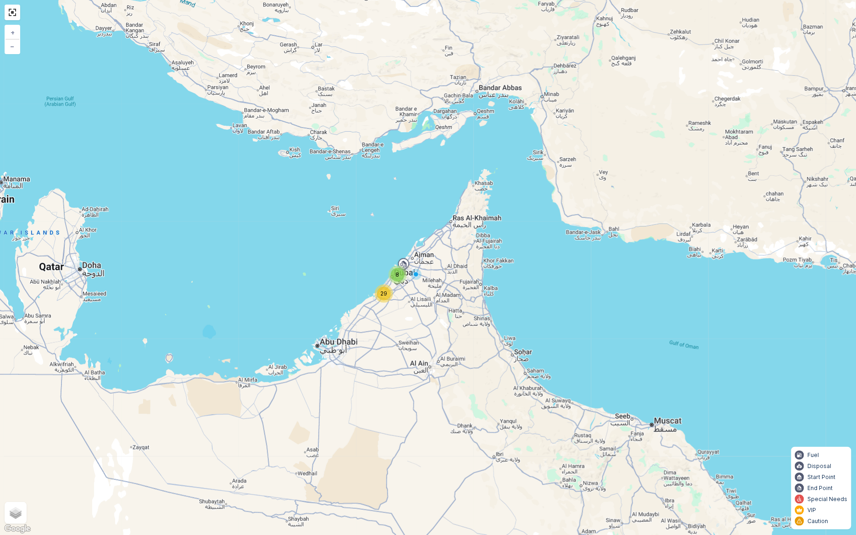
click at [384, 293] on span "29" at bounding box center [384, 293] width 7 height 7
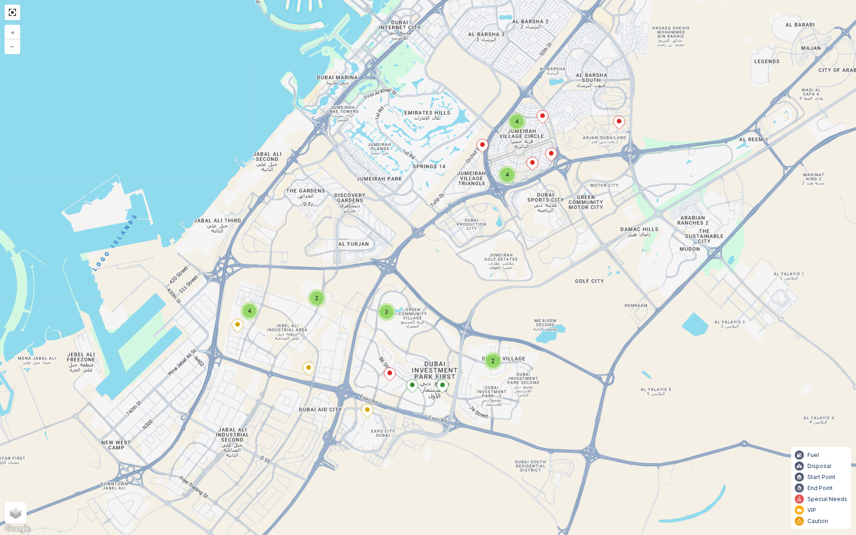
click at [385, 312] on span "2" at bounding box center [386, 311] width 3 height 7
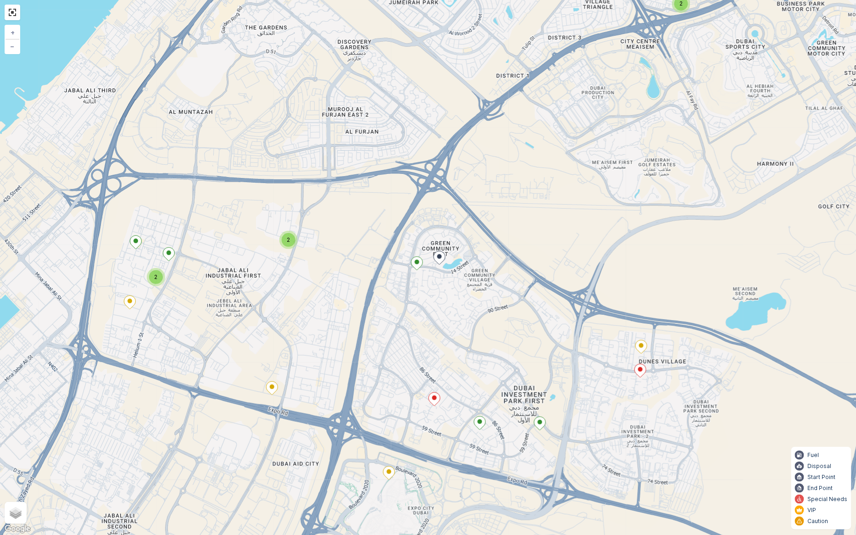
click at [430, 395] on icon at bounding box center [434, 399] width 11 height 13
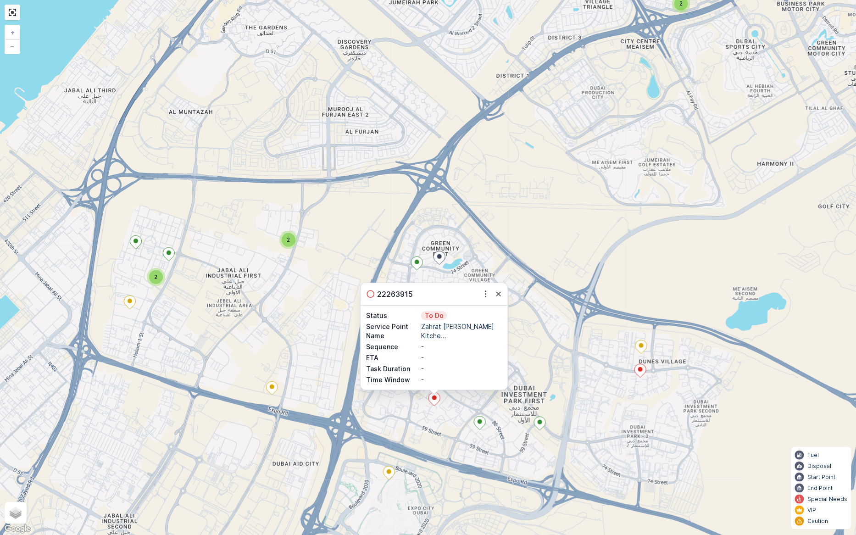
click at [291, 241] on div "2" at bounding box center [289, 240] width 14 height 14
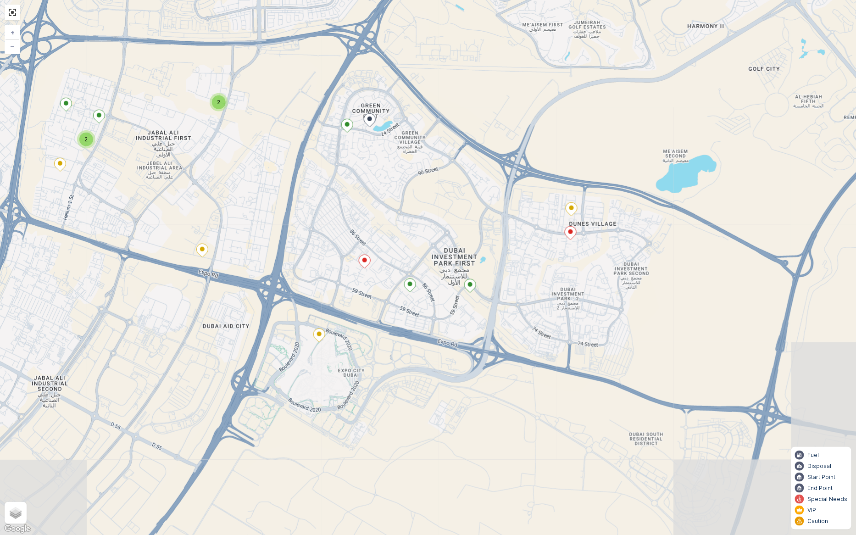
drag, startPoint x: 401, startPoint y: 366, endPoint x: 209, endPoint y: 151, distance: 288.4
click at [214, 149] on div "2 2 3 2 2 2 + − Satellite Roadmap Terrain Hybrid Leaflet Keyboard shortcuts Map…" at bounding box center [428, 267] width 856 height 535
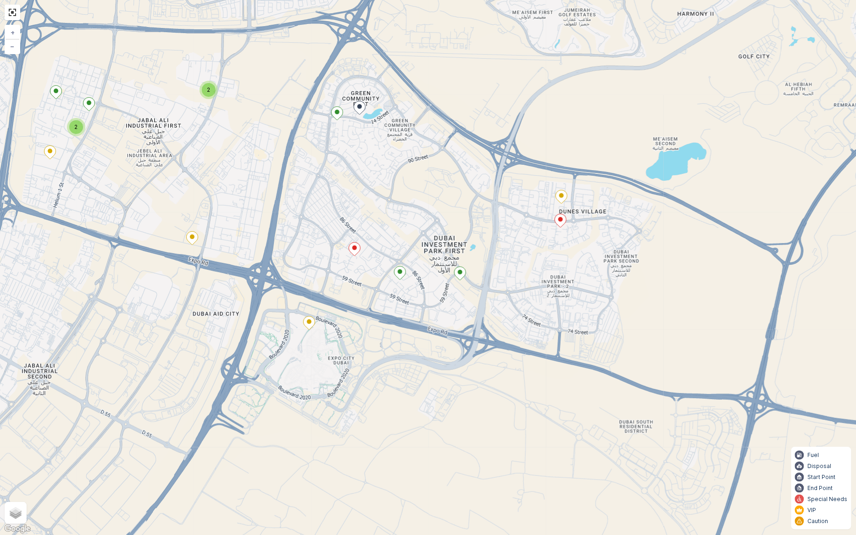
click at [561, 217] on ellipse at bounding box center [560, 219] width 5 height 5
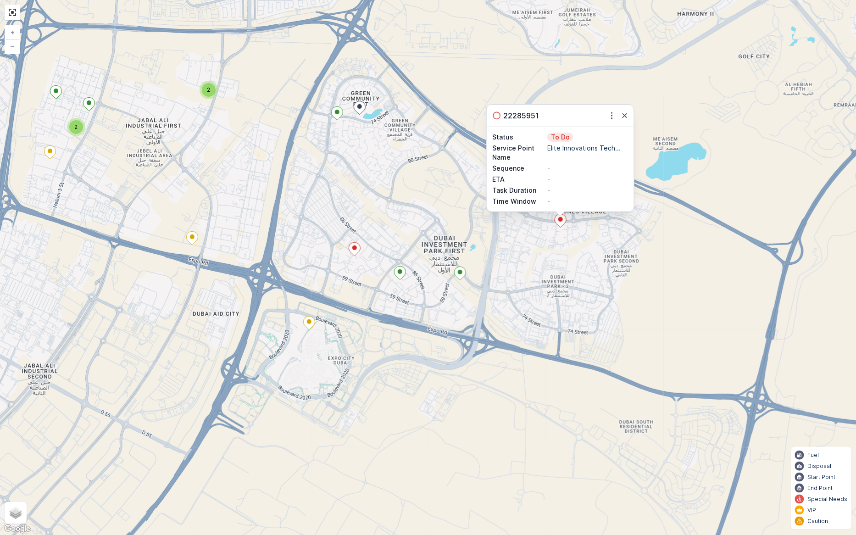
drag, startPoint x: 624, startPoint y: 117, endPoint x: 625, endPoint y: 123, distance: 6.1
click at [624, 116] on icon "button" at bounding box center [624, 115] width 9 height 9
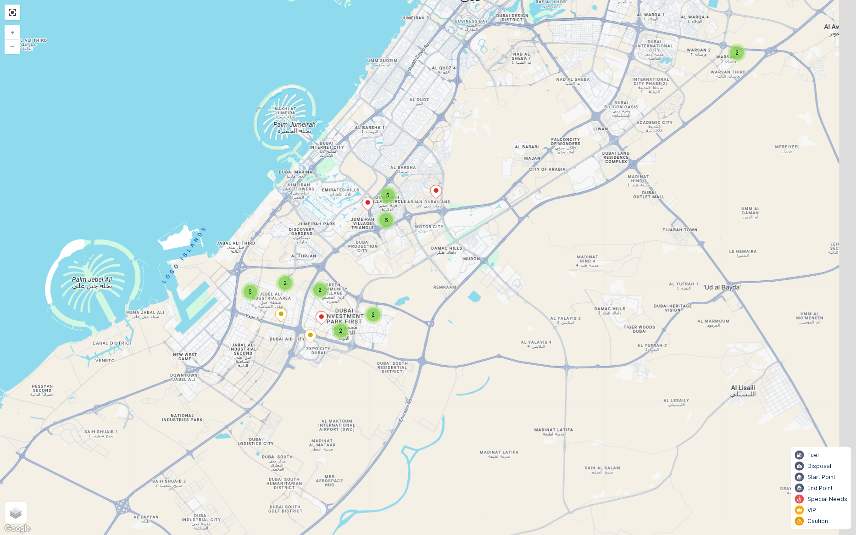
drag, startPoint x: 508, startPoint y: 187, endPoint x: 430, endPoint y: 231, distance: 89.9
click at [430, 231] on div "2 5 5 6 2 2 2 2 3 + − Satellite Roadmap Terrain Hybrid Leaflet Keyboard shortcu…" at bounding box center [428, 267] width 856 height 535
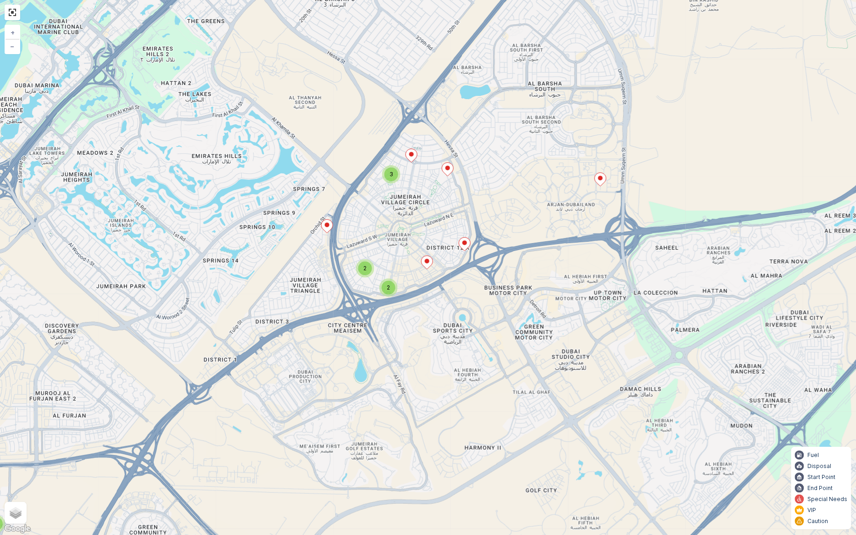
click at [388, 287] on span "2" at bounding box center [388, 287] width 3 height 7
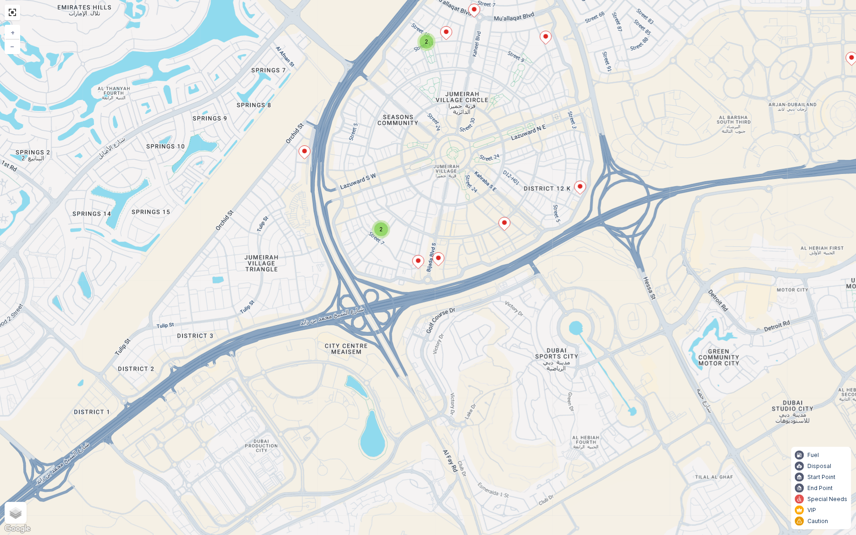
click at [379, 226] on span "2" at bounding box center [380, 229] width 3 height 7
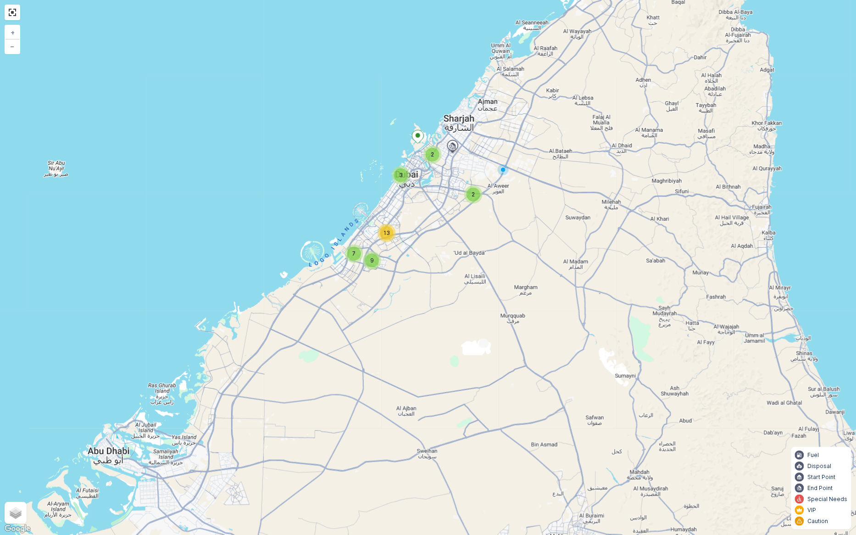
drag, startPoint x: 382, startPoint y: 332, endPoint x: 391, endPoint y: 296, distance: 36.8
click at [391, 299] on div "7 13 9 2 2 3 + − Satellite Roadmap Terrain Hybrid Leaflet Keyboard shortcuts Ma…" at bounding box center [428, 267] width 856 height 535
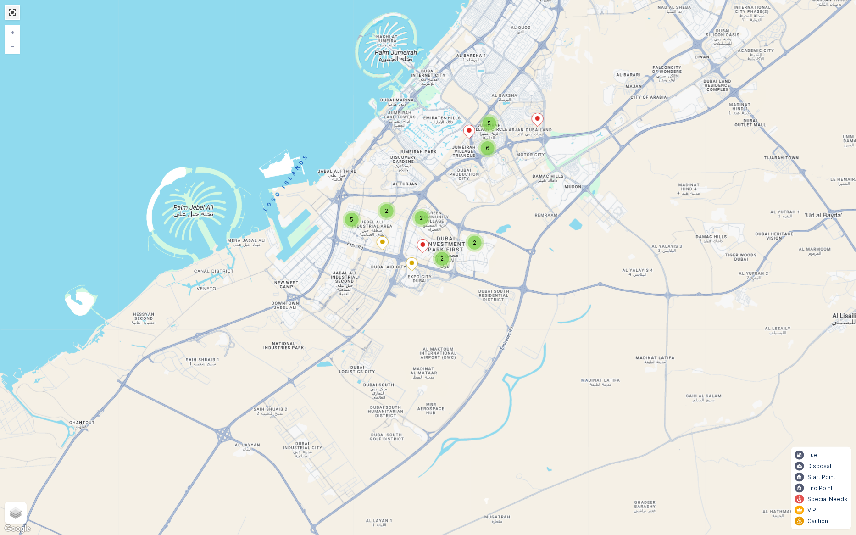
click at [11, 12] on link at bounding box center [13, 13] width 14 height 14
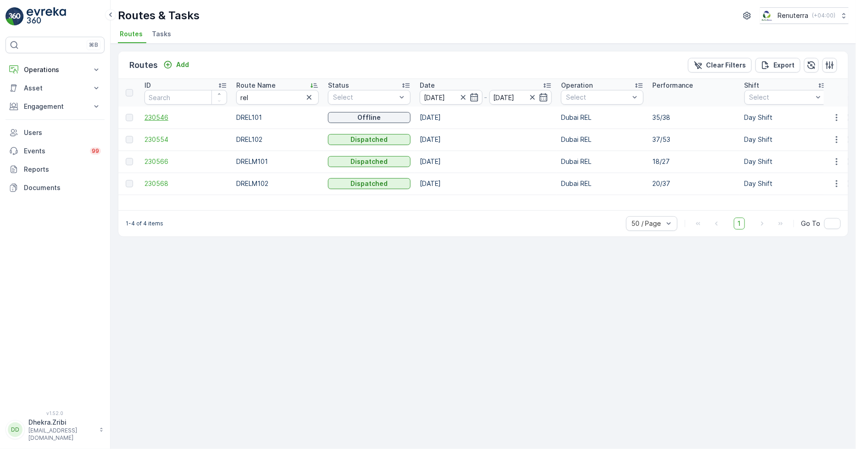
click at [148, 113] on span "230546" at bounding box center [185, 117] width 83 height 9
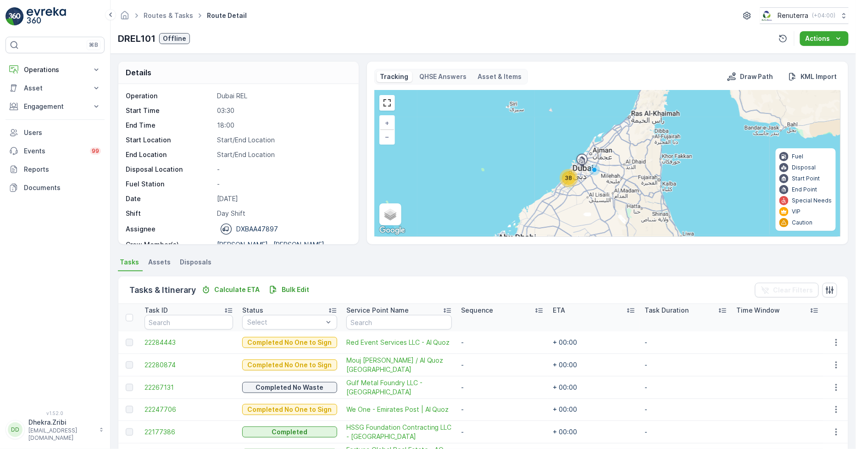
click at [568, 177] on span "38" at bounding box center [568, 177] width 7 height 7
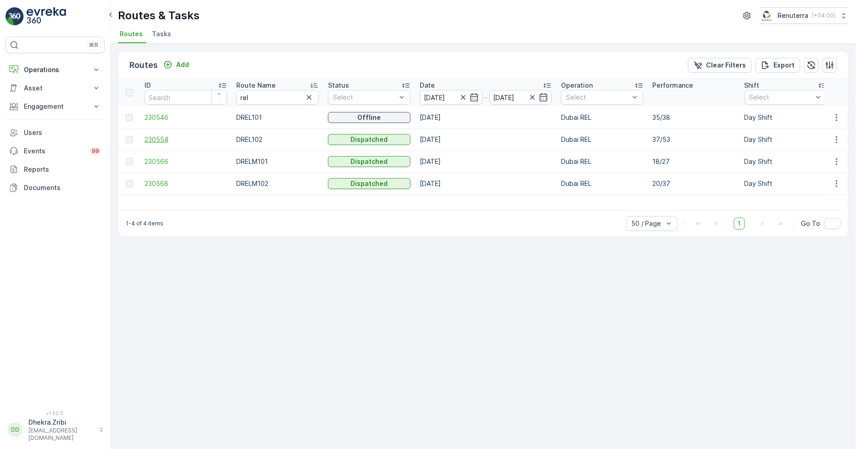
click at [157, 139] on span "230554" at bounding box center [185, 139] width 83 height 9
click at [154, 136] on span "230554" at bounding box center [185, 139] width 83 height 9
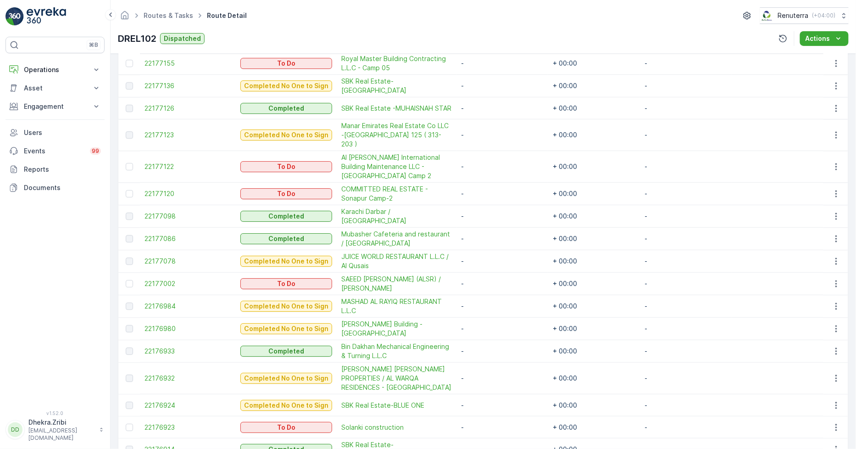
scroll to position [1084, 0]
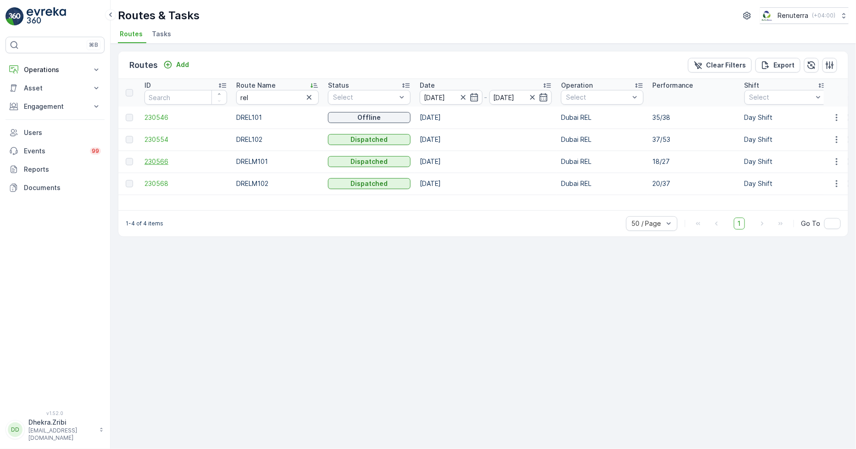
click at [161, 158] on span "230566" at bounding box center [185, 161] width 83 height 9
click at [157, 183] on span "230568" at bounding box center [185, 183] width 83 height 9
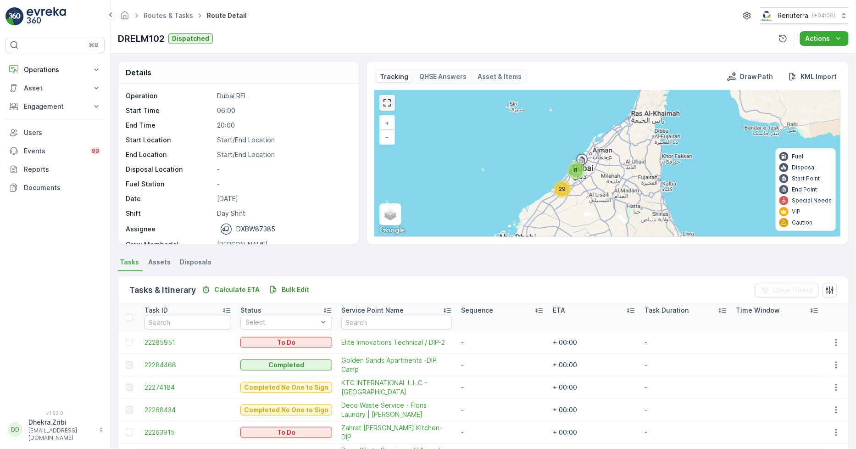
click at [387, 97] on link at bounding box center [387, 103] width 14 height 14
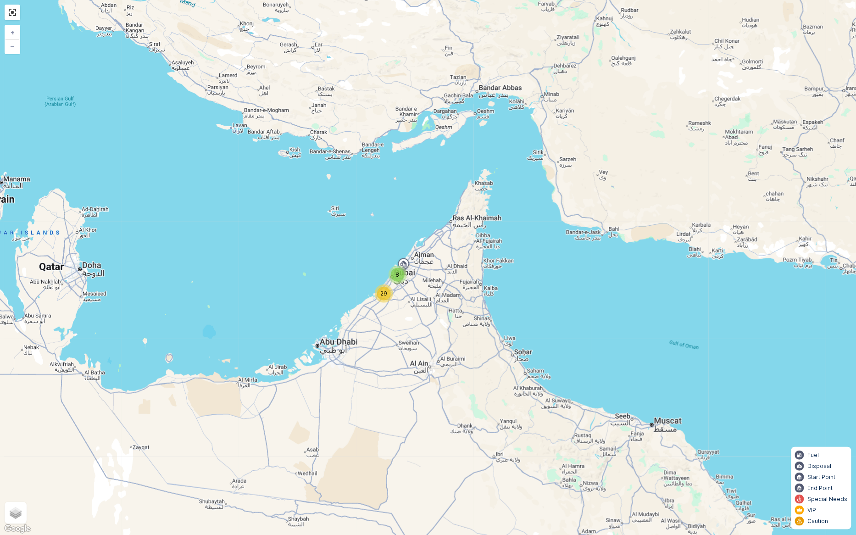
click at [384, 292] on span "29" at bounding box center [384, 293] width 7 height 7
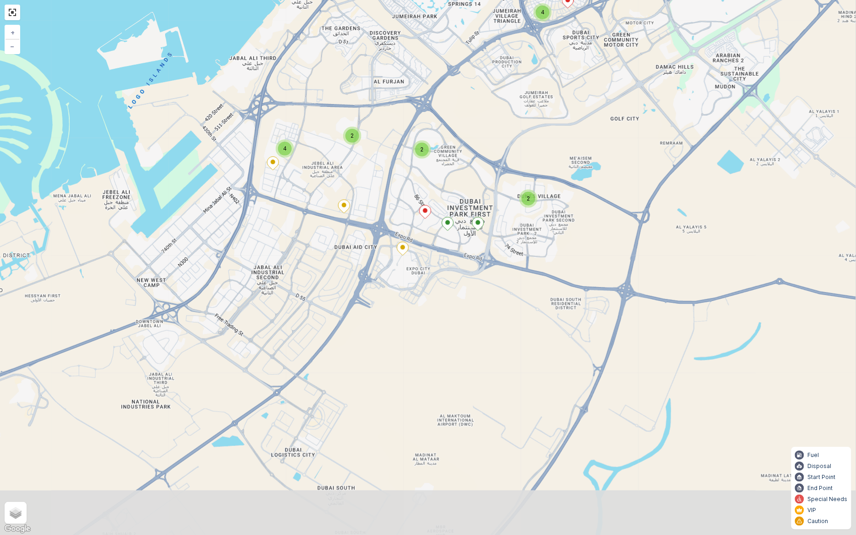
drag, startPoint x: 372, startPoint y: 360, endPoint x: 409, endPoint y: 194, distance: 170.1
click at [409, 194] on div "2 4 4 4 2 2 2 2 + − Satellite Roadmap Terrain Hybrid Leaflet Keyboard shortcuts…" at bounding box center [428, 267] width 856 height 535
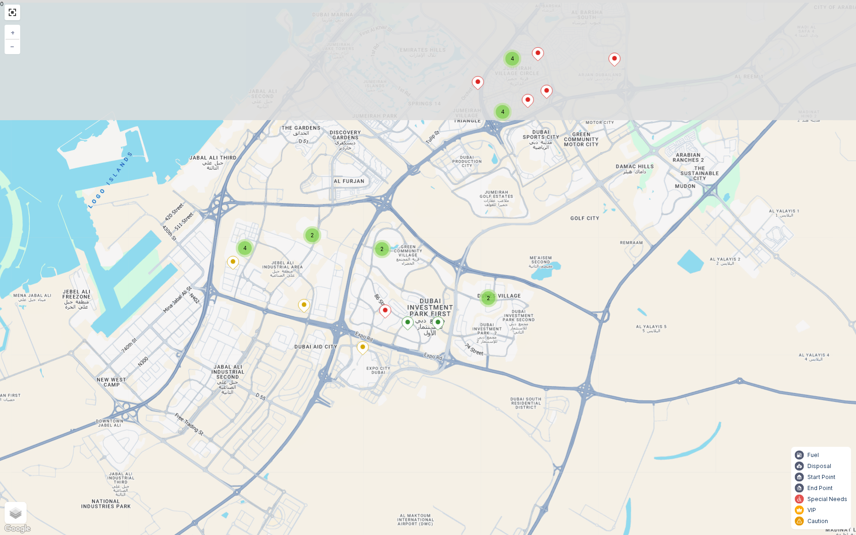
drag, startPoint x: 357, startPoint y: 385, endPoint x: 312, endPoint y: 494, distance: 118.1
click at [312, 448] on div "2 4 4 4 2 2 2 2 + − Satellite Roadmap Terrain Hybrid Leaflet Keyboard shortcuts…" at bounding box center [428, 267] width 856 height 535
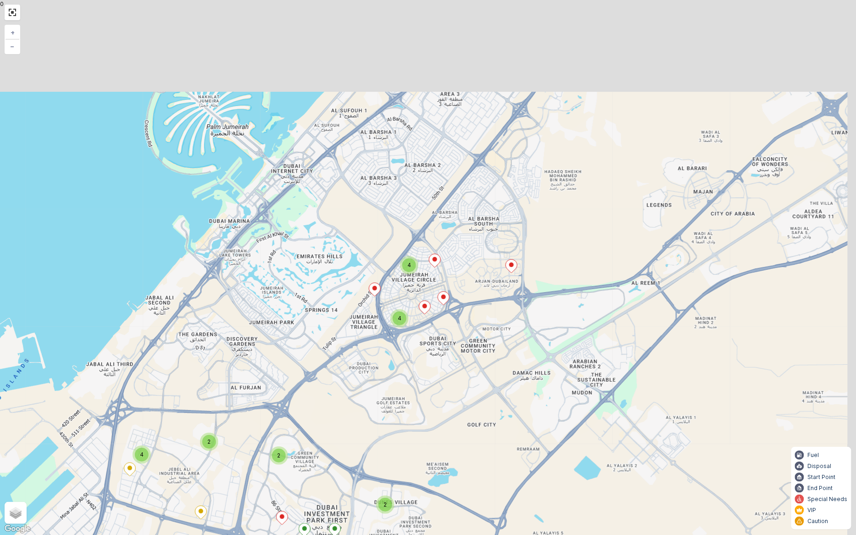
drag, startPoint x: 516, startPoint y: 198, endPoint x: 414, endPoint y: 397, distance: 224.0
click at [414, 397] on div "2 4 4 4 2 2 2 2 + − Satellite Roadmap Terrain Hybrid Leaflet Keyboard shortcuts…" at bounding box center [428, 267] width 856 height 535
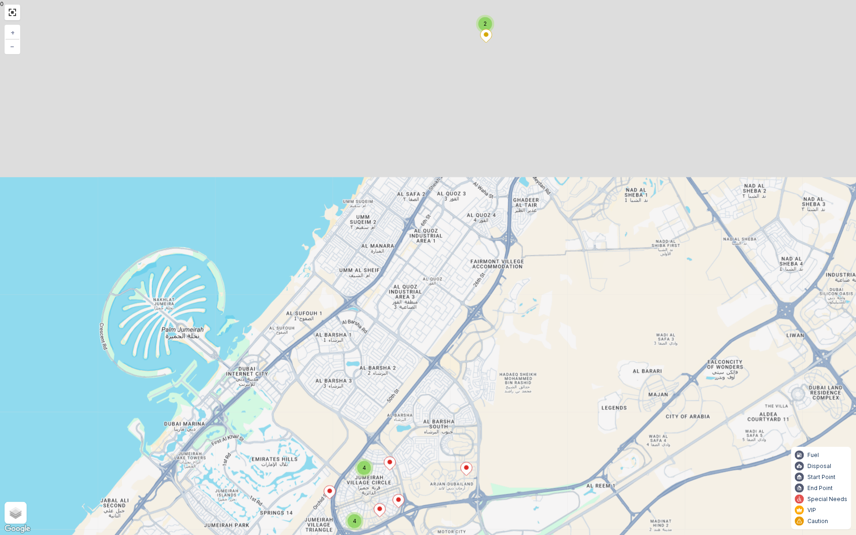
drag, startPoint x: 536, startPoint y: 239, endPoint x: 478, endPoint y: 482, distance: 249.8
click at [478, 448] on div "2 4 4 4 2 2 2 2 + − Satellite Roadmap Terrain Hybrid Leaflet Keyboard shortcuts…" at bounding box center [428, 267] width 856 height 535
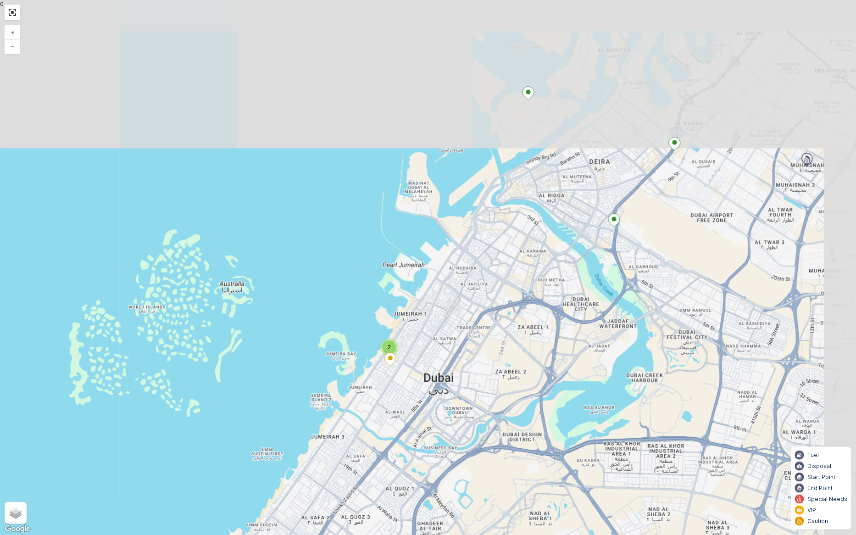
drag, startPoint x: 494, startPoint y: 234, endPoint x: 416, endPoint y: 499, distance: 276.0
click at [416, 448] on div "2 4 4 4 2 2 2 2 + − Satellite Roadmap Terrain Hybrid Leaflet Keyboard shortcuts…" at bounding box center [428, 267] width 856 height 535
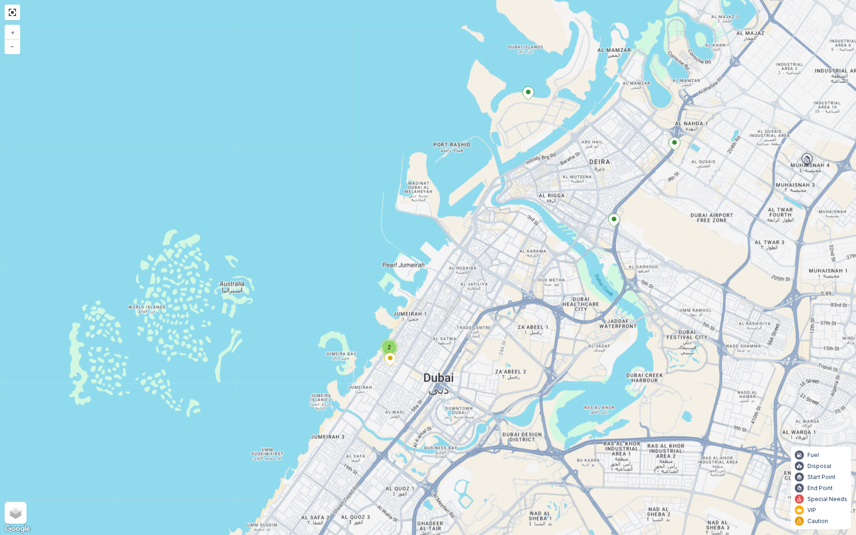
click at [616, 220] on ellipse at bounding box center [614, 219] width 5 height 5
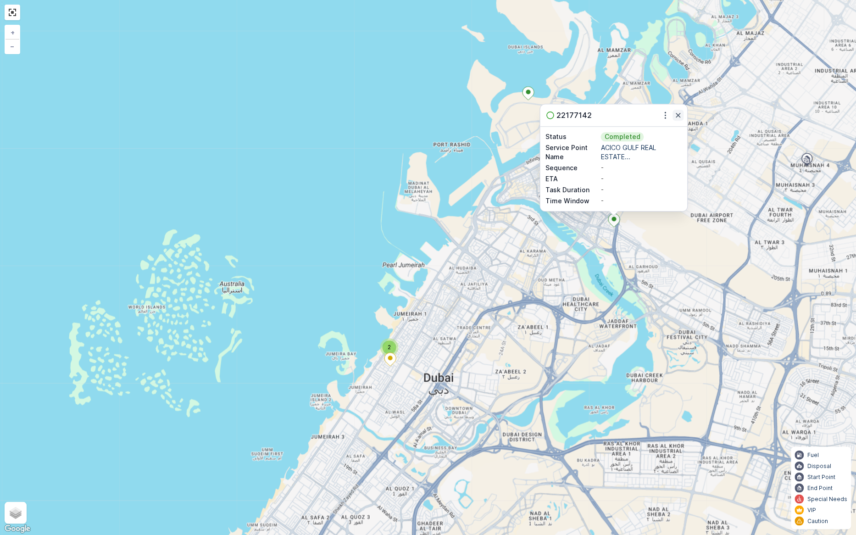
click at [679, 112] on icon "button" at bounding box center [678, 115] width 9 height 9
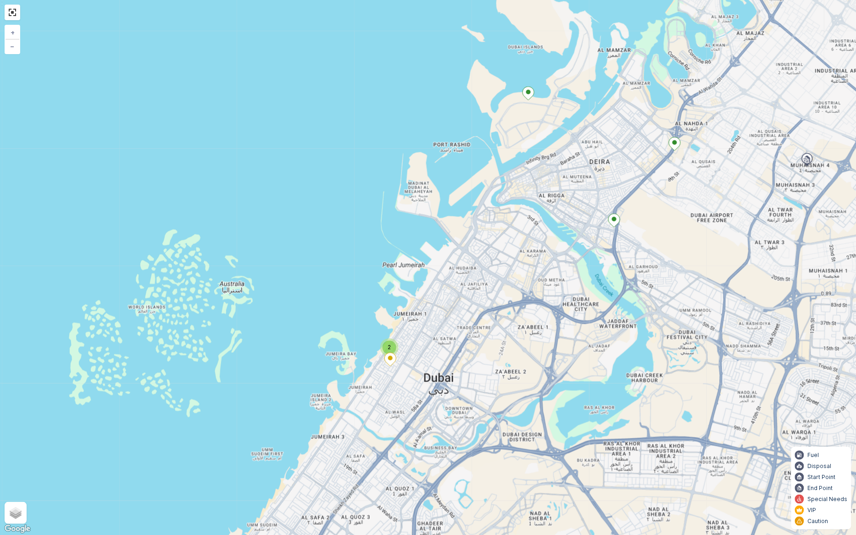
click at [671, 144] on icon at bounding box center [674, 143] width 11 height 13
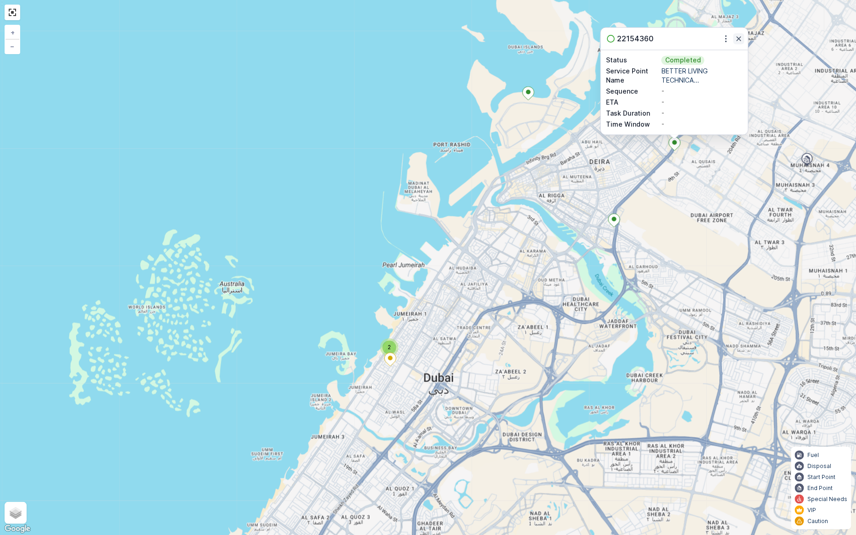
click at [741, 38] on icon "button" at bounding box center [738, 38] width 9 height 9
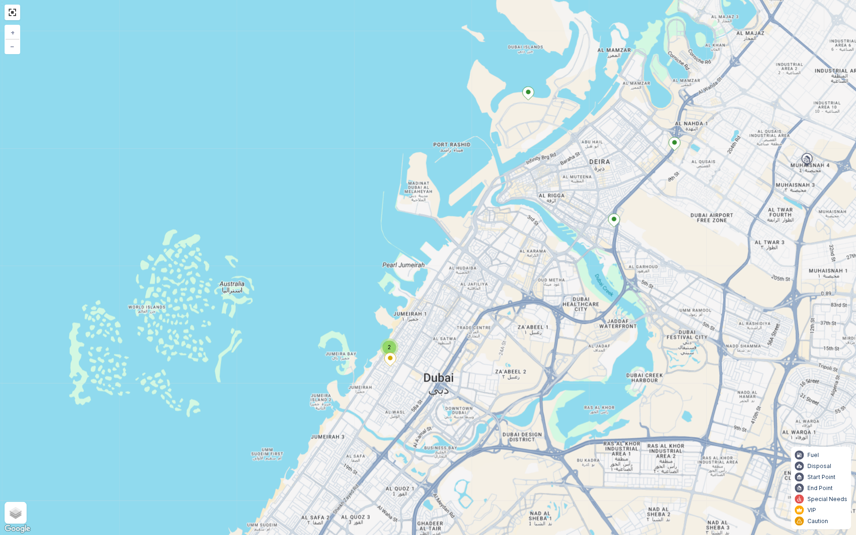
click at [528, 93] on ellipse at bounding box center [528, 92] width 5 height 5
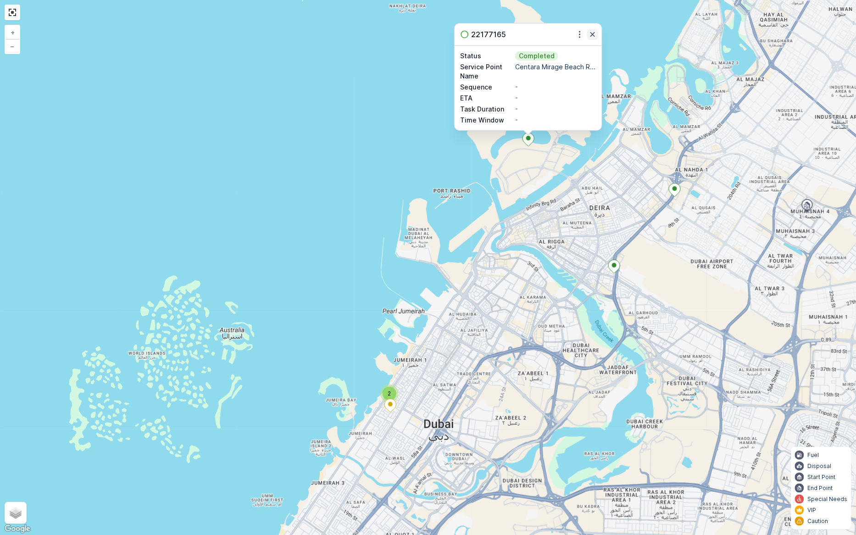
click at [594, 36] on icon "button" at bounding box center [592, 34] width 5 height 5
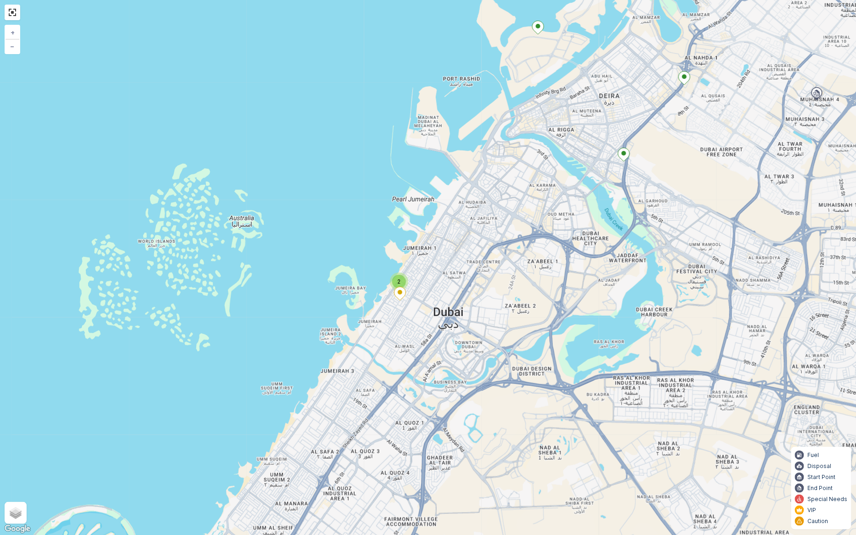
drag, startPoint x: 619, startPoint y: 266, endPoint x: 627, endPoint y: 184, distance: 83.0
click at [627, 184] on div "2 4 4 4 2 2 2 2 + − Satellite Roadmap Terrain Hybrid Leaflet Keyboard shortcuts…" at bounding box center [428, 267] width 856 height 535
click at [400, 276] on div "2" at bounding box center [399, 282] width 14 height 14
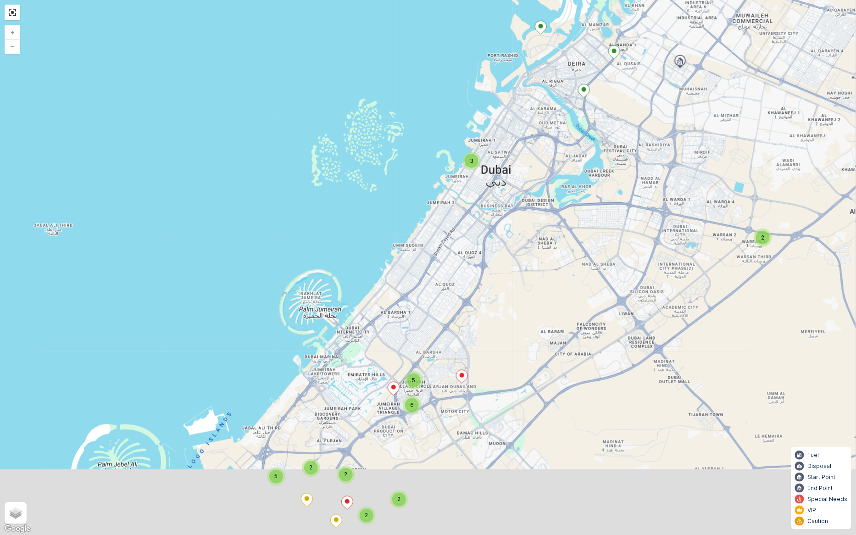
drag, startPoint x: 452, startPoint y: 372, endPoint x: 499, endPoint y: 138, distance: 239.0
click at [499, 138] on div "2 5 5 6 2 2 2 2 3 + − Satellite Roadmap Terrain Hybrid Leaflet Keyboard shortcu…" at bounding box center [428, 267] width 856 height 535
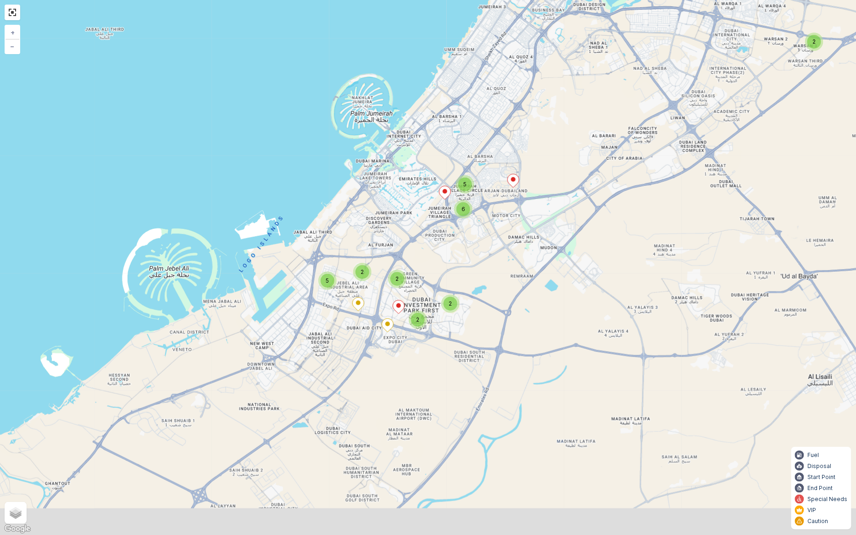
drag, startPoint x: 436, startPoint y: 333, endPoint x: 471, endPoint y: 230, distance: 108.8
click at [471, 230] on div "2 5 5 6 2 2 2 2 3 + − Satellite Roadmap Terrain Hybrid Leaflet Keyboard shortcu…" at bounding box center [428, 267] width 856 height 535
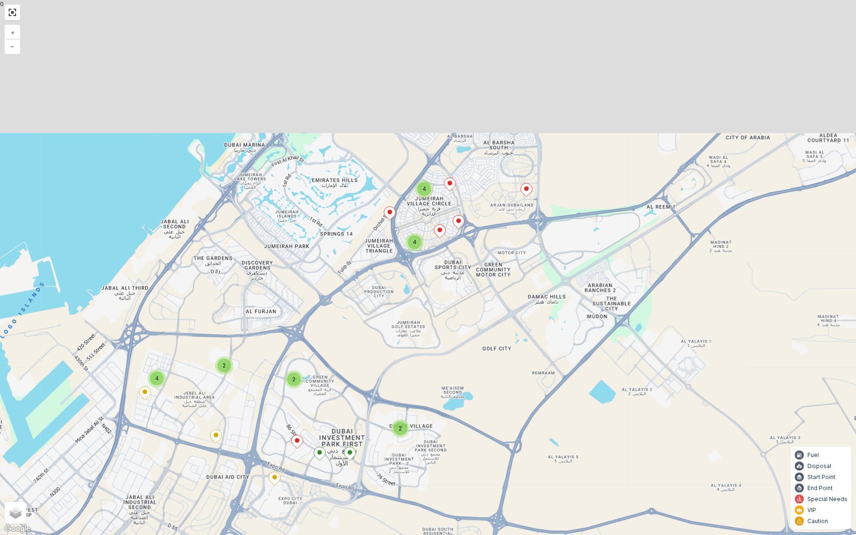
drag, startPoint x: 552, startPoint y: 205, endPoint x: 438, endPoint y: 355, distance: 188.9
click at [438, 355] on div "2 4 4 4 2 2 2 2 + − Satellite Roadmap Terrain Hybrid Leaflet Keyboard shortcuts…" at bounding box center [428, 267] width 856 height 535
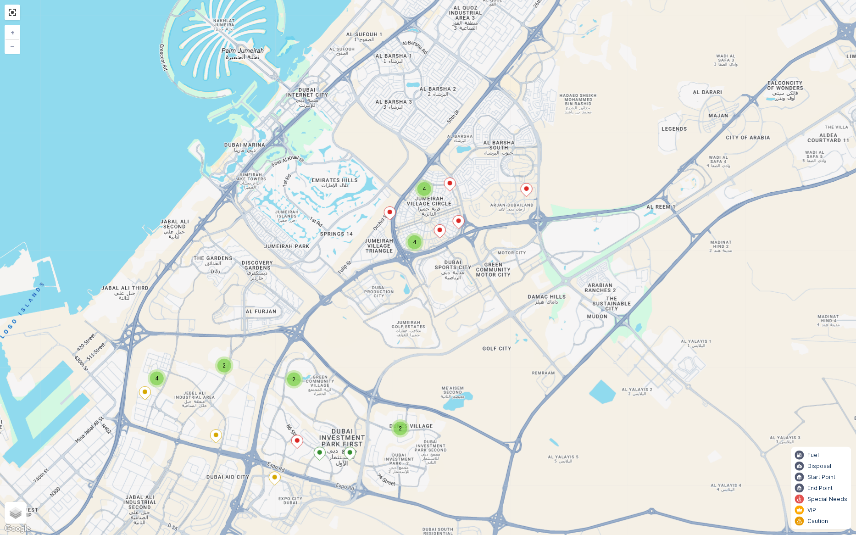
click at [419, 241] on div "4" at bounding box center [415, 242] width 14 height 14
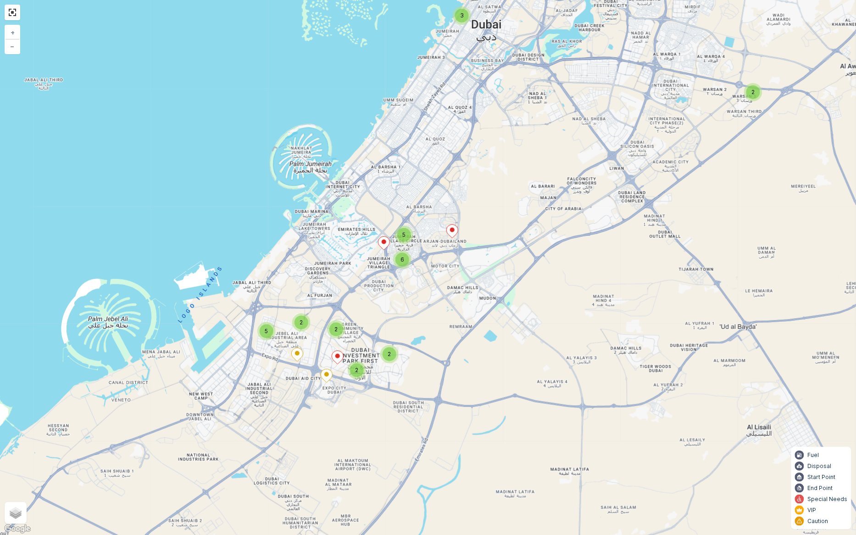
drag, startPoint x: 375, startPoint y: 422, endPoint x: 404, endPoint y: 306, distance: 119.0
click at [402, 308] on div "2 5 5 6 2 2 2 2 3 + − Satellite Roadmap Terrain Hybrid Leaflet Keyboard shortcu…" at bounding box center [428, 267] width 856 height 535
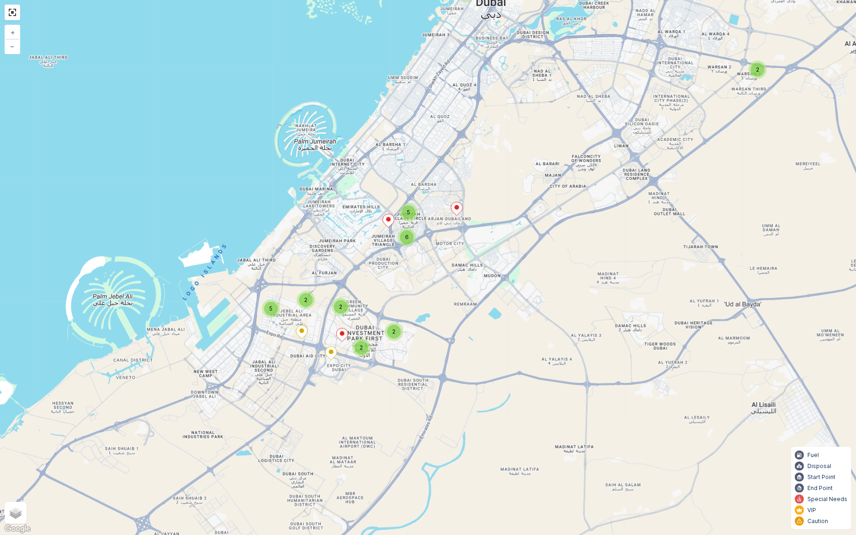
click at [361, 347] on span "2" at bounding box center [361, 347] width 3 height 7
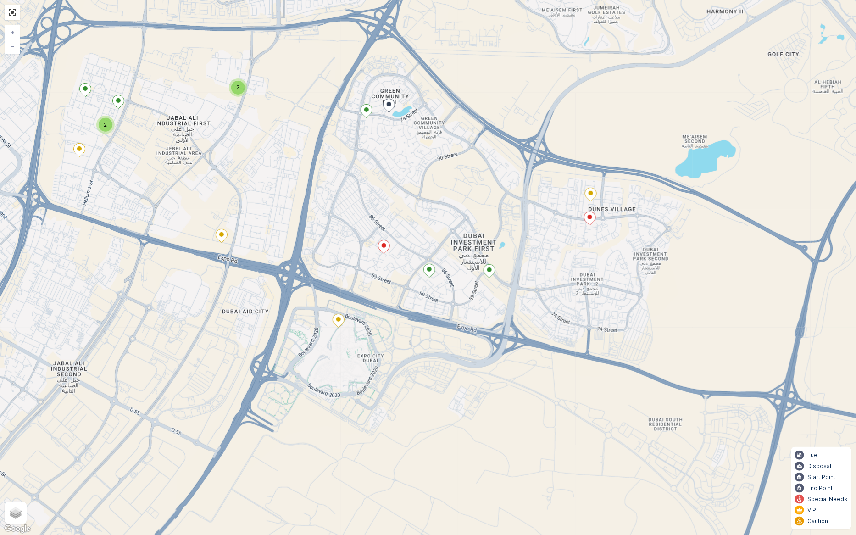
click at [386, 246] on icon at bounding box center [383, 246] width 11 height 13
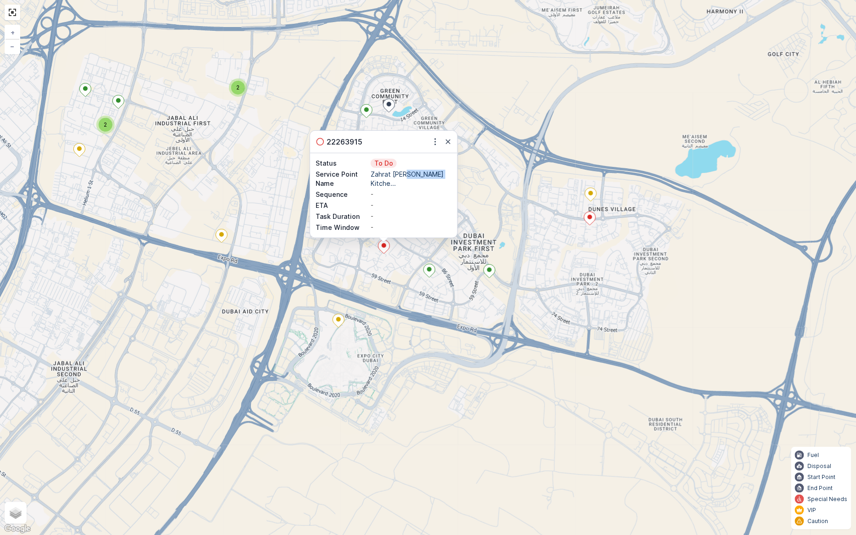
drag, startPoint x: 403, startPoint y: 174, endPoint x: 436, endPoint y: 172, distance: 33.6
click at [436, 172] on p "Zahrat Al Nahar Kitche..." at bounding box center [411, 179] width 81 height 18
click at [446, 139] on icon "button" at bounding box center [448, 141] width 5 height 5
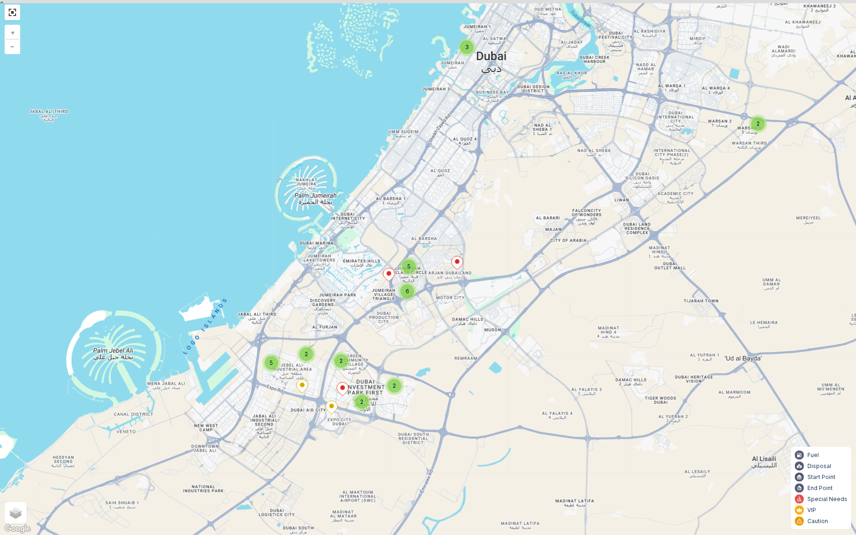
drag, startPoint x: 494, startPoint y: 250, endPoint x: 436, endPoint y: 346, distance: 112.8
click at [436, 346] on div "2 5 5 6 2 2 2 2 3 + − Satellite Roadmap Terrain Hybrid Leaflet Keyboard shortcu…" at bounding box center [428, 267] width 856 height 535
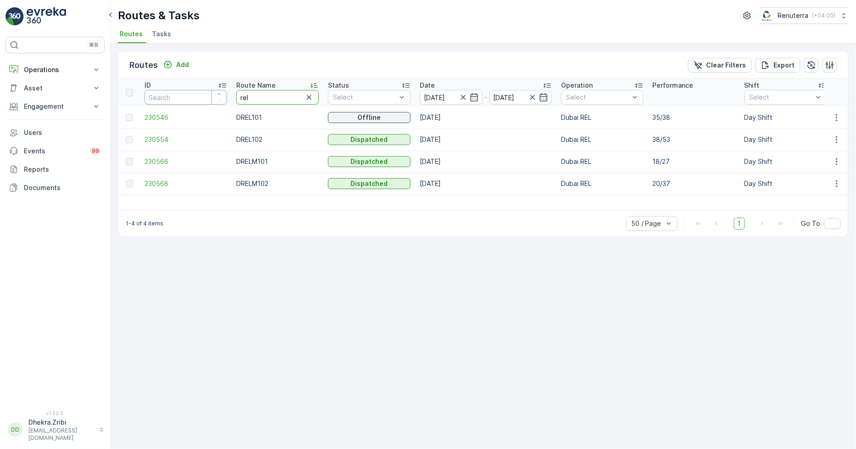
drag, startPoint x: 256, startPoint y: 97, endPoint x: 166, endPoint y: 95, distance: 90.4
type input "hat"
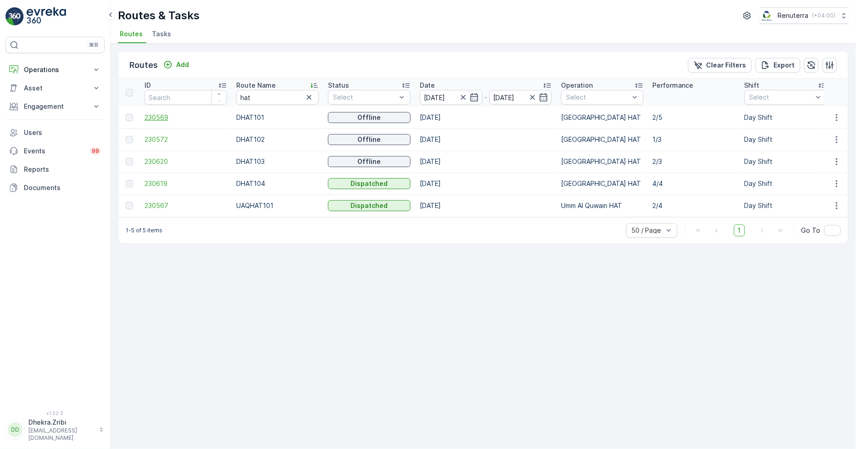
click at [159, 113] on span "230569" at bounding box center [185, 117] width 83 height 9
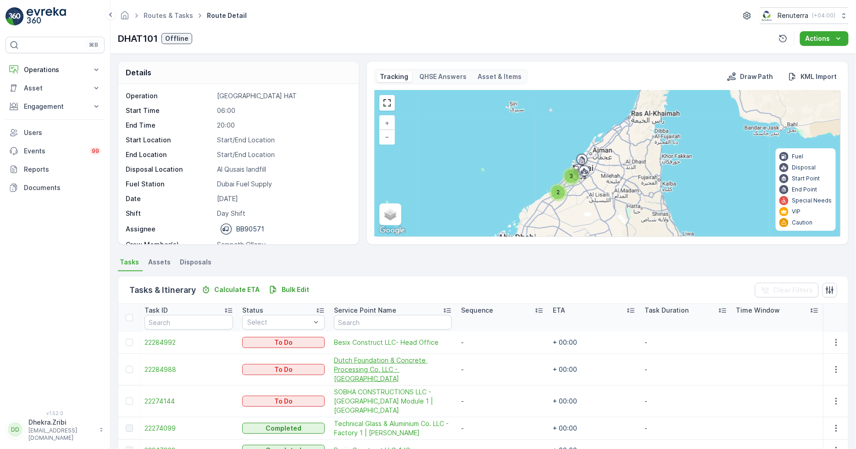
scroll to position [42, 0]
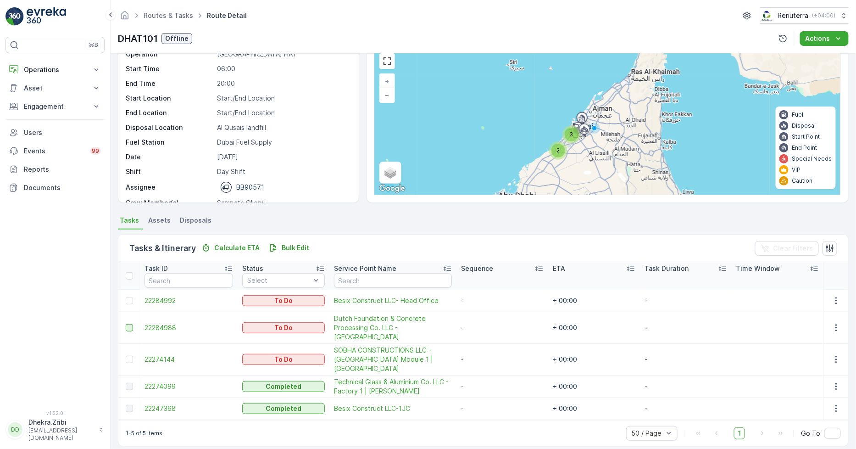
click at [128, 324] on div at bounding box center [129, 327] width 7 height 7
click at [126, 324] on input "checkbox" at bounding box center [126, 324] width 0 height 0
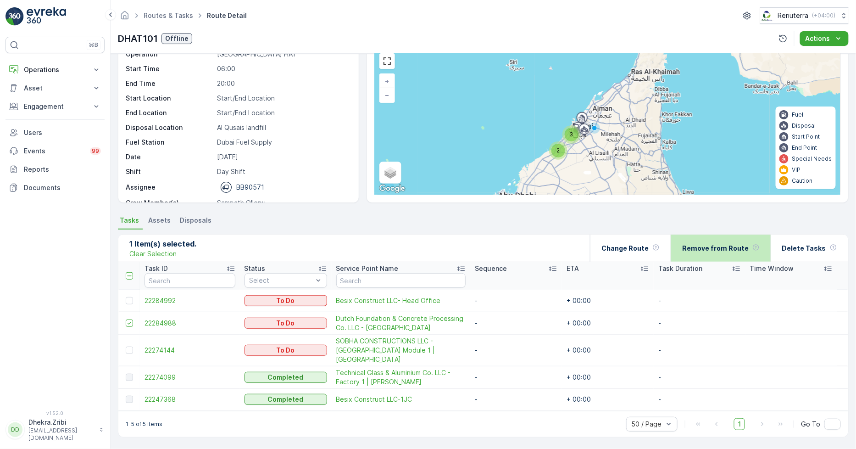
click at [707, 248] on p "Remove from Route" at bounding box center [715, 248] width 67 height 9
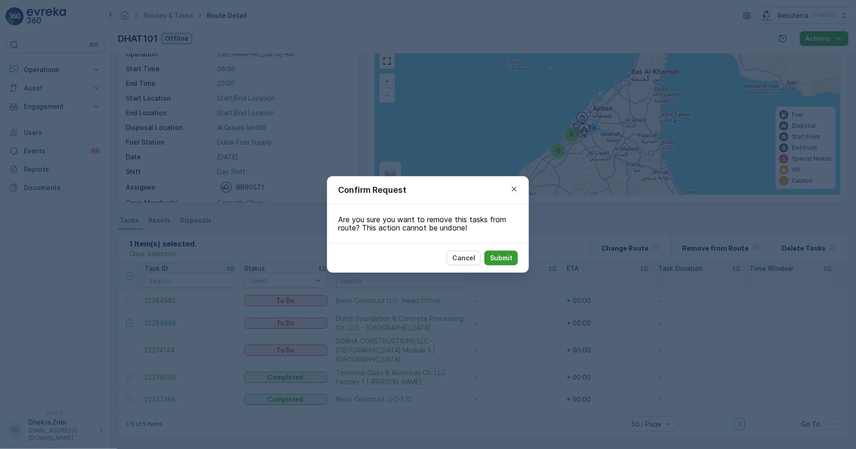
click at [498, 258] on p "Submit" at bounding box center [501, 257] width 22 height 9
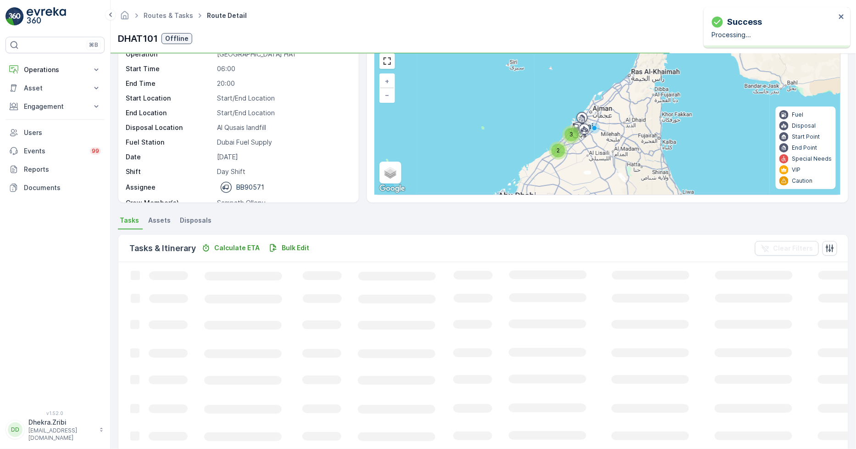
scroll to position [24, 0]
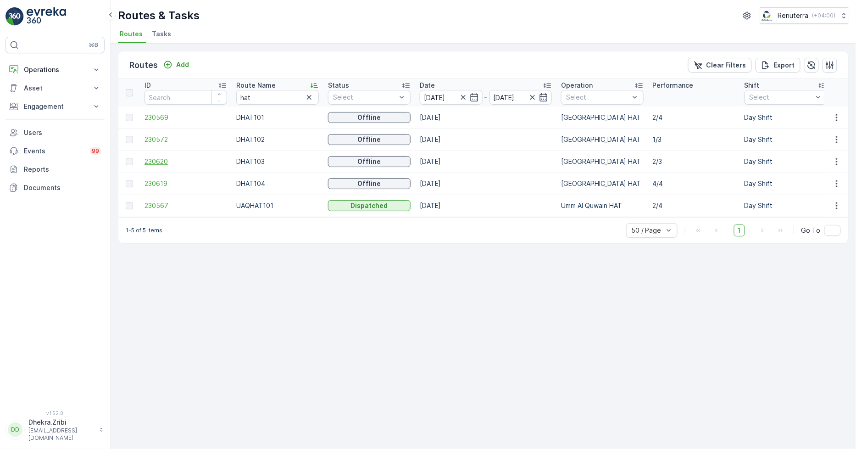
click at [167, 158] on span "230620" at bounding box center [185, 161] width 83 height 9
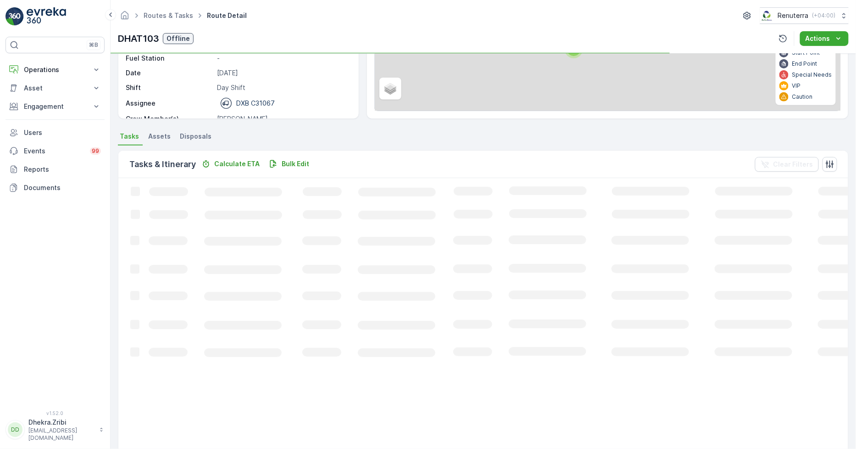
scroll to position [24, 0]
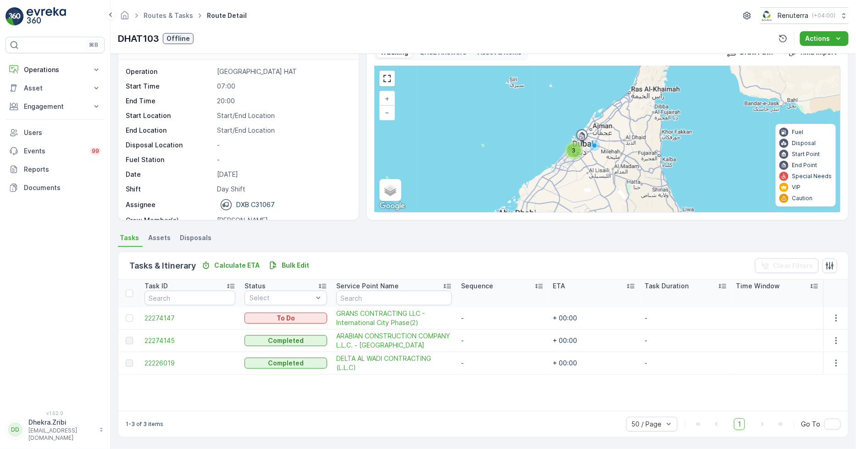
click at [569, 148] on div "3" at bounding box center [574, 151] width 14 height 14
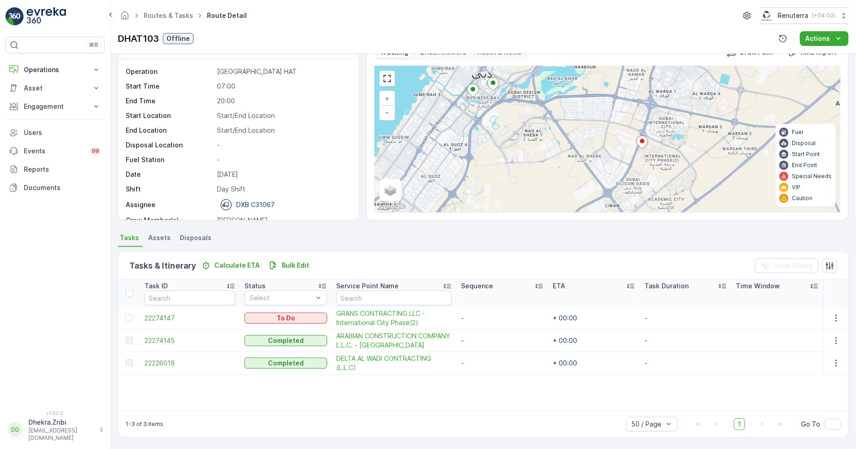
drag, startPoint x: 693, startPoint y: 175, endPoint x: 622, endPoint y: 148, distance: 75.5
click at [622, 148] on div "+ − Satellite Roadmap Terrain Hybrid Leaflet Keyboard shortcuts Map Data Map da…" at bounding box center [608, 139] width 466 height 146
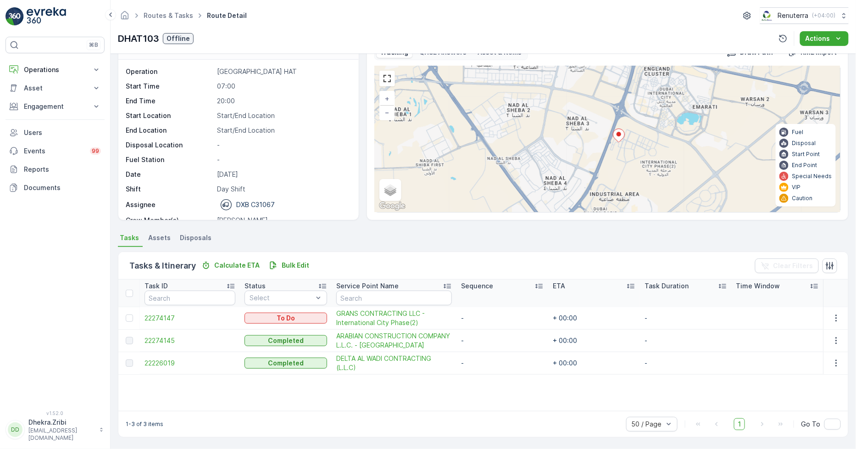
drag, startPoint x: 647, startPoint y: 177, endPoint x: 632, endPoint y: 158, distance: 23.9
click at [632, 158] on div "+ − Satellite Roadmap Terrain Hybrid Leaflet Keyboard shortcuts Map Data Map da…" at bounding box center [608, 139] width 466 height 146
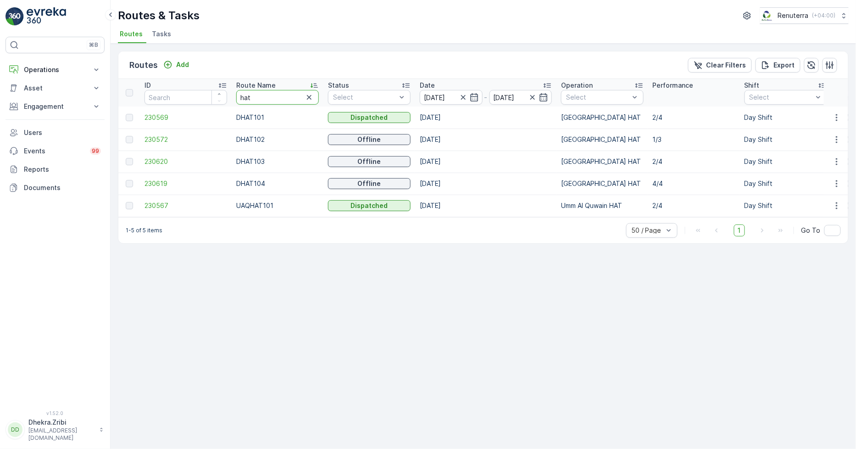
type input "roro"
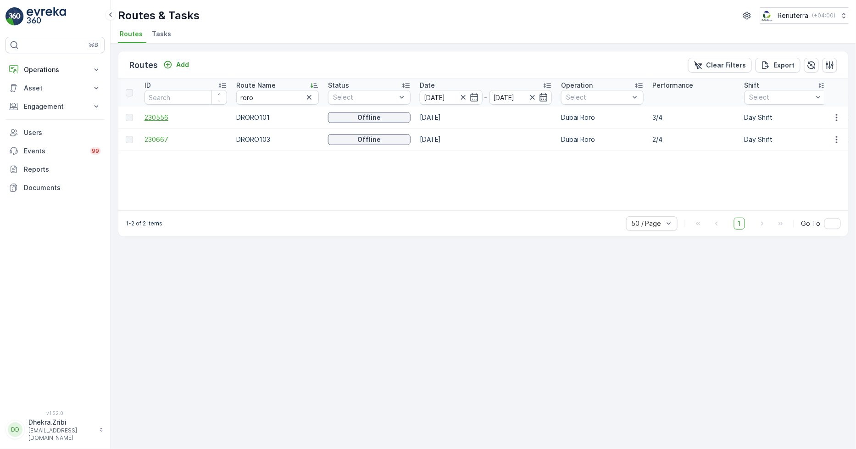
click at [162, 116] on span "230556" at bounding box center [185, 117] width 83 height 9
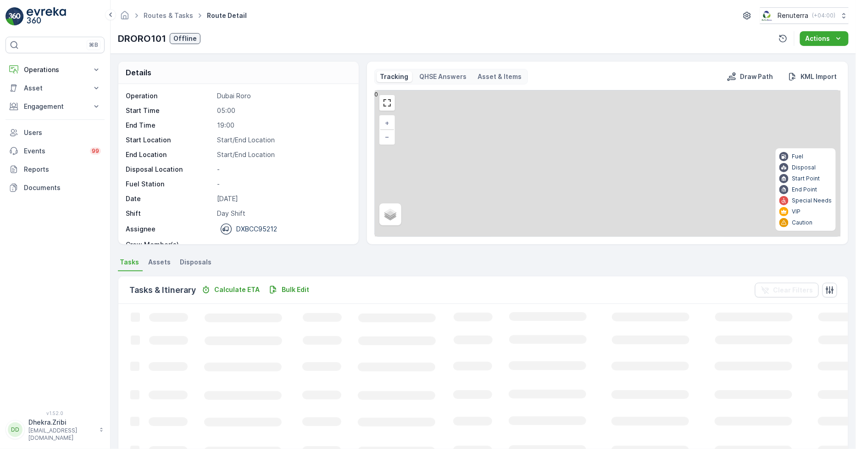
scroll to position [29, 0]
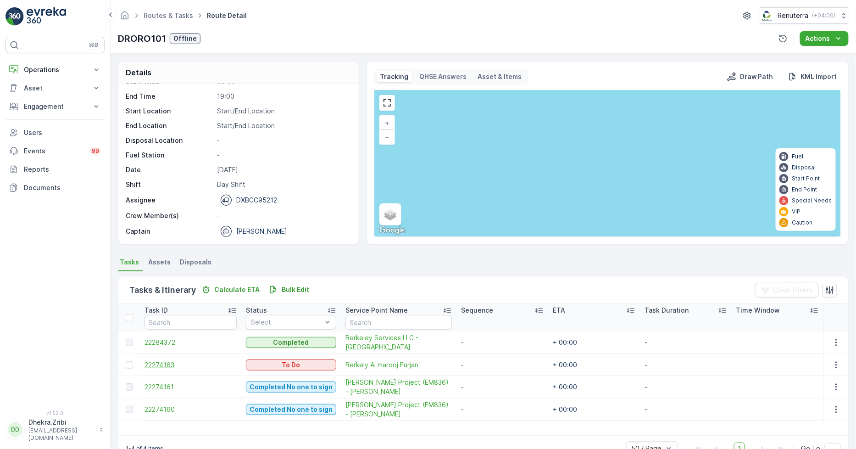
drag, startPoint x: 130, startPoint y: 361, endPoint x: 144, endPoint y: 364, distance: 14.5
click at [130, 362] on div at bounding box center [129, 364] width 7 height 7
click at [126, 361] on input "checkbox" at bounding box center [126, 361] width 0 height 0
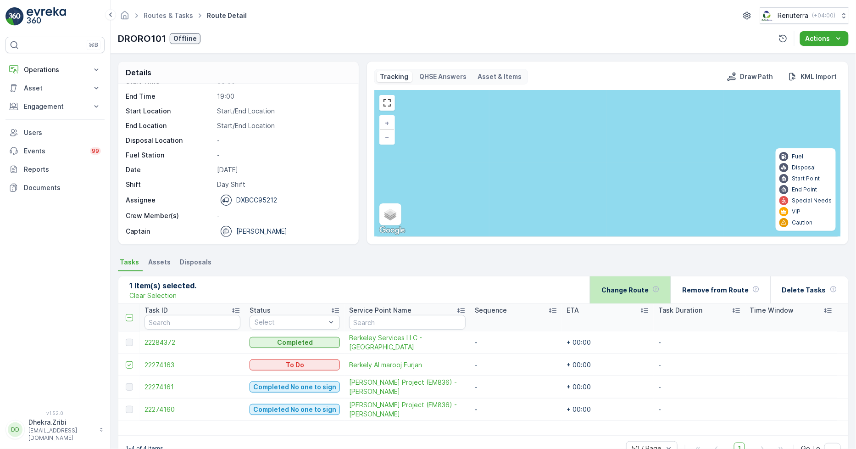
click at [638, 290] on p "Change Route" at bounding box center [624, 289] width 47 height 9
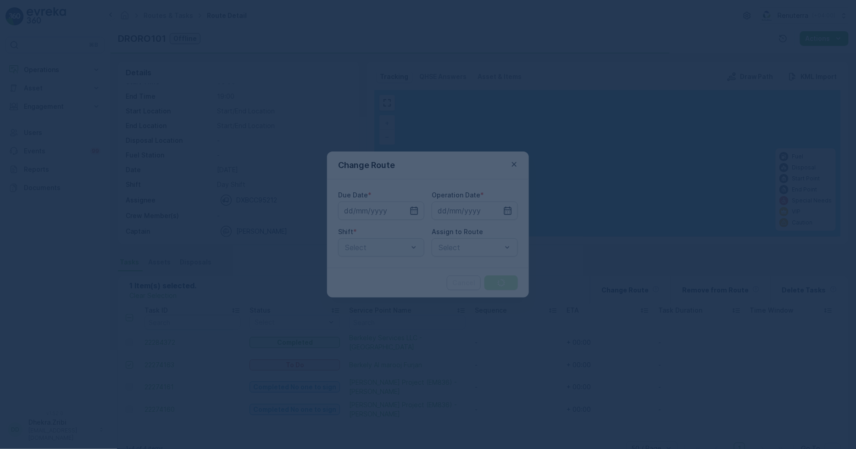
type input "[DATE]"
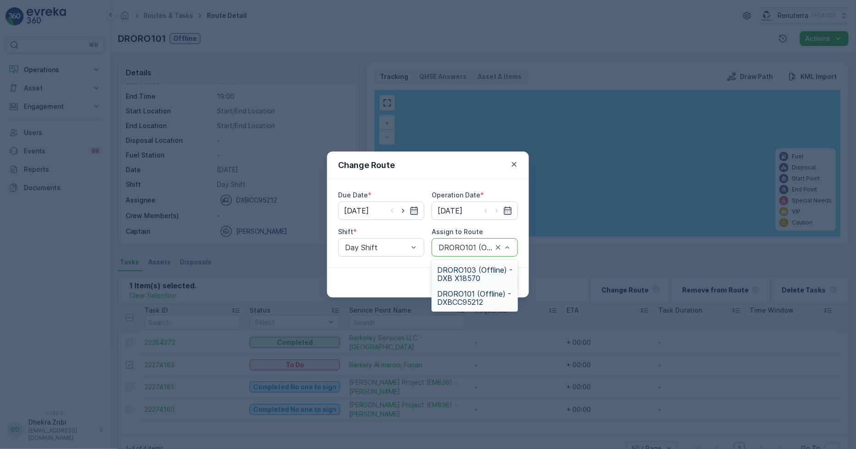
click at [471, 274] on span "DRORO103 (Offline) - DXB X18570" at bounding box center [474, 274] width 75 height 17
click at [496, 280] on p "Submit" at bounding box center [501, 282] width 22 height 9
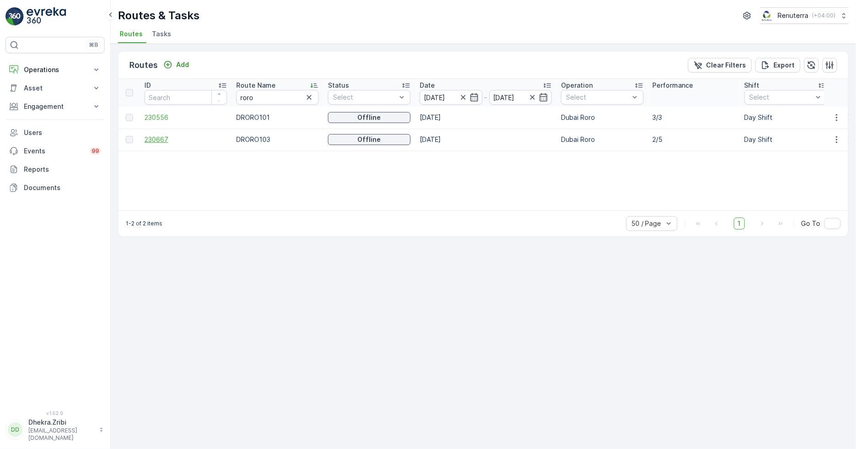
click at [162, 137] on span "230667" at bounding box center [185, 139] width 83 height 9
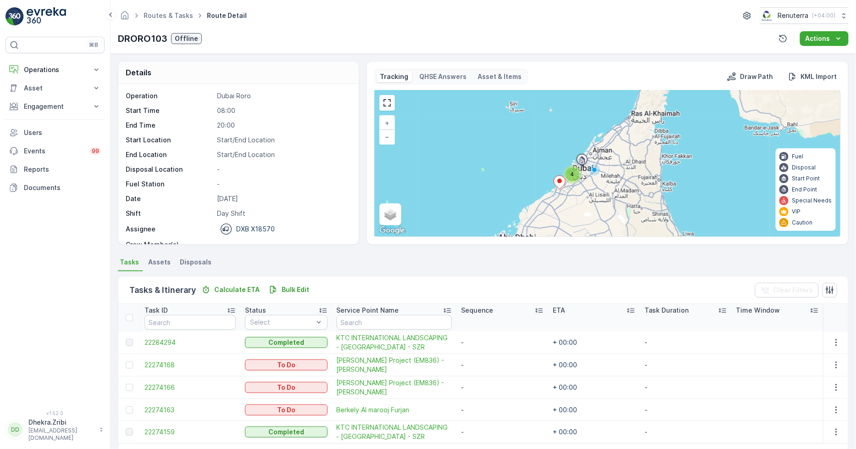
click at [569, 177] on div "4" at bounding box center [573, 174] width 14 height 14
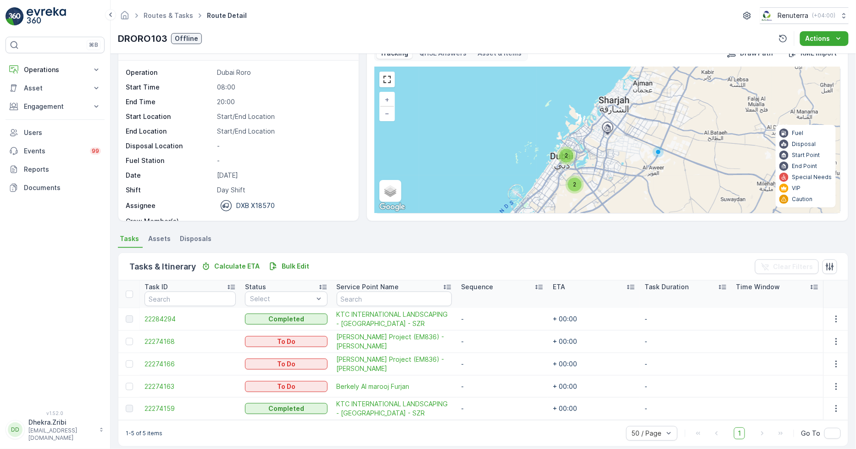
scroll to position [33, 0]
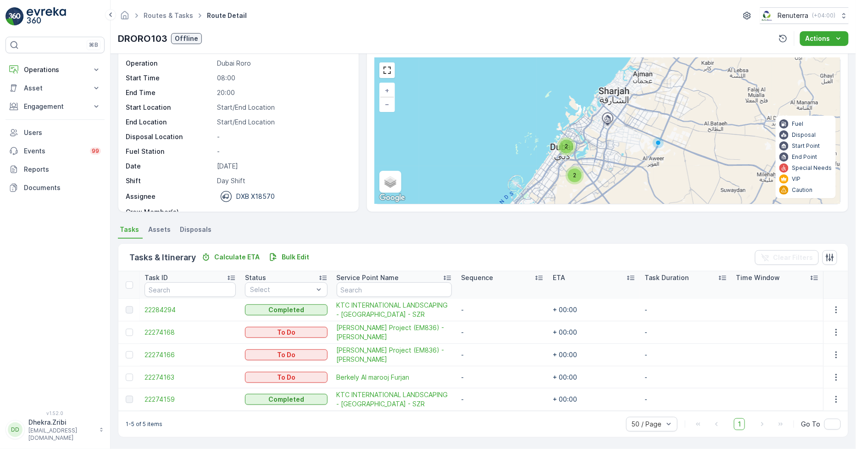
drag, startPoint x: 122, startPoint y: 355, endPoint x: 136, endPoint y: 354, distance: 13.4
click at [131, 355] on td at bounding box center [129, 355] width 22 height 22
click at [131, 354] on div at bounding box center [129, 354] width 7 height 7
click at [126, 351] on input "checkbox" at bounding box center [126, 351] width 0 height 0
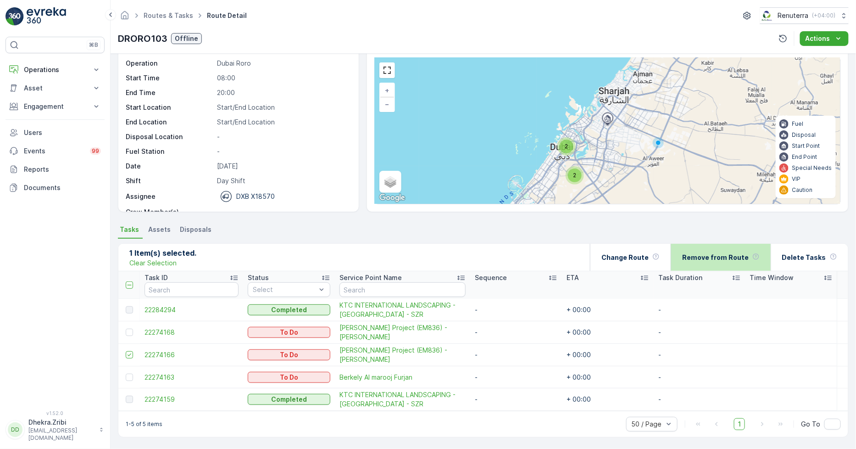
click at [718, 258] on p "Remove from Route" at bounding box center [715, 257] width 67 height 9
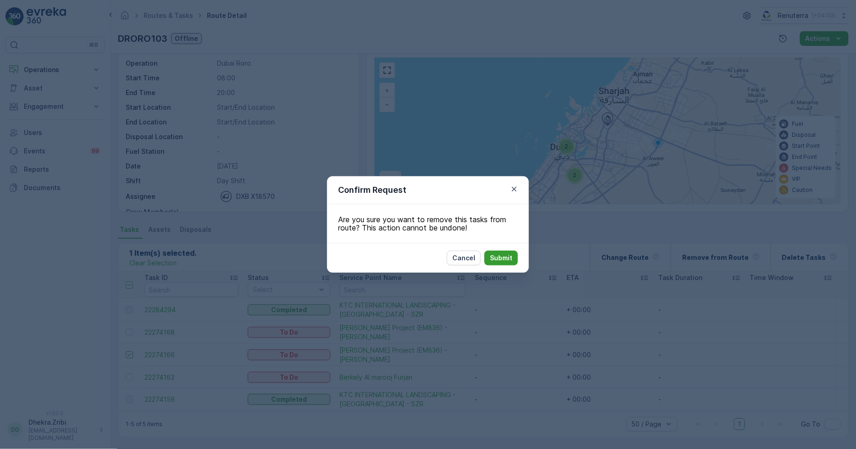
click at [499, 259] on p "Submit" at bounding box center [501, 257] width 22 height 9
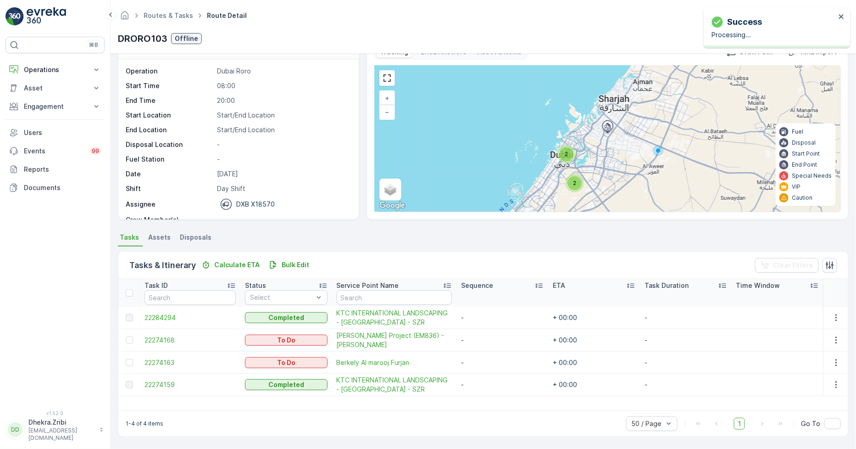
scroll to position [24, 0]
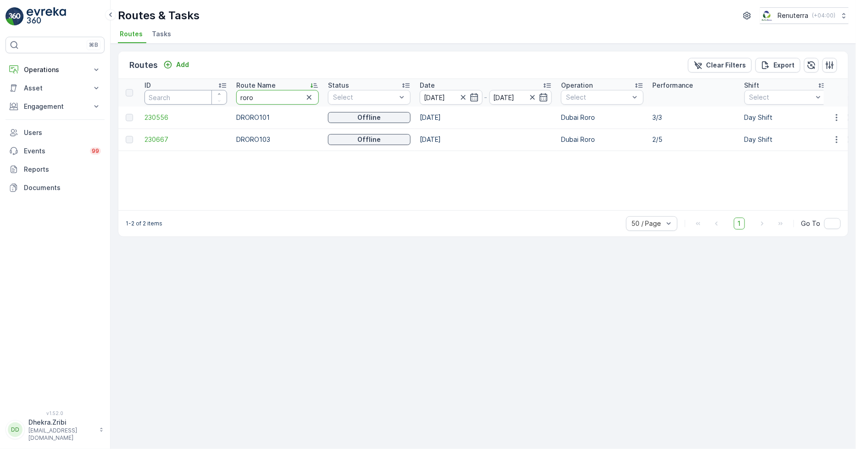
drag, startPoint x: 264, startPoint y: 96, endPoint x: 199, endPoint y: 93, distance: 65.2
type input "rel"
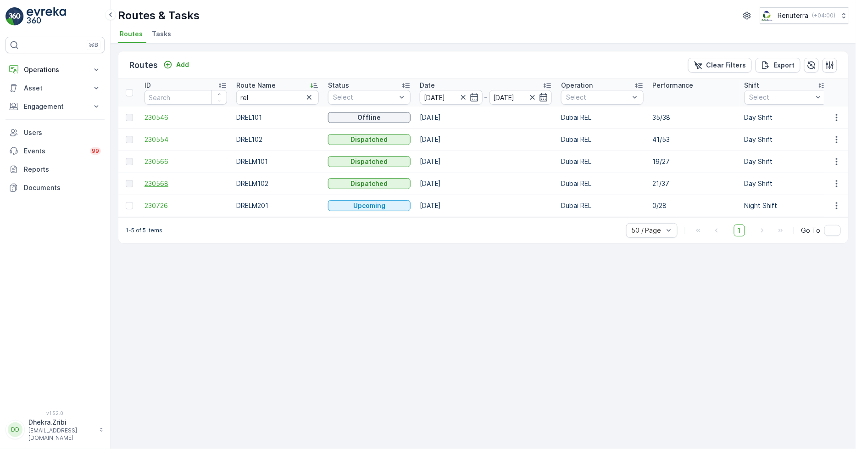
click at [159, 183] on span "230568" at bounding box center [185, 183] width 83 height 9
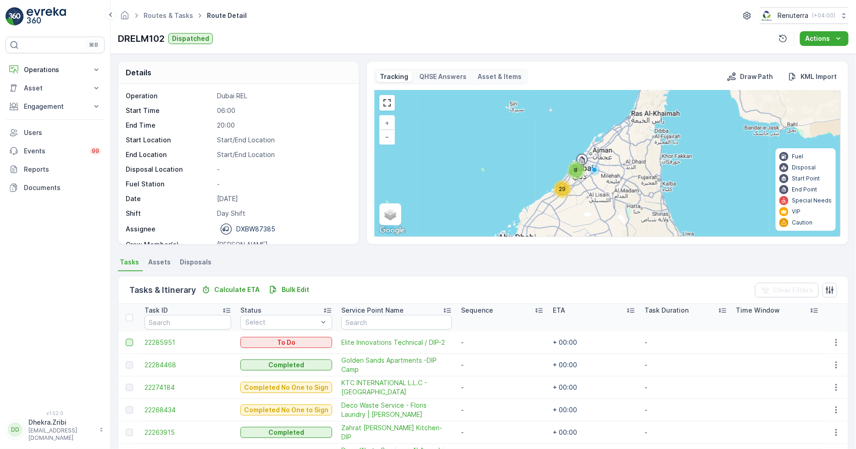
click at [132, 341] on div at bounding box center [129, 341] width 7 height 7
click at [126, 338] on input "checkbox" at bounding box center [126, 338] width 0 height 0
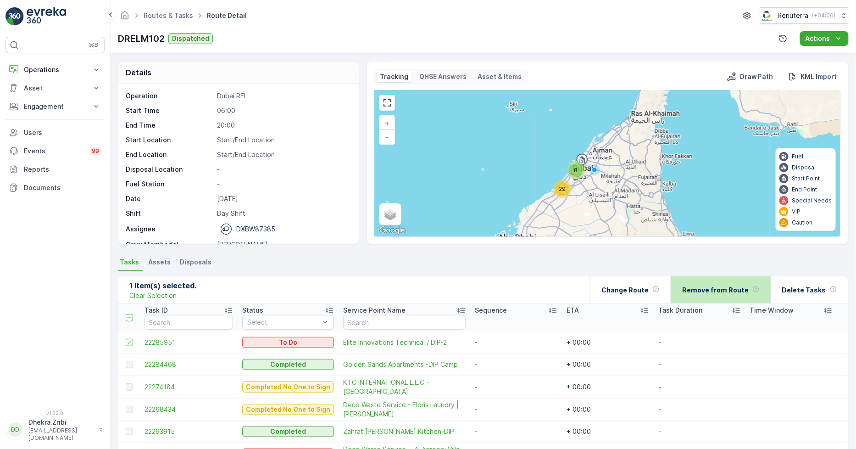
click at [723, 289] on p "Remove from Route" at bounding box center [715, 289] width 67 height 9
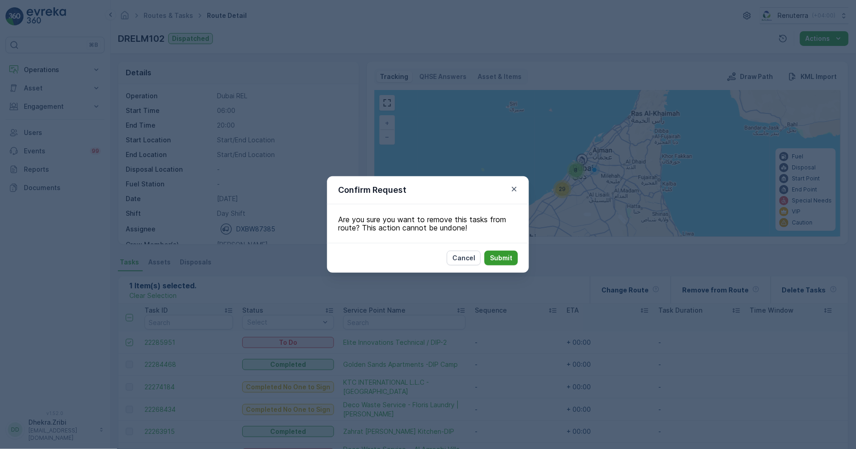
click at [513, 261] on button "Submit" at bounding box center [500, 257] width 33 height 15
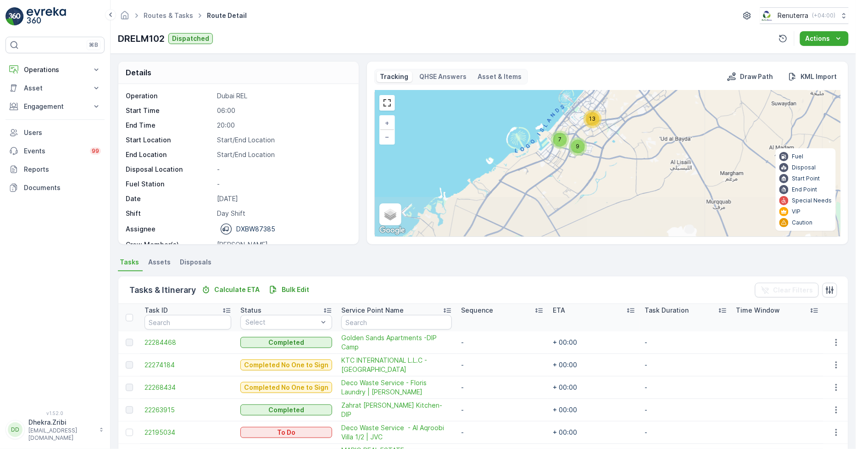
drag, startPoint x: 525, startPoint y: 178, endPoint x: 608, endPoint y: 94, distance: 118.1
click at [608, 94] on div "7 13 9 2 2 3 + − Satellite Roadmap Terrain Hybrid Leaflet Keyboard shortcuts Ma…" at bounding box center [608, 163] width 466 height 146
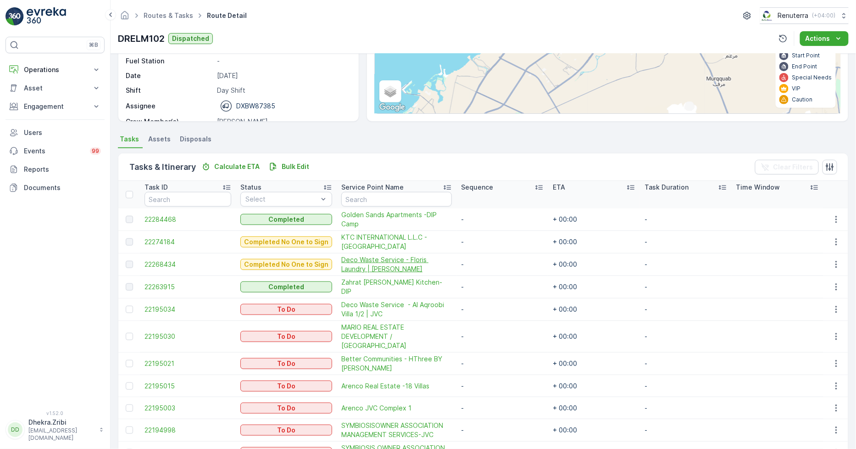
scroll to position [102, 0]
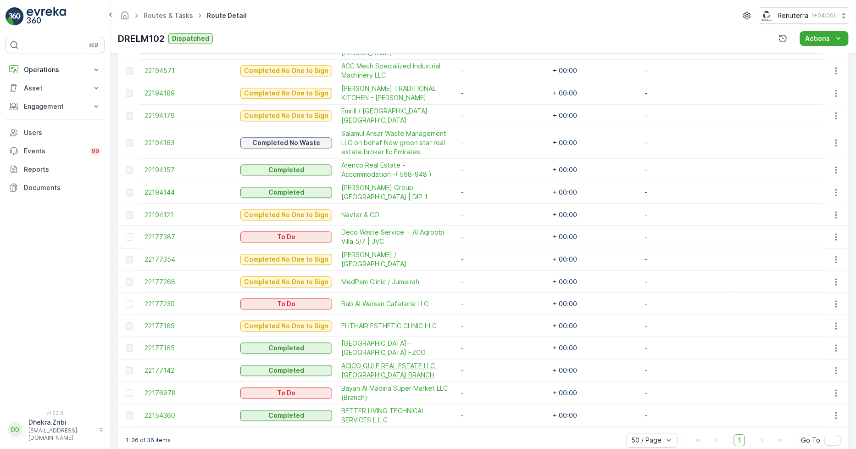
scroll to position [744, 0]
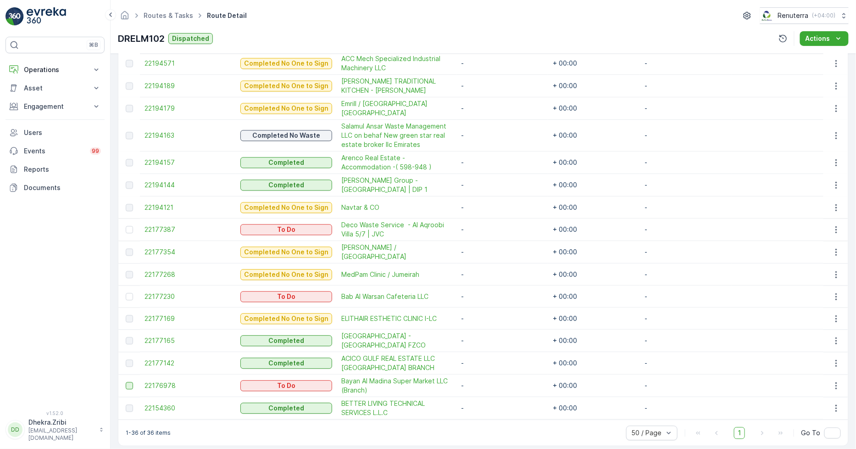
click at [126, 382] on div at bounding box center [129, 385] width 7 height 7
click at [126, 382] on input "checkbox" at bounding box center [126, 382] width 0 height 0
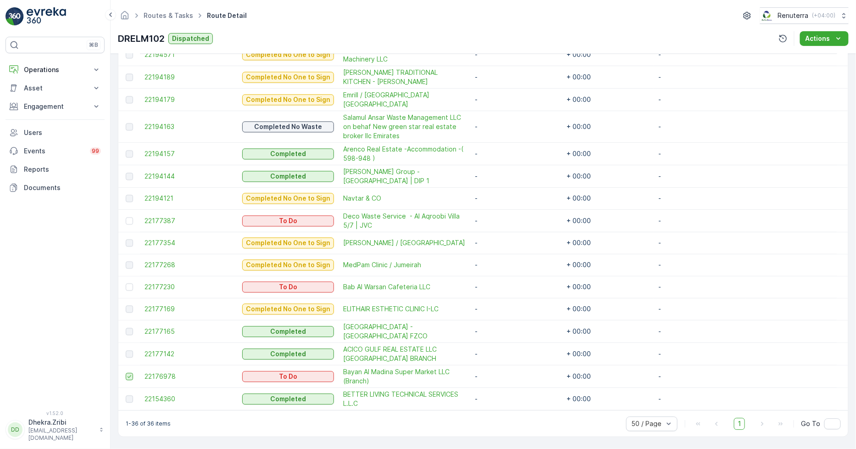
scroll to position [735, 0]
click at [129, 289] on div at bounding box center [129, 286] width 7 height 7
click at [126, 283] on input "checkbox" at bounding box center [126, 283] width 0 height 0
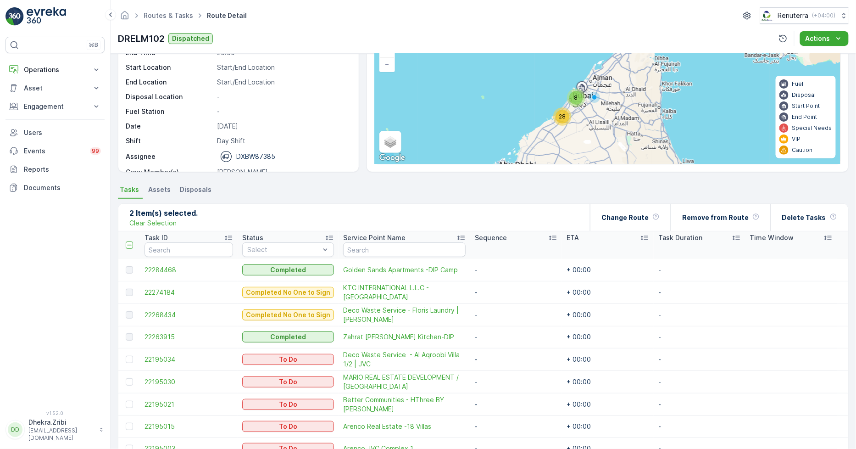
scroll to position [0, 0]
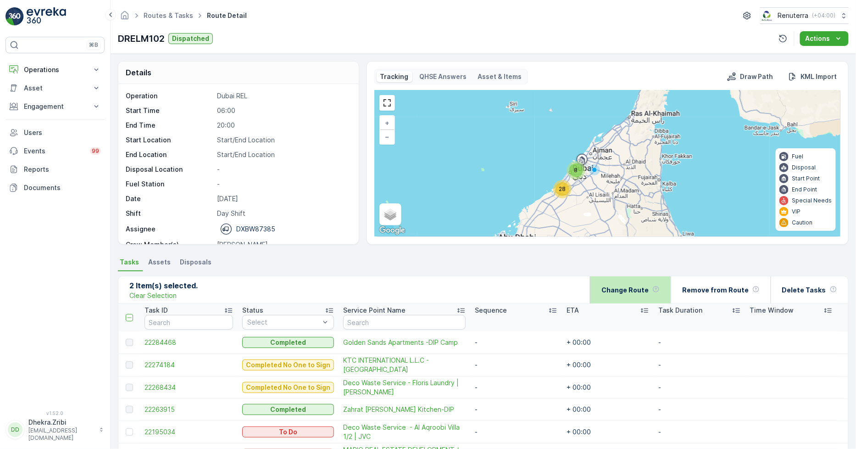
click at [639, 289] on p "Change Route" at bounding box center [624, 289] width 47 height 9
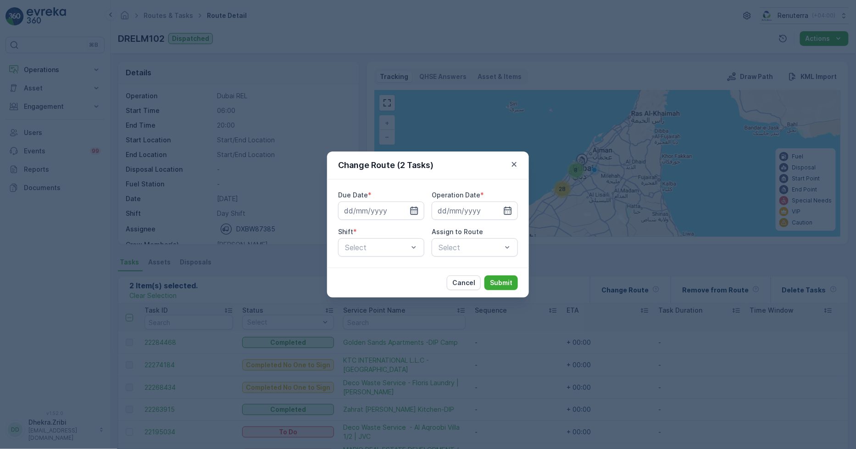
click at [416, 209] on icon "button" at bounding box center [414, 210] width 9 height 9
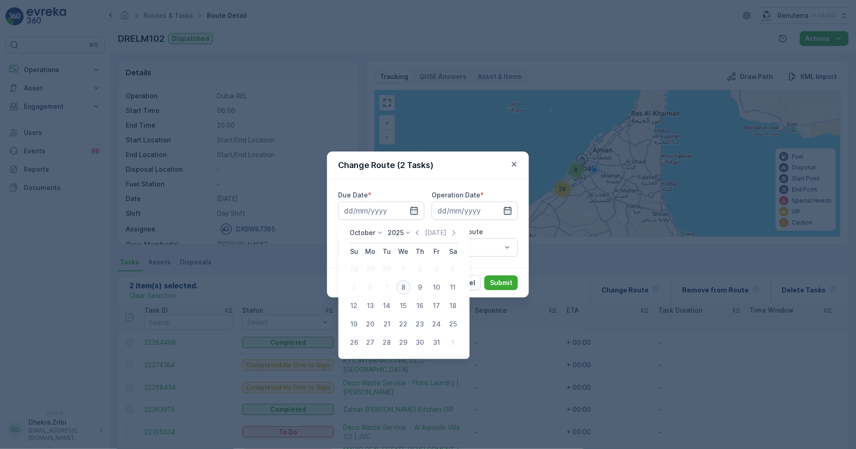
click at [400, 284] on div "8" at bounding box center [403, 287] width 15 height 15
type input "[DATE]"
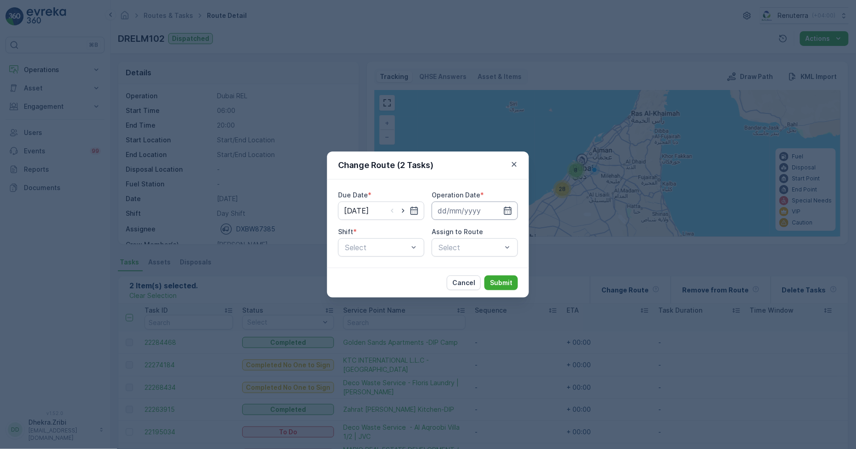
click at [473, 214] on input at bounding box center [475, 210] width 86 height 18
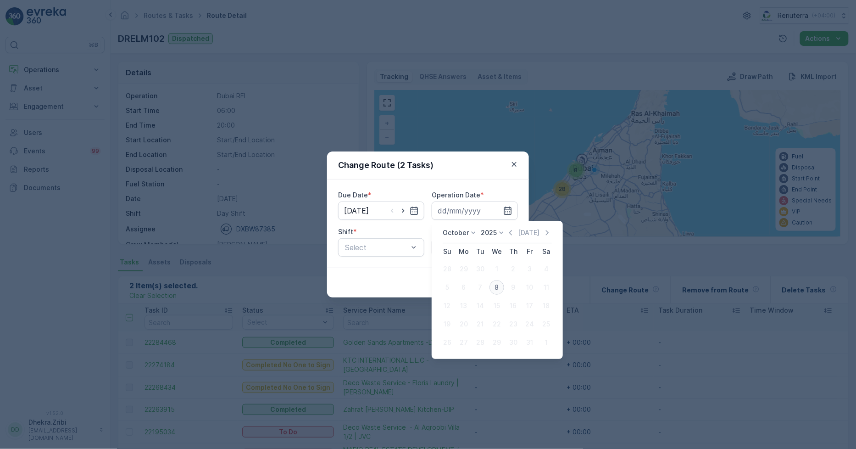
click at [499, 288] on div "8" at bounding box center [496, 287] width 15 height 15
type input "[DATE]"
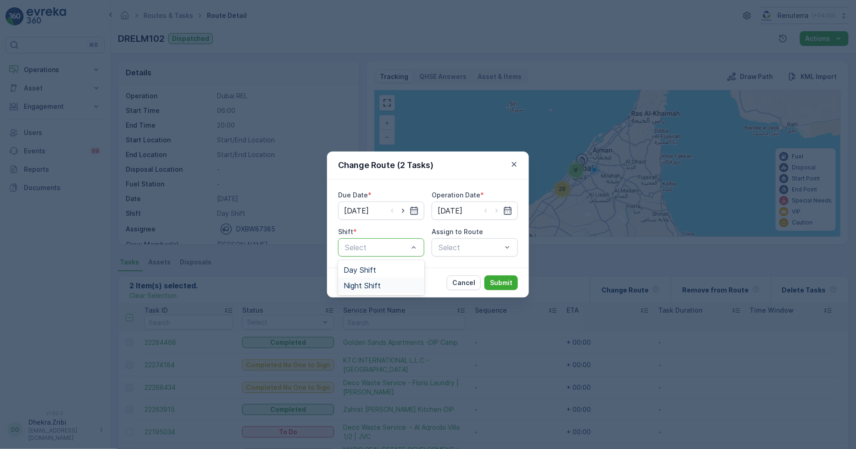
click at [377, 281] on span "Night Shift" at bounding box center [362, 285] width 37 height 8
click at [448, 249] on div "Select" at bounding box center [475, 247] width 86 height 18
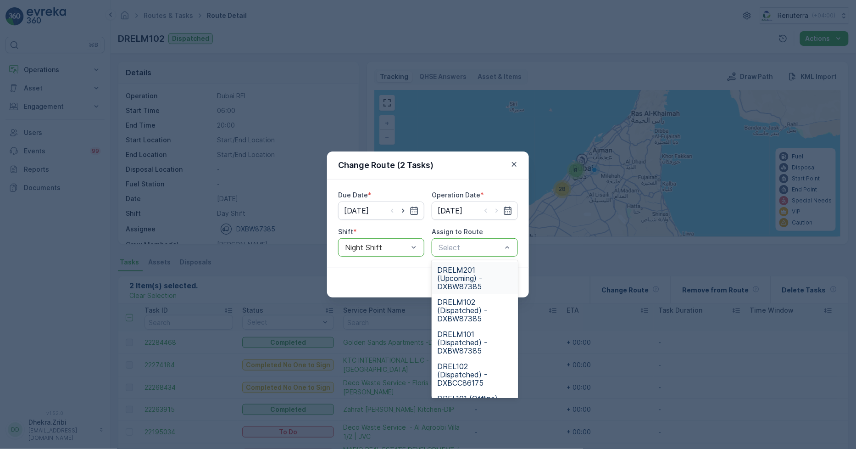
click at [466, 284] on span "DRELM201 (Upcoming) - DXBW87385" at bounding box center [474, 278] width 75 height 25
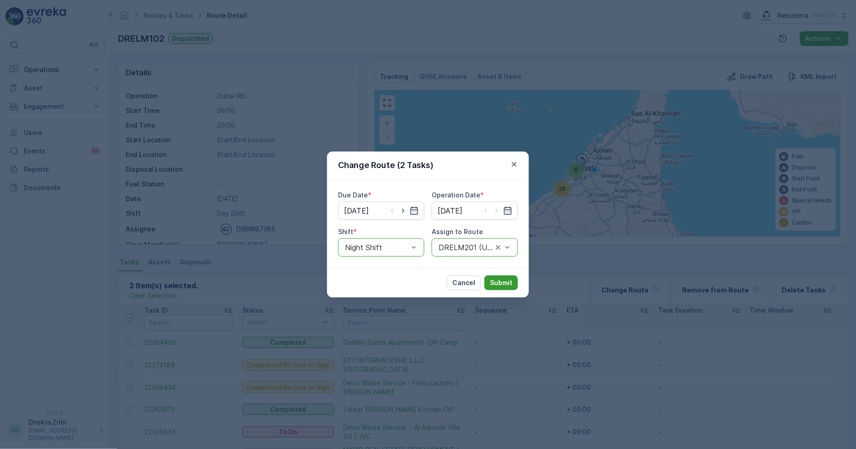
click at [500, 280] on p "Submit" at bounding box center [501, 282] width 22 height 9
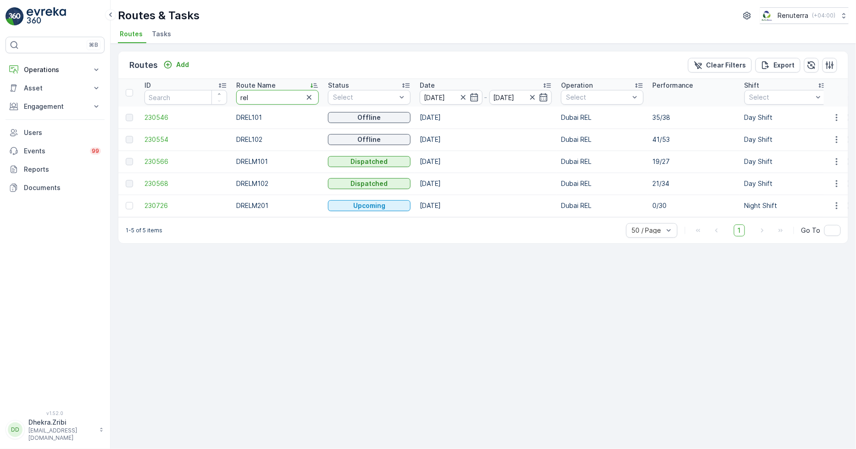
drag, startPoint x: 273, startPoint y: 99, endPoint x: 126, endPoint y: 49, distance: 155.5
drag, startPoint x: 274, startPoint y: 94, endPoint x: 179, endPoint y: 90, distance: 95.1
type input "hat"
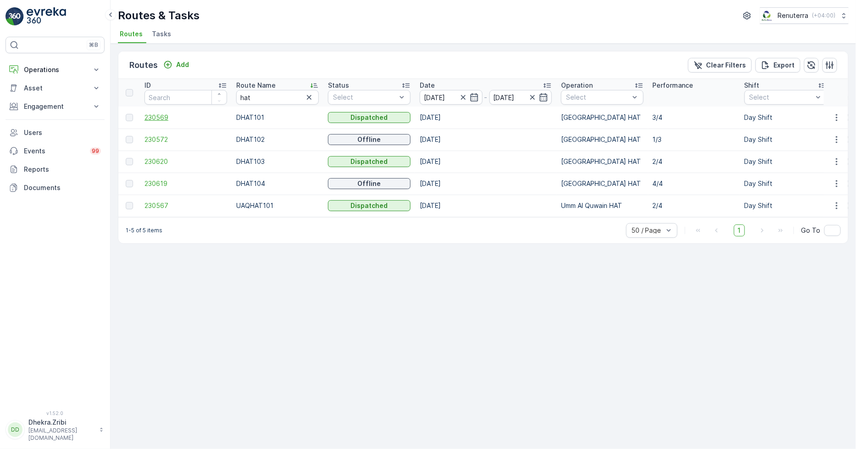
click at [162, 114] on span "230569" at bounding box center [185, 117] width 83 height 9
click at [157, 137] on span "230572" at bounding box center [185, 139] width 83 height 9
click at [160, 157] on span "230620" at bounding box center [185, 161] width 83 height 9
click at [148, 179] on span "230619" at bounding box center [185, 183] width 83 height 9
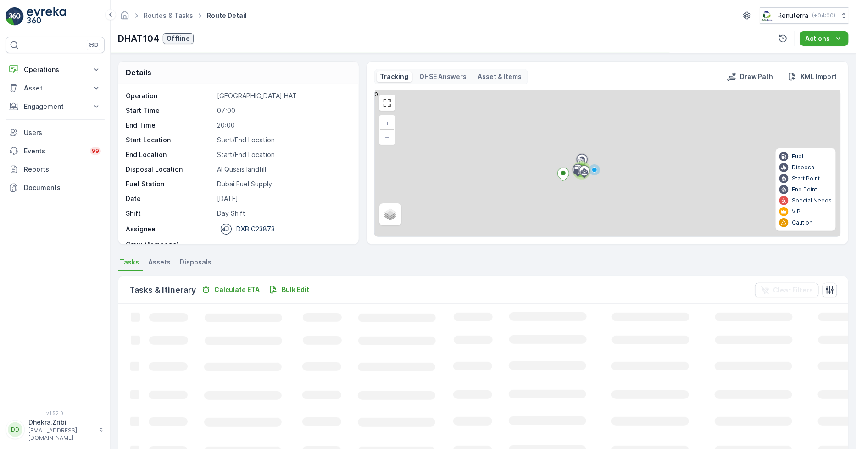
scroll to position [29, 0]
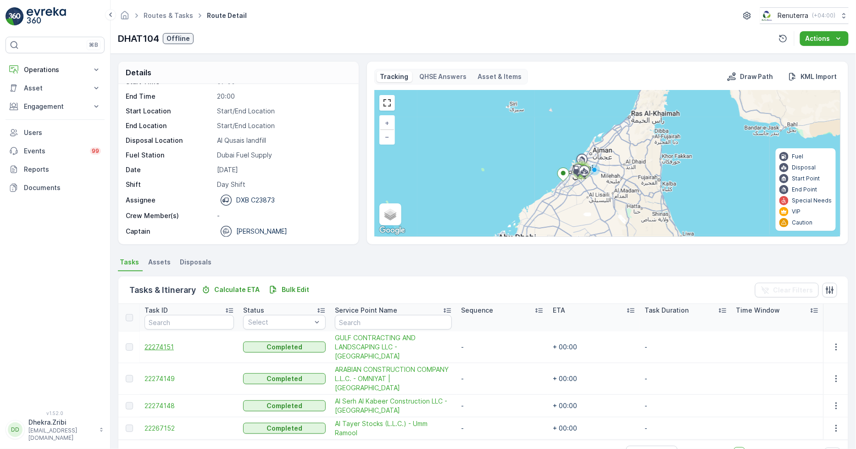
click at [161, 342] on span "22274151" at bounding box center [188, 346] width 89 height 9
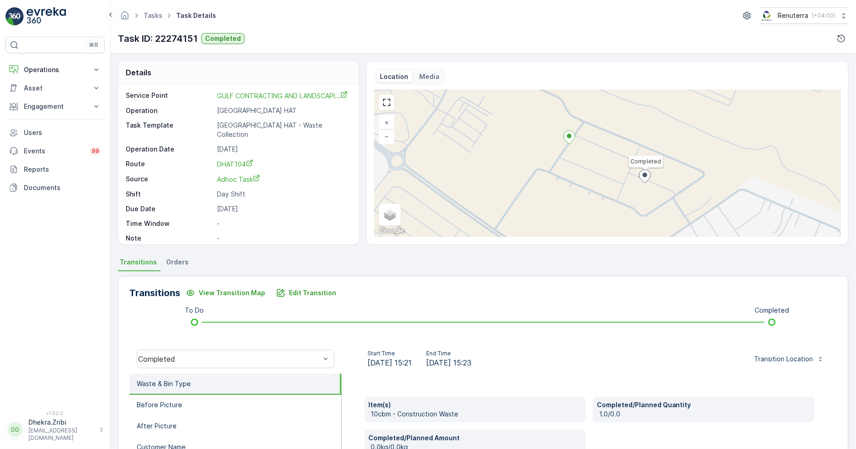
scroll to position [22, 0]
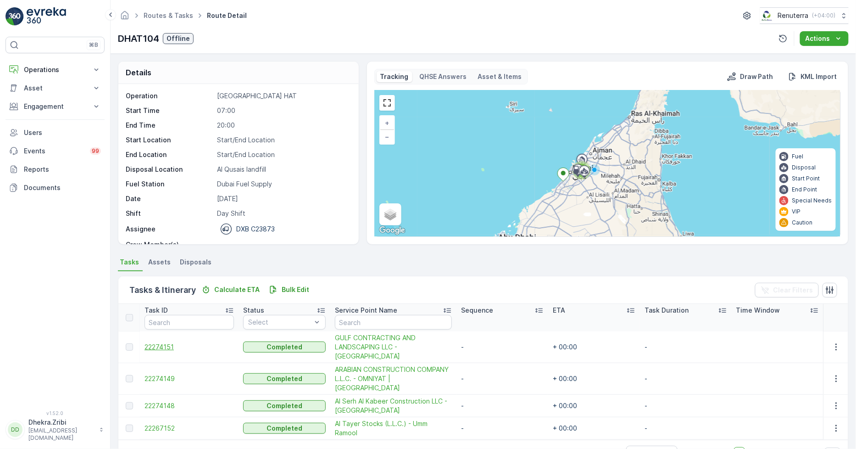
click at [158, 343] on span "22274151" at bounding box center [188, 346] width 89 height 9
click at [161, 374] on span "22274149" at bounding box center [188, 378] width 89 height 9
click at [166, 401] on span "22274148" at bounding box center [188, 405] width 89 height 9
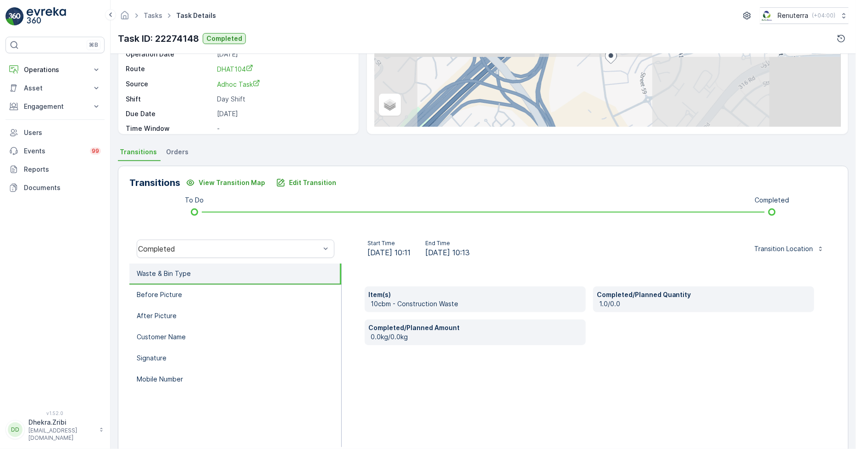
scroll to position [129, 0]
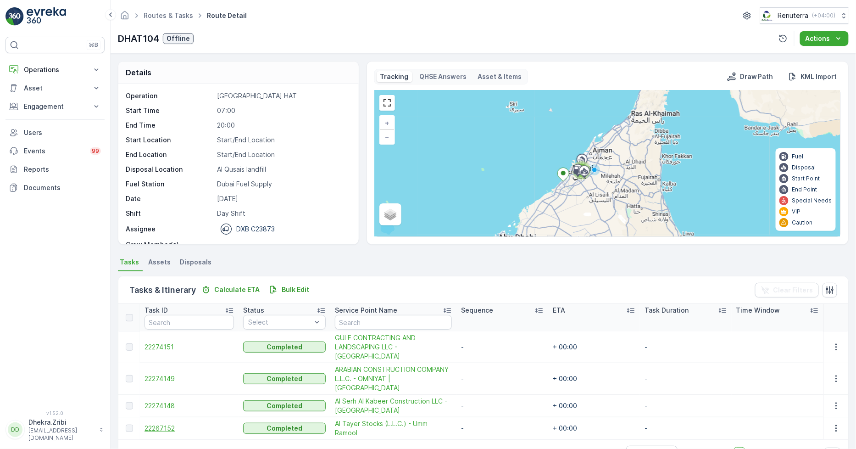
click at [153, 423] on span "22267152" at bounding box center [188, 427] width 89 height 9
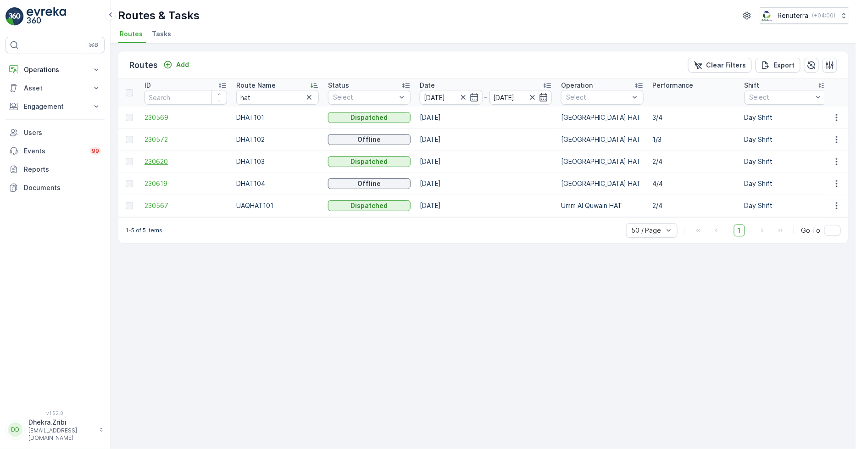
click at [159, 161] on span "230620" at bounding box center [185, 161] width 83 height 9
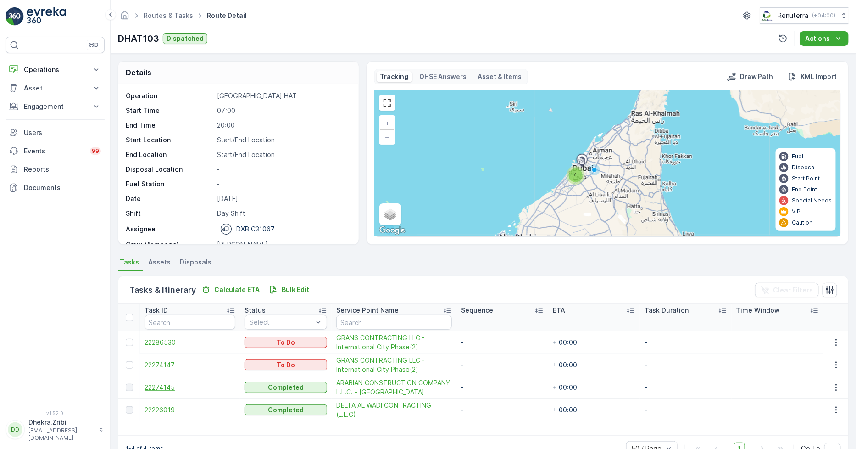
click at [158, 383] on span "22274145" at bounding box center [189, 387] width 91 height 9
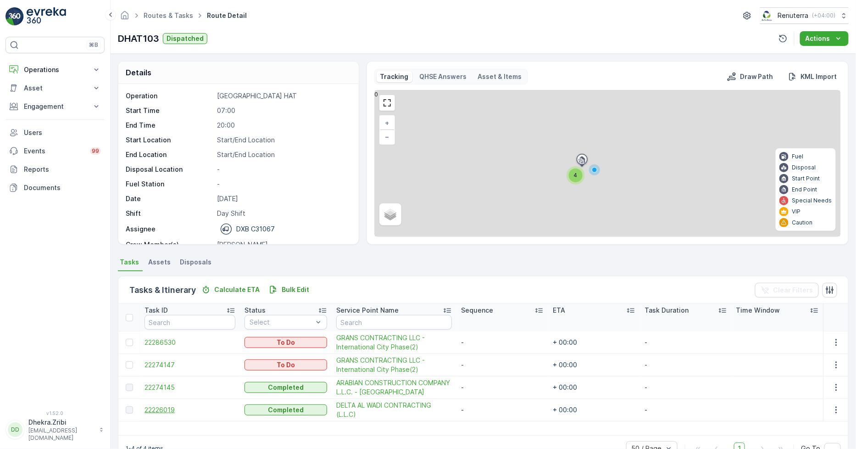
click at [167, 407] on span "22226019" at bounding box center [189, 409] width 91 height 9
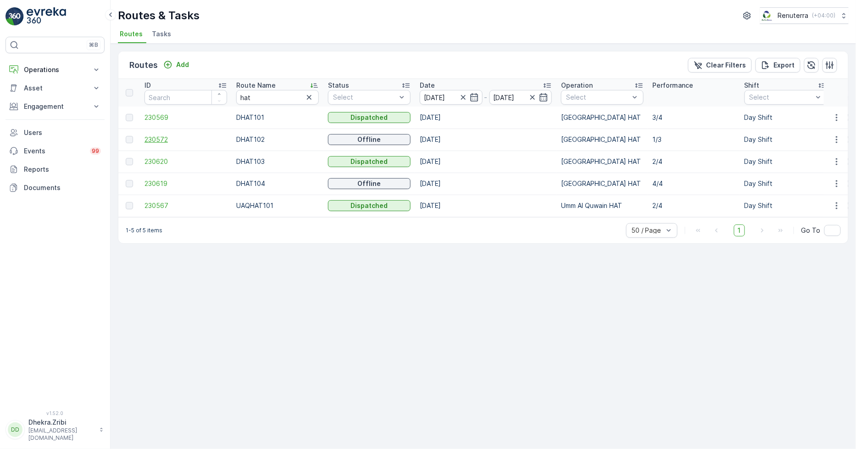
click at [161, 135] on span "230572" at bounding box center [185, 139] width 83 height 9
click at [150, 138] on span "230572" at bounding box center [185, 139] width 83 height 9
click at [161, 115] on span "230569" at bounding box center [185, 117] width 83 height 9
click at [161, 111] on td "230569" at bounding box center [186, 117] width 92 height 22
click at [161, 118] on span "230569" at bounding box center [185, 117] width 83 height 9
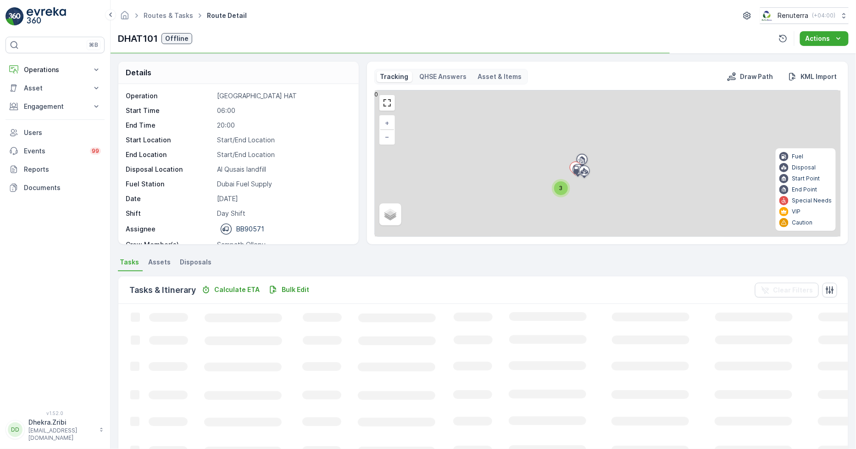
scroll to position [24, 0]
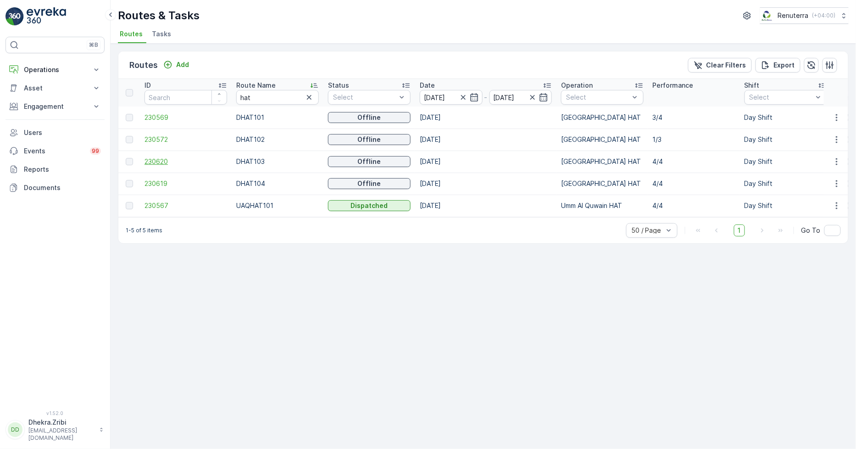
click at [155, 161] on span "230620" at bounding box center [185, 161] width 83 height 9
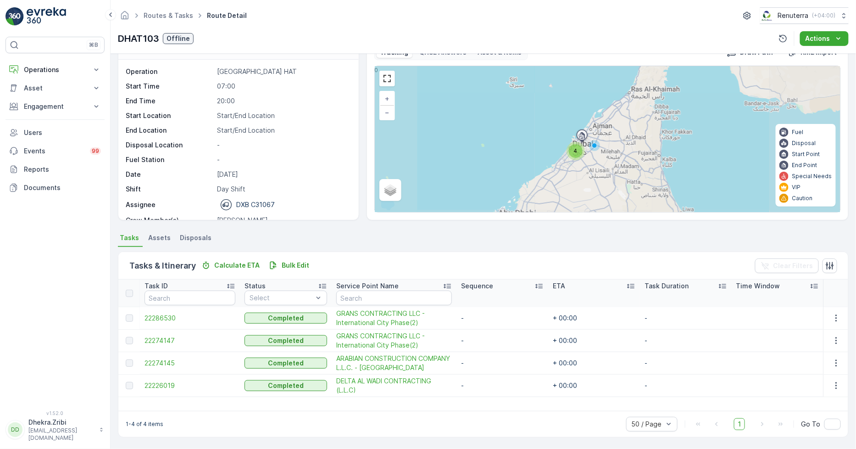
scroll to position [24, 0]
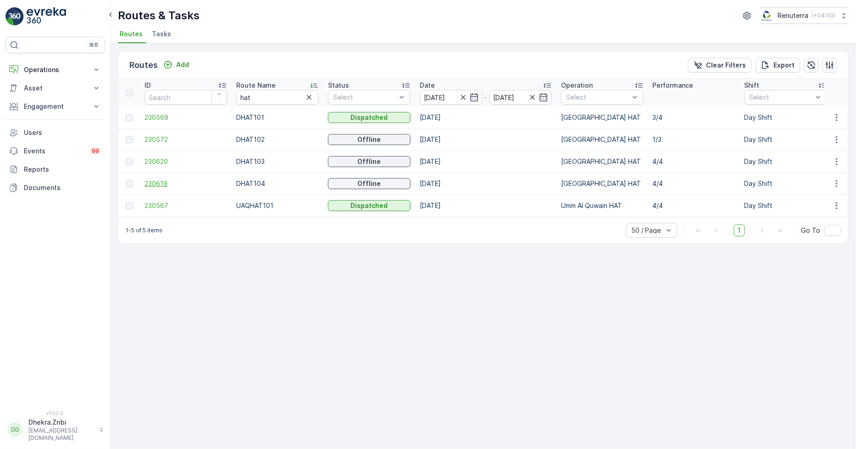
click at [164, 185] on span "230619" at bounding box center [185, 183] width 83 height 9
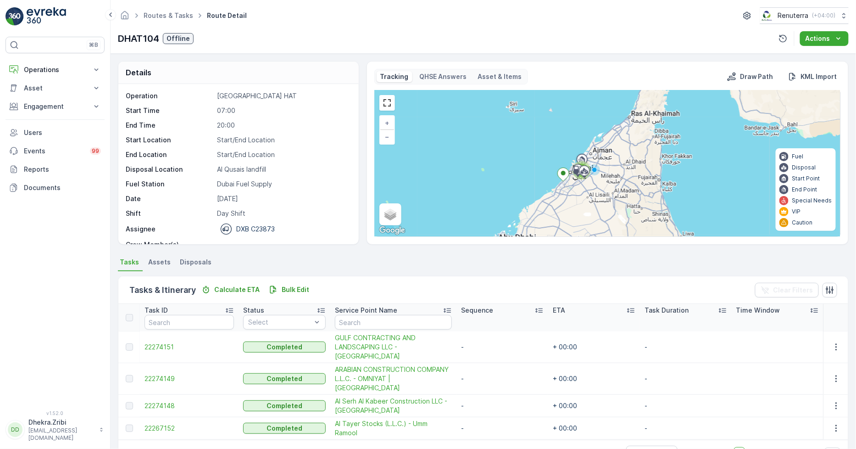
scroll to position [29, 0]
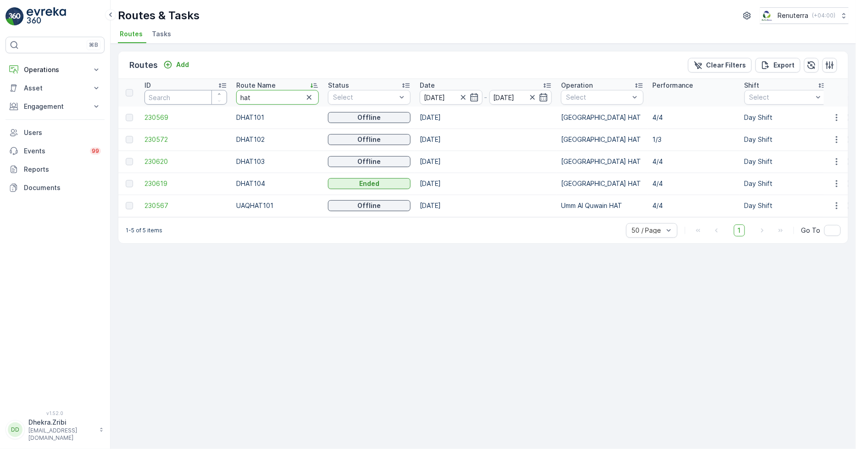
drag, startPoint x: 261, startPoint y: 97, endPoint x: 204, endPoint y: 95, distance: 56.9
type input "rel"
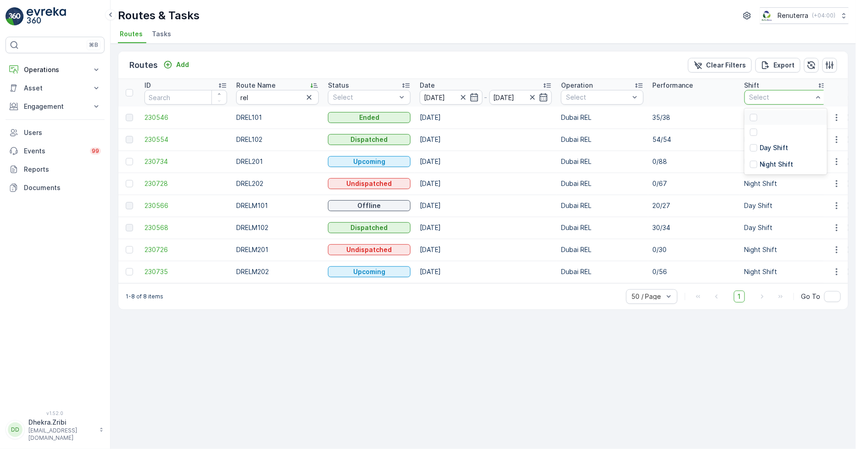
click at [772, 91] on div "Select" at bounding box center [785, 97] width 83 height 15
click at [770, 166] on p "Night Shift" at bounding box center [777, 164] width 34 height 9
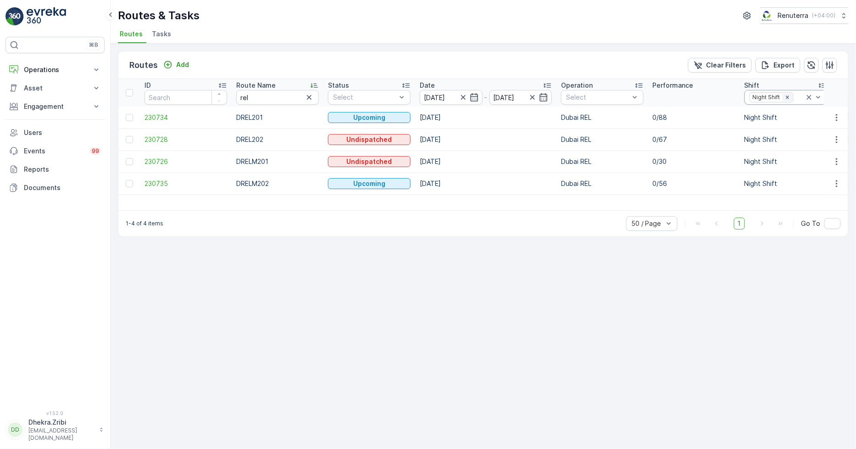
click at [786, 94] on icon "Remove Night Shift" at bounding box center [787, 97] width 6 height 6
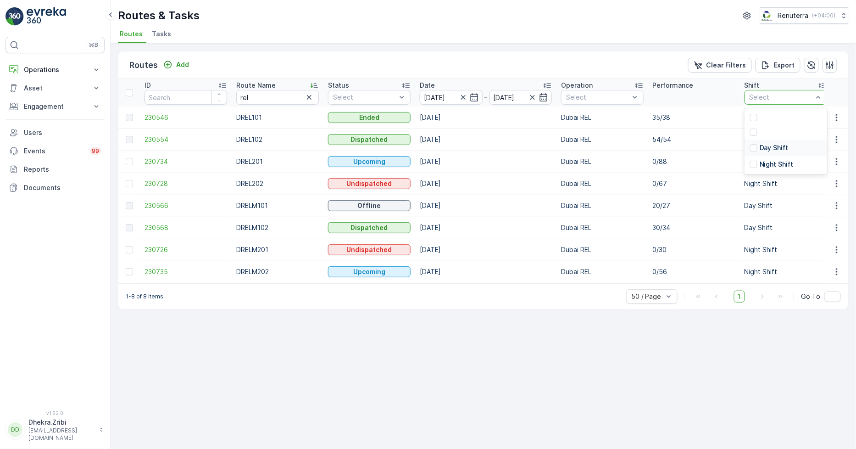
click at [762, 149] on p "Day Shift" at bounding box center [774, 147] width 29 height 9
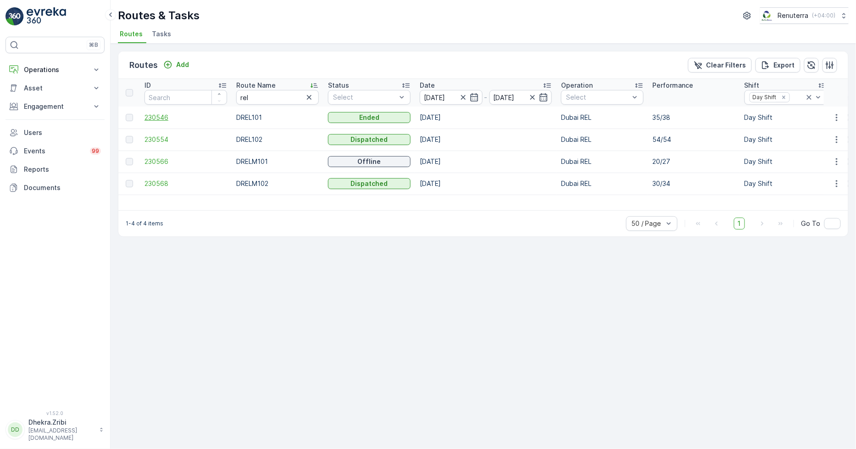
click at [156, 115] on span "230546" at bounding box center [185, 117] width 83 height 9
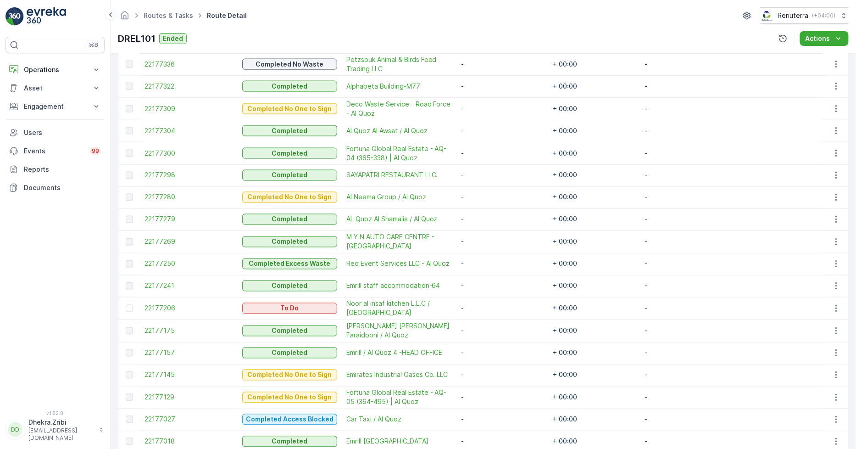
scroll to position [309, 0]
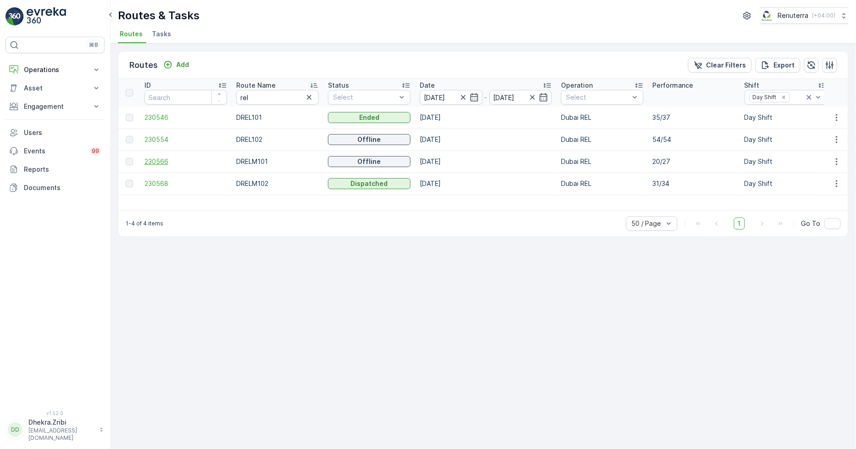
click at [160, 159] on span "230566" at bounding box center [185, 161] width 83 height 9
click at [166, 181] on span "230568" at bounding box center [185, 183] width 83 height 9
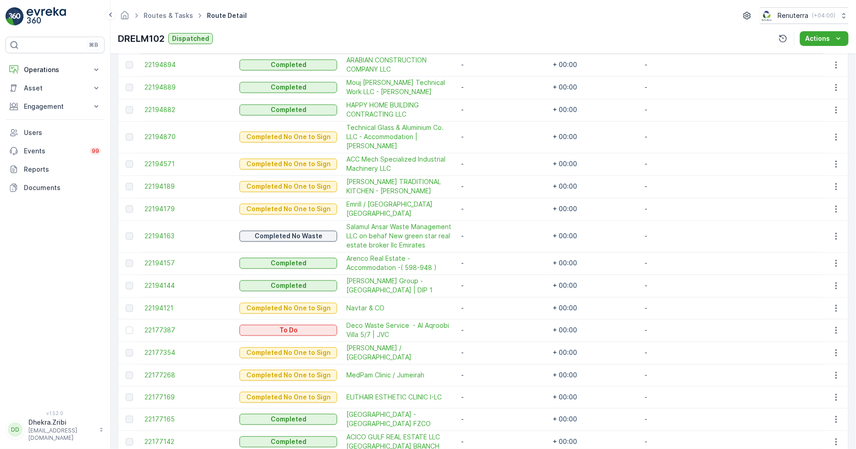
scroll to position [699, 0]
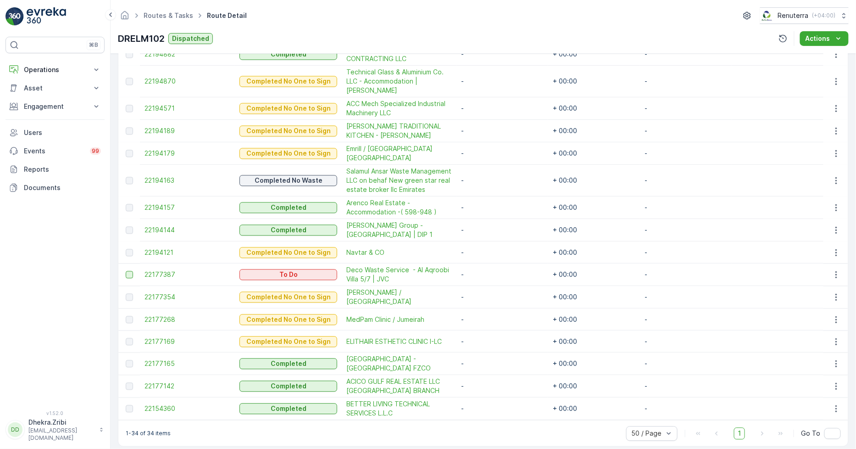
click at [126, 271] on div at bounding box center [129, 274] width 7 height 7
click at [126, 271] on input "checkbox" at bounding box center [126, 271] width 0 height 0
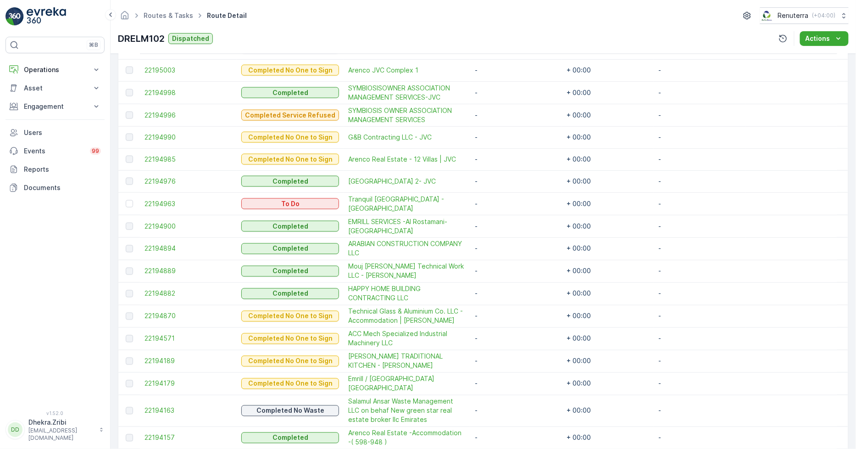
scroll to position [435, 0]
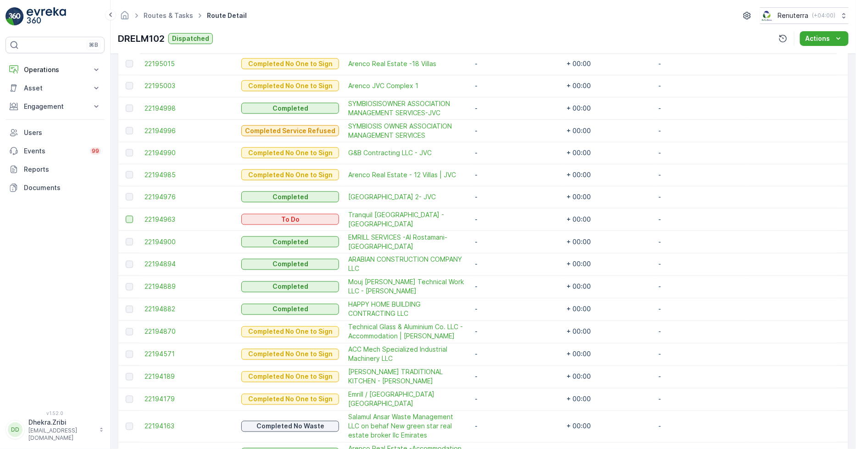
click at [130, 220] on div at bounding box center [129, 219] width 7 height 7
click at [126, 216] on input "checkbox" at bounding box center [126, 216] width 0 height 0
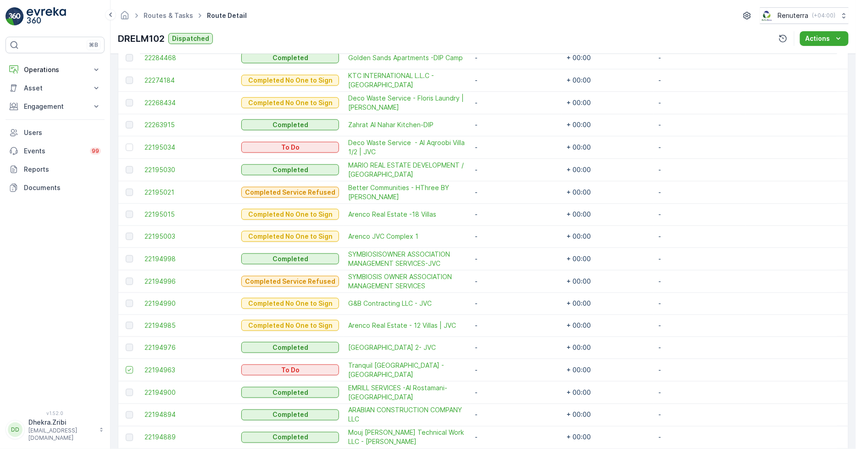
scroll to position [282, 0]
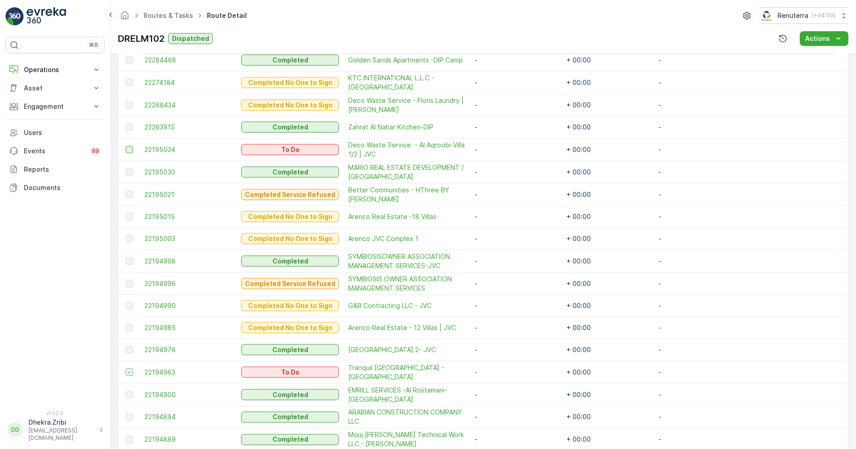
click at [127, 148] on div at bounding box center [129, 149] width 7 height 7
click at [126, 146] on input "checkbox" at bounding box center [126, 146] width 0 height 0
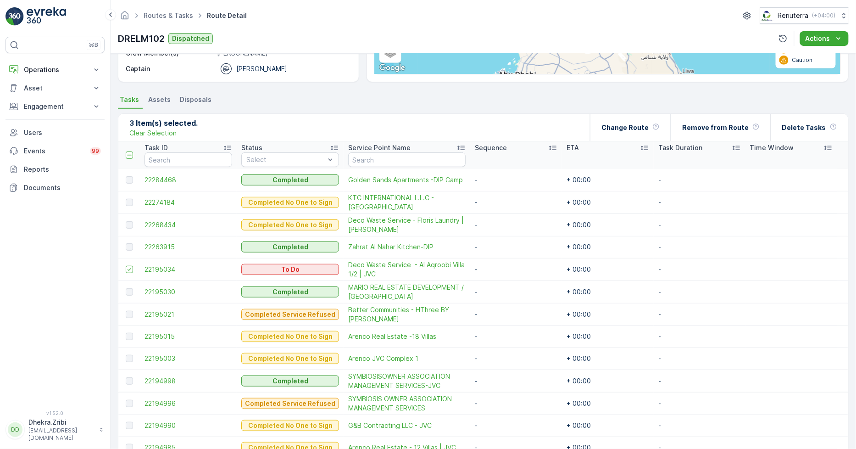
scroll to position [78, 0]
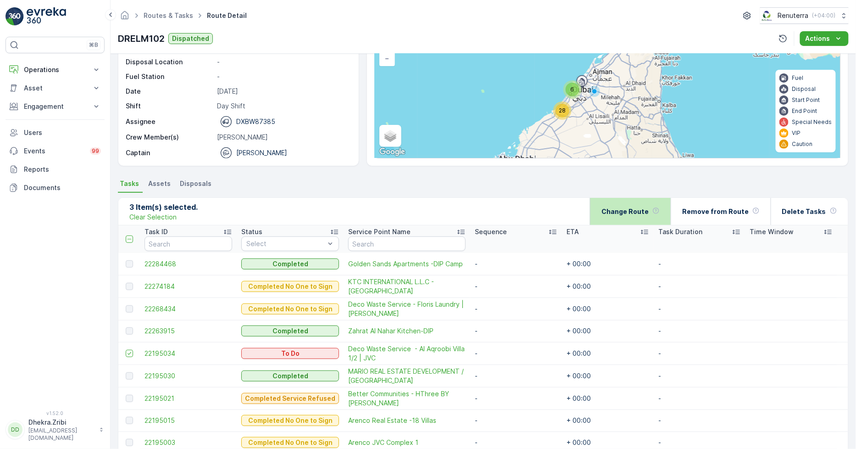
click at [636, 212] on p "Change Route" at bounding box center [624, 211] width 47 height 9
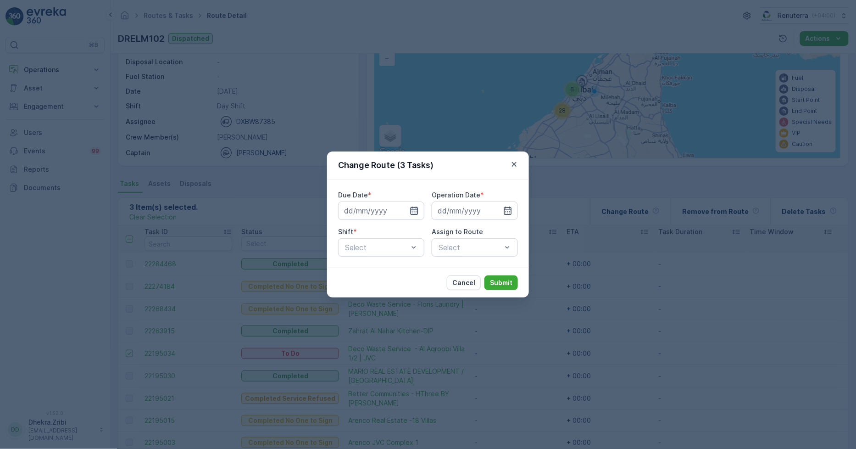
click at [414, 206] on icon "button" at bounding box center [414, 210] width 9 height 9
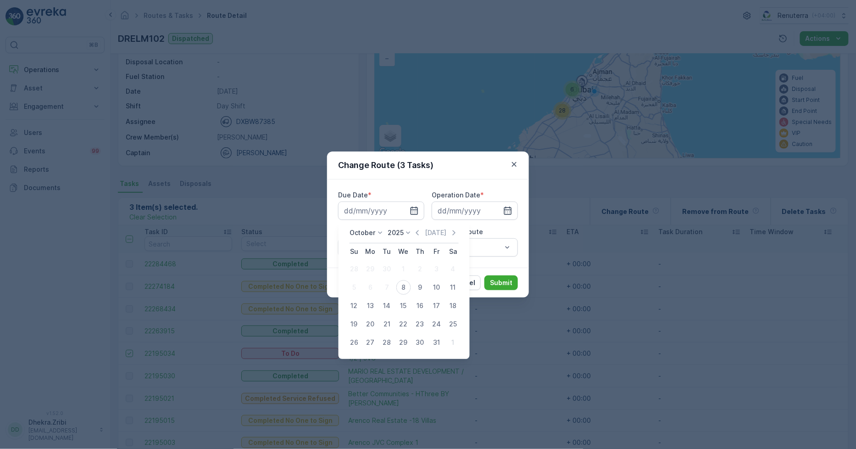
click at [420, 291] on div "9" at bounding box center [420, 287] width 15 height 15
type input "09.10.2025"
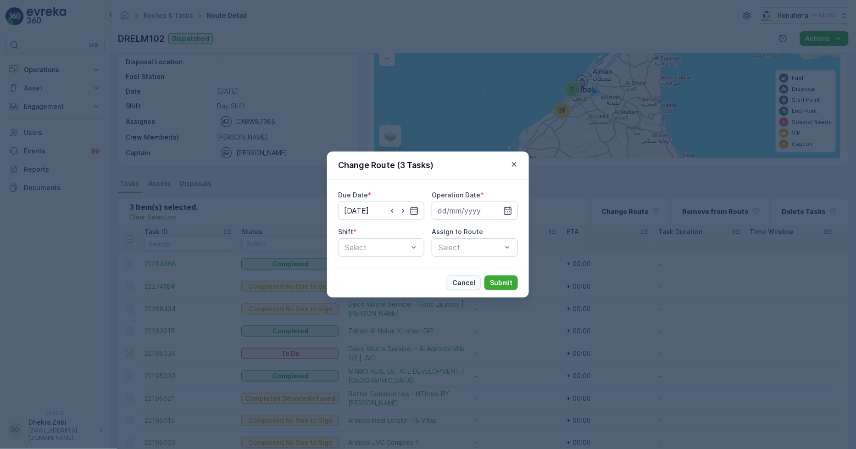
click at [463, 285] on p "Cancel" at bounding box center [463, 282] width 23 height 9
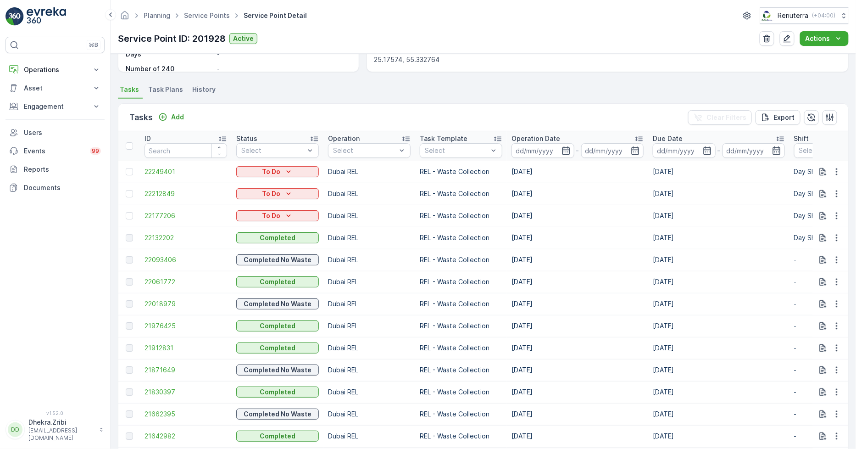
scroll to position [204, 0]
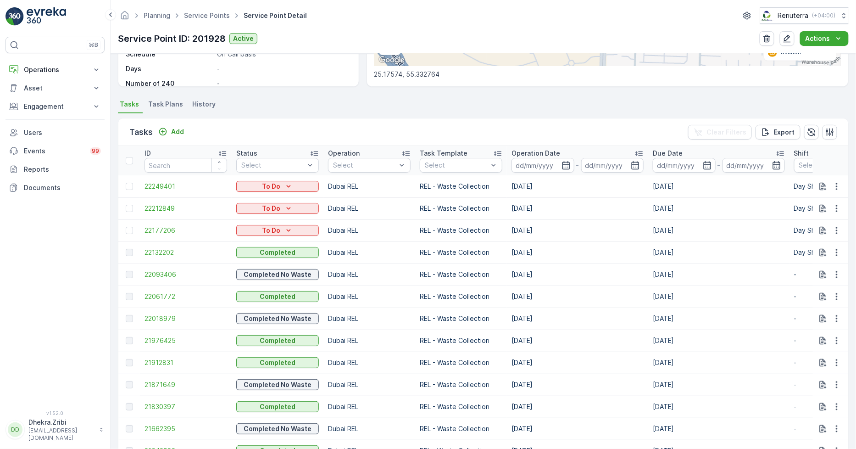
click at [155, 98] on li "Task Plans" at bounding box center [166, 106] width 40 height 16
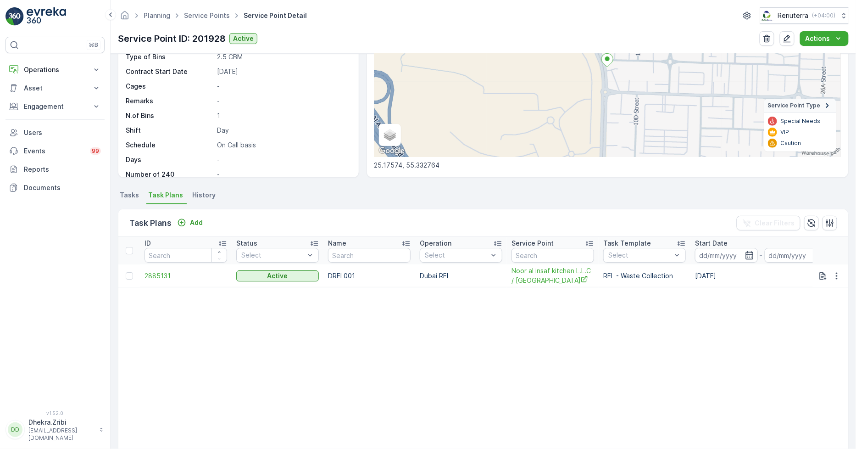
scroll to position [167, 0]
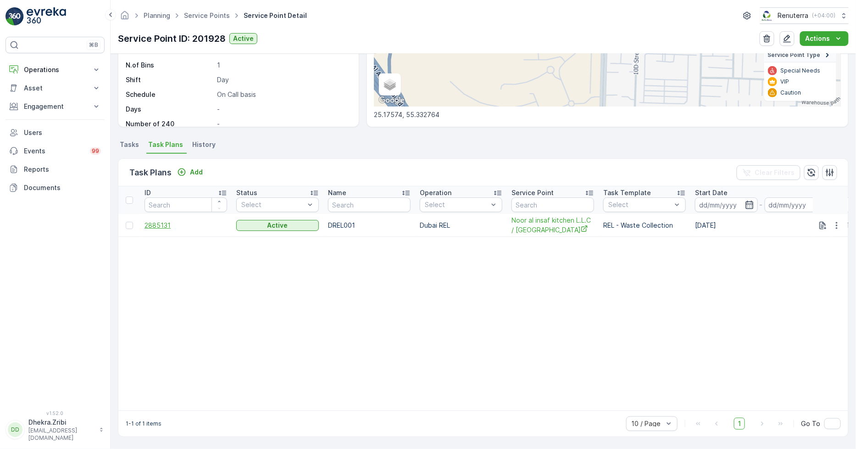
click at [149, 221] on span "2885131" at bounding box center [185, 225] width 83 height 9
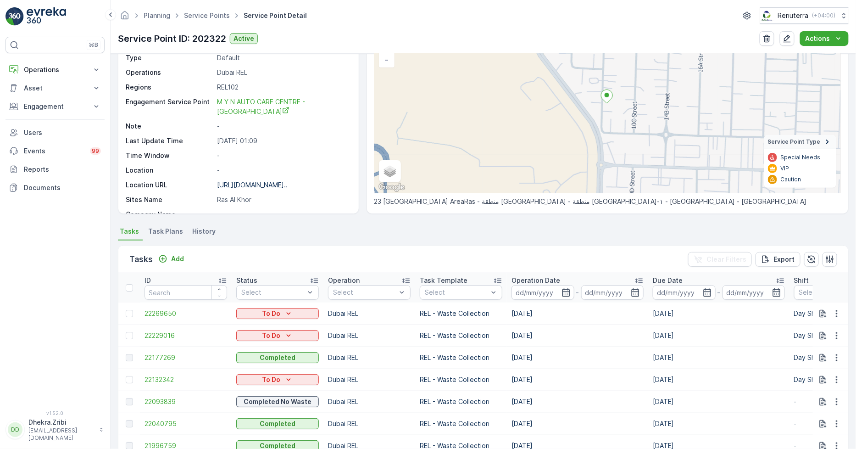
scroll to position [102, 0]
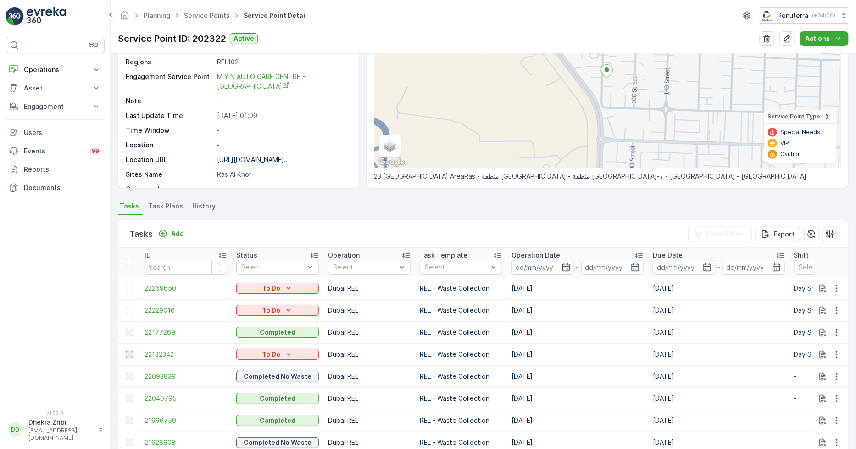
click at [131, 355] on div at bounding box center [129, 353] width 7 height 7
click at [126, 350] on input "checkbox" at bounding box center [126, 350] width 0 height 0
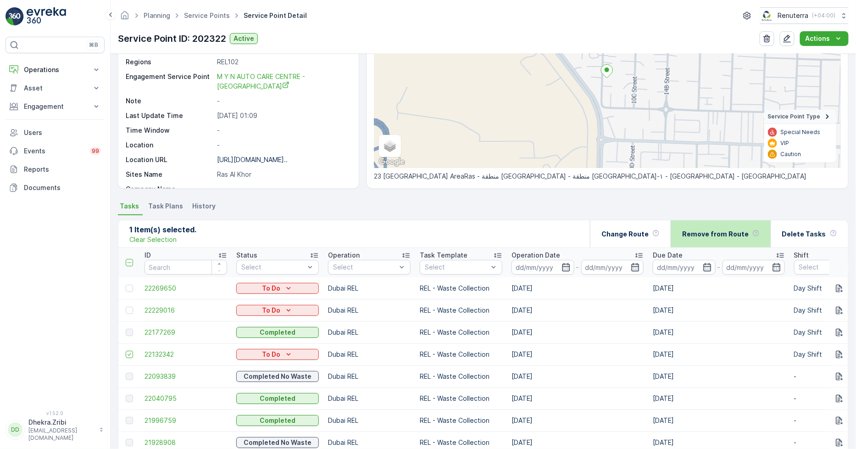
click at [716, 235] on p "Remove from Route" at bounding box center [715, 233] width 67 height 9
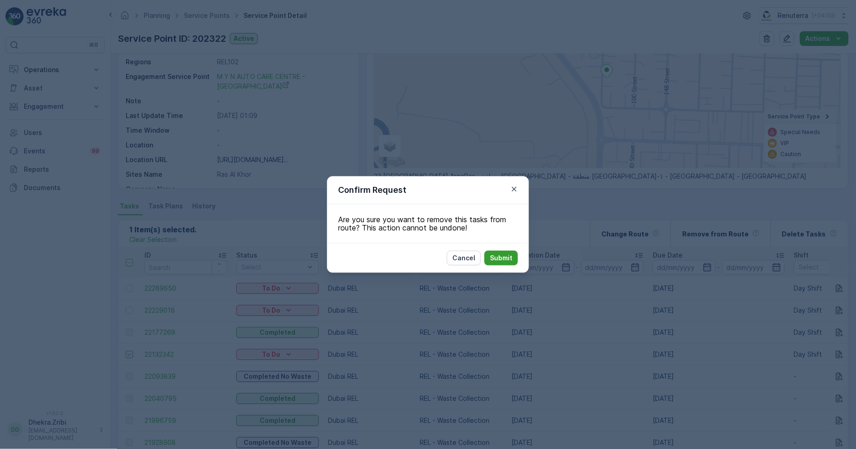
click at [507, 257] on p "Submit" at bounding box center [501, 257] width 22 height 9
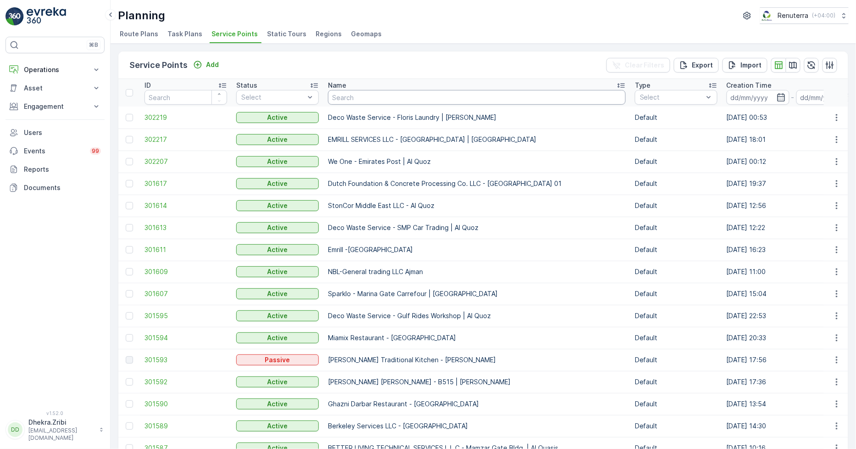
click at [339, 97] on input "text" at bounding box center [477, 97] width 298 height 15
type input "emirat"
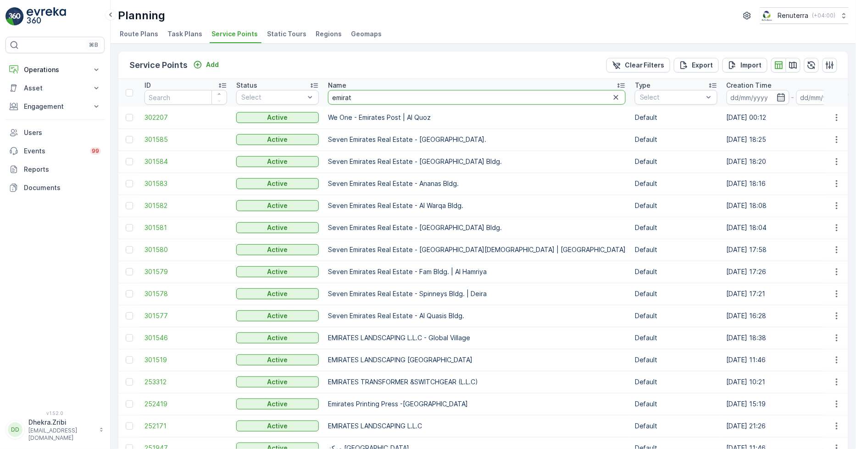
click at [355, 97] on input "emirat" at bounding box center [477, 97] width 298 height 15
type input "emirates"
drag, startPoint x: 324, startPoint y: 427, endPoint x: 453, endPoint y: 427, distance: 129.3
click at [453, 427] on td "EMIRATES LANDSCAPING L.L.C" at bounding box center [476, 426] width 307 height 22
copy p "EMIRATES LANDSCAPING L.L.C"
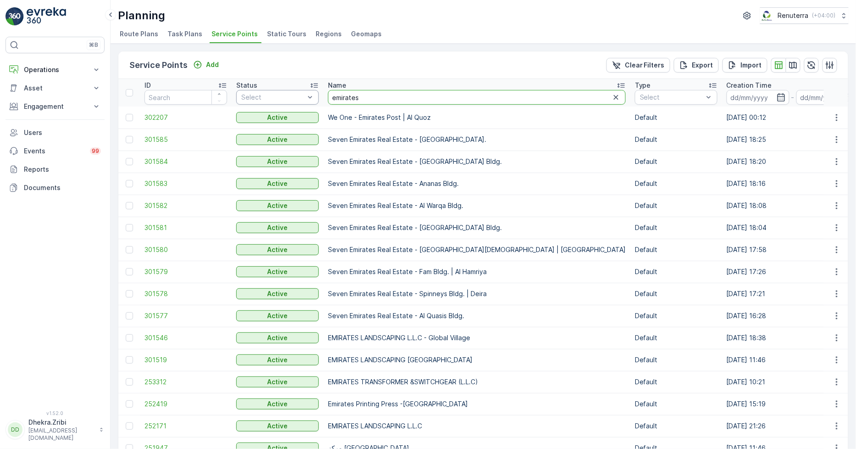
drag, startPoint x: 332, startPoint y: 98, endPoint x: 255, endPoint y: 98, distance: 76.6
type input "ktc"
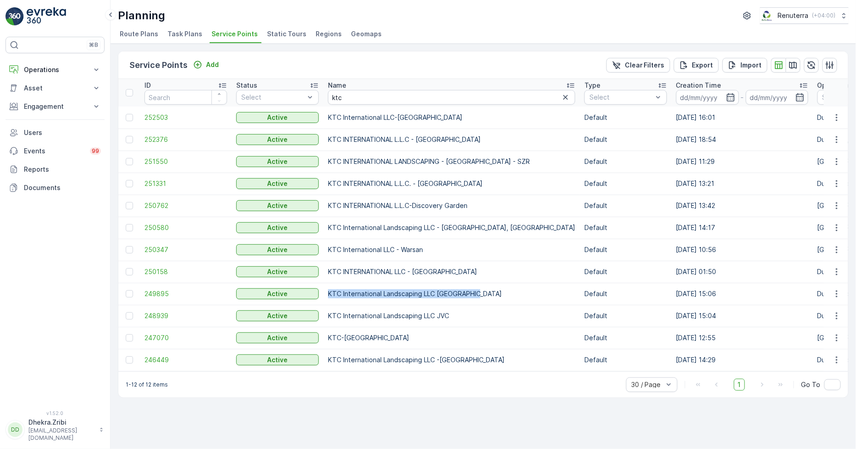
drag, startPoint x: 326, startPoint y: 291, endPoint x: 482, endPoint y: 299, distance: 155.7
click at [482, 299] on td "KTC International Landscaping LLC [GEOGRAPHIC_DATA]" at bounding box center [451, 294] width 256 height 22
copy p "KTC International Landscaping LLC [GEOGRAPHIC_DATA]"
